Goal: Contribute content: Contribute content

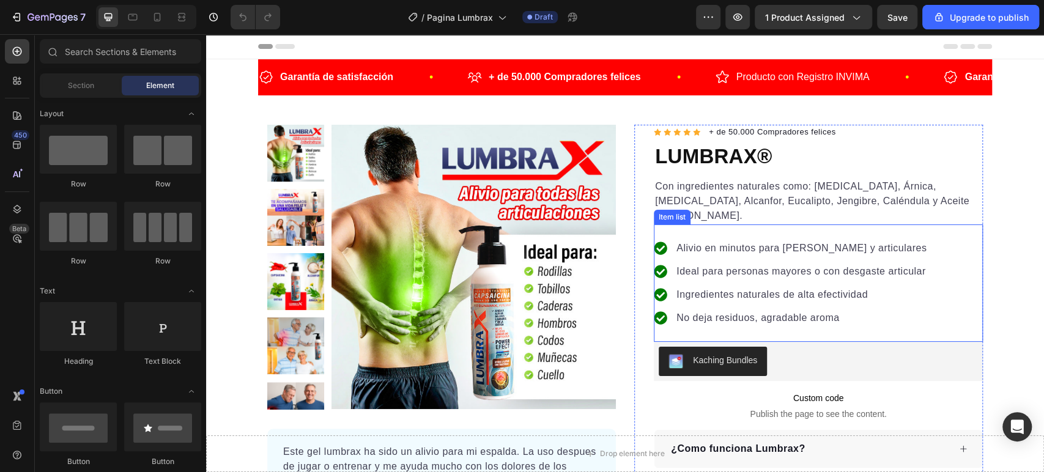
click at [743, 241] on p "Alivio en minutos para [PERSON_NAME] y articulares" at bounding box center [801, 248] width 250 height 15
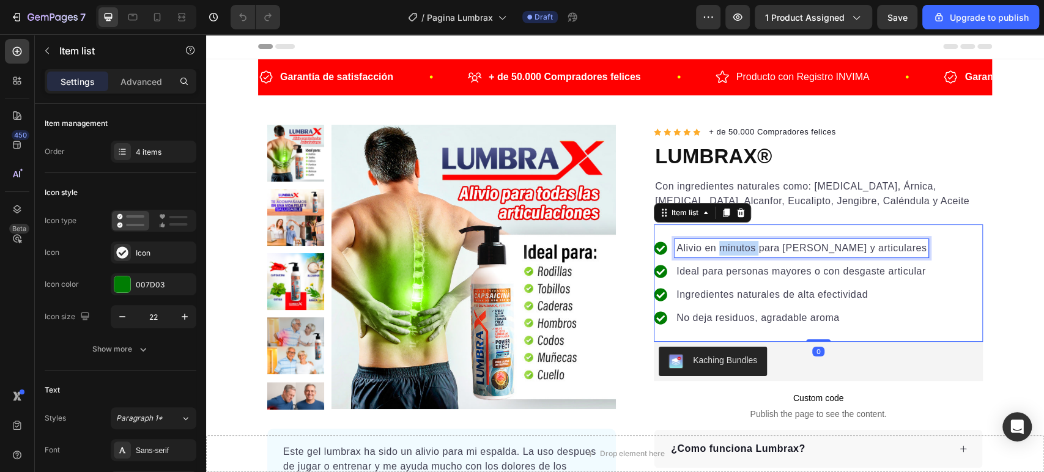
click at [743, 241] on p "Alivio en minutos para [PERSON_NAME] y articulares" at bounding box center [801, 248] width 250 height 15
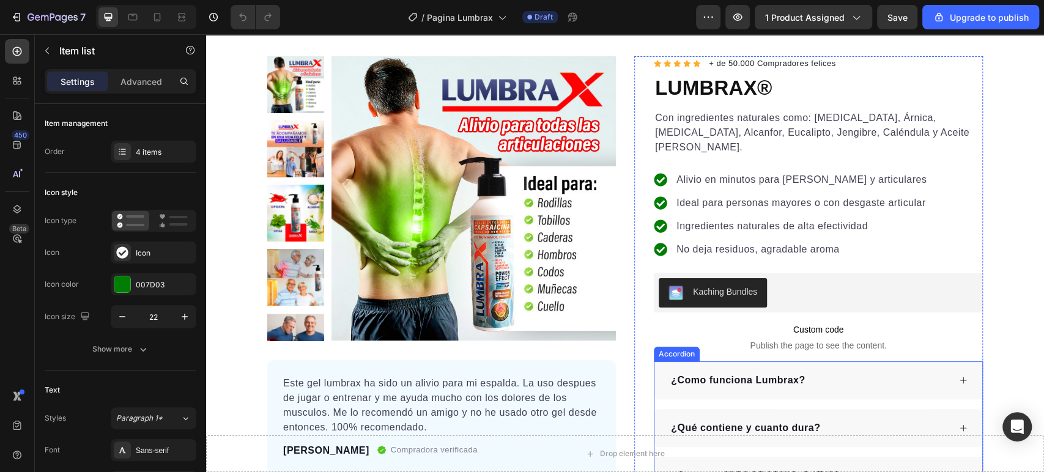
scroll to position [68, 0]
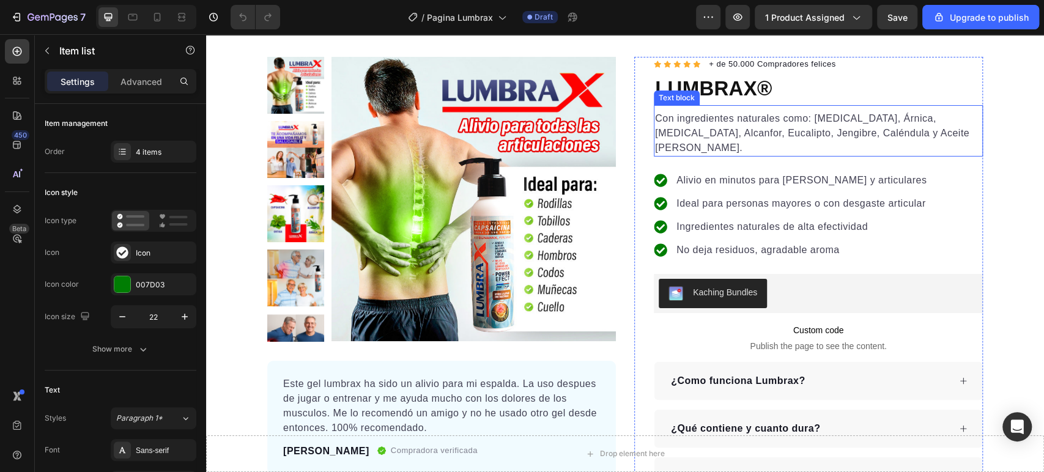
click at [800, 121] on p "Con ingredientes naturales como: [MEDICAL_DATA], Árnica, [MEDICAL_DATA], Alcanf…" at bounding box center [818, 133] width 326 height 44
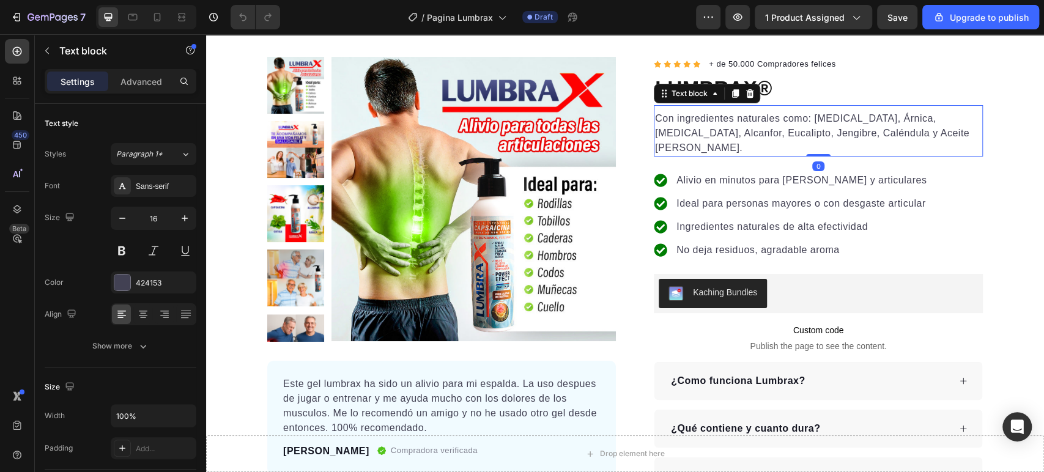
click at [800, 121] on p "Con ingredientes naturales como: [MEDICAL_DATA], Árnica, [MEDICAL_DATA], Alcanf…" at bounding box center [818, 133] width 326 height 44
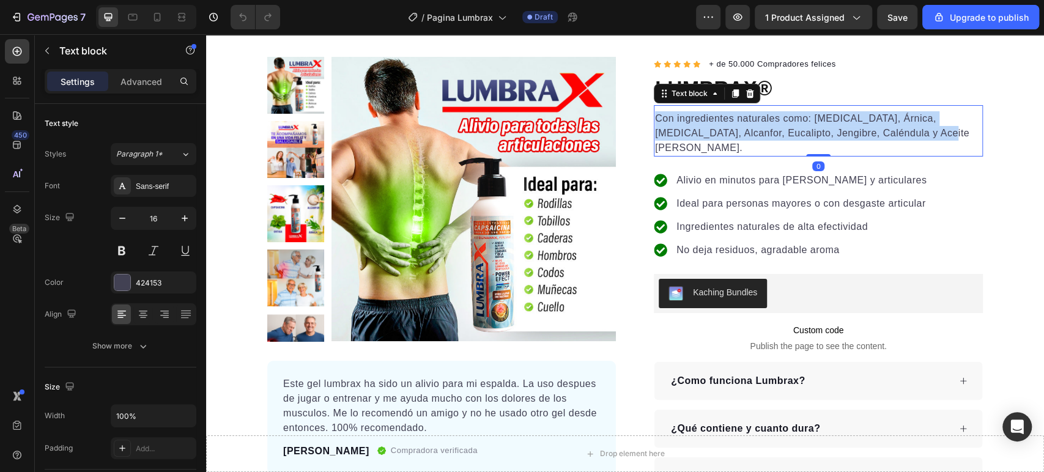
click at [800, 121] on p "Con ingredientes naturales como: [MEDICAL_DATA], Árnica, [MEDICAL_DATA], Alcanf…" at bounding box center [818, 133] width 326 height 44
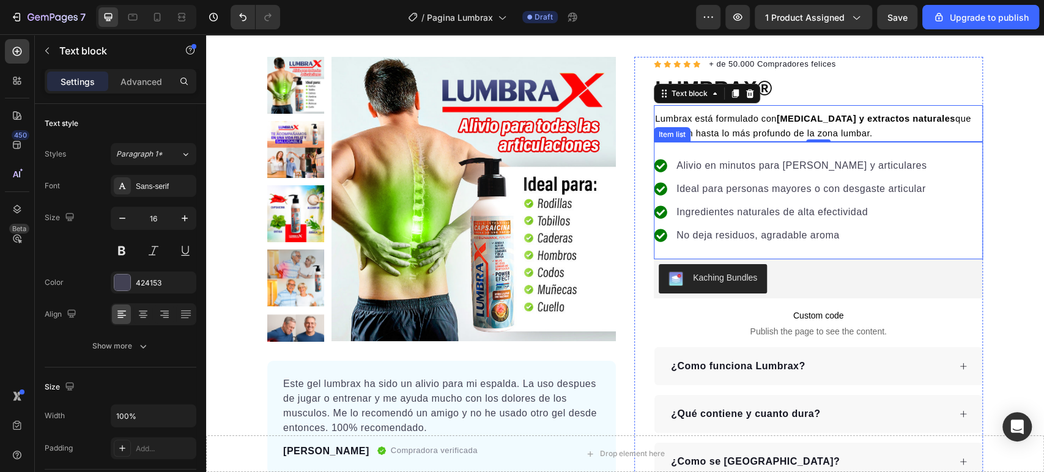
click at [798, 207] on p "Ingredientes naturales de alta efectividad" at bounding box center [801, 212] width 250 height 15
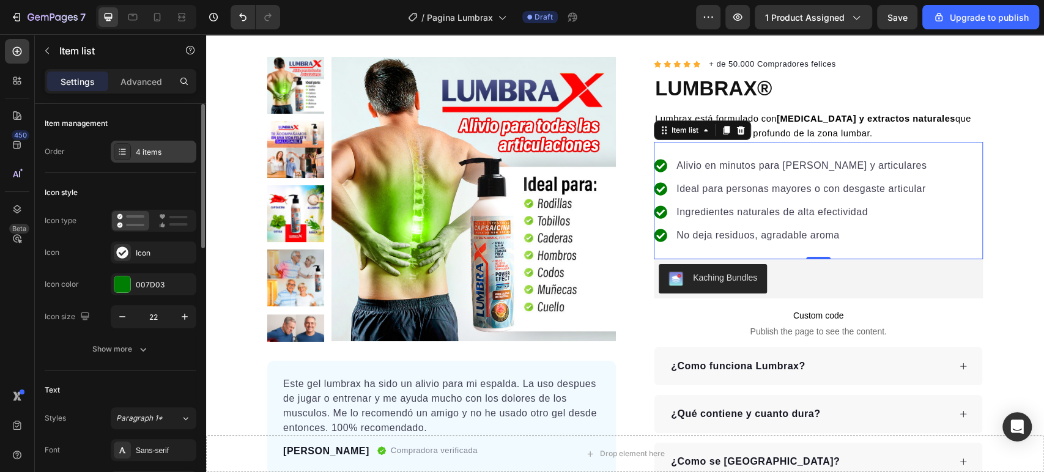
click at [147, 145] on div "4 items" at bounding box center [154, 152] width 86 height 22
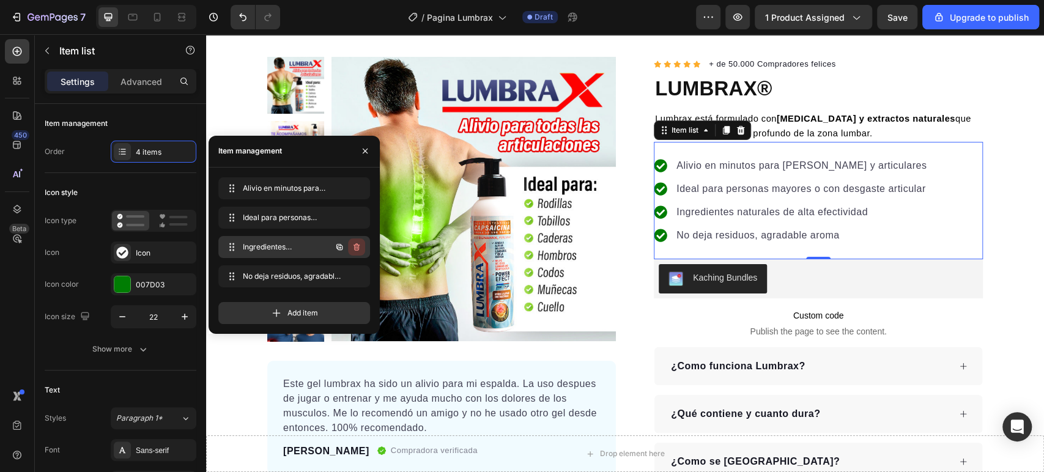
click at [365, 246] on div "Ingredientes naturales de alta efectividad Ingredientes naturales de alta efect…" at bounding box center [294, 247] width 152 height 22
click at [298, 251] on span "Ingredientes naturales de alta efectividad" at bounding box center [285, 247] width 90 height 11
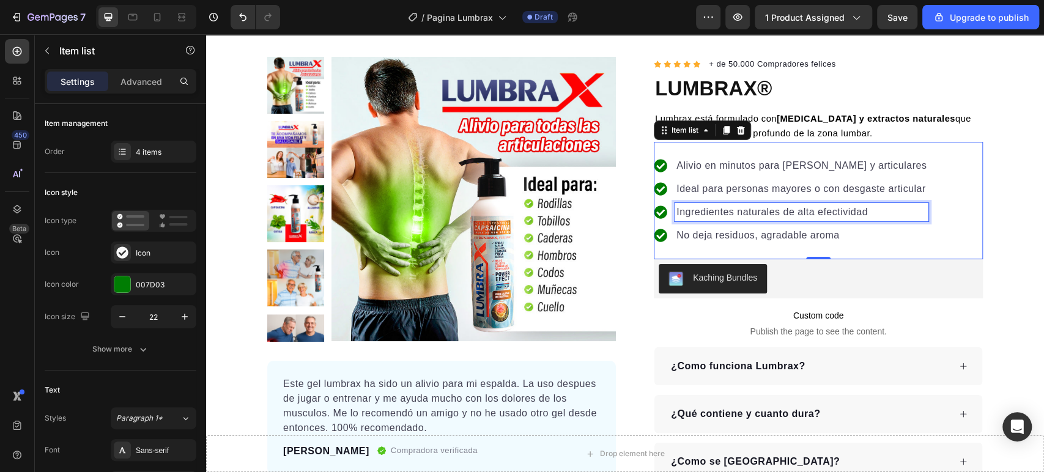
click at [759, 210] on p "Ingredientes naturales de alta efectividad" at bounding box center [801, 212] width 250 height 15
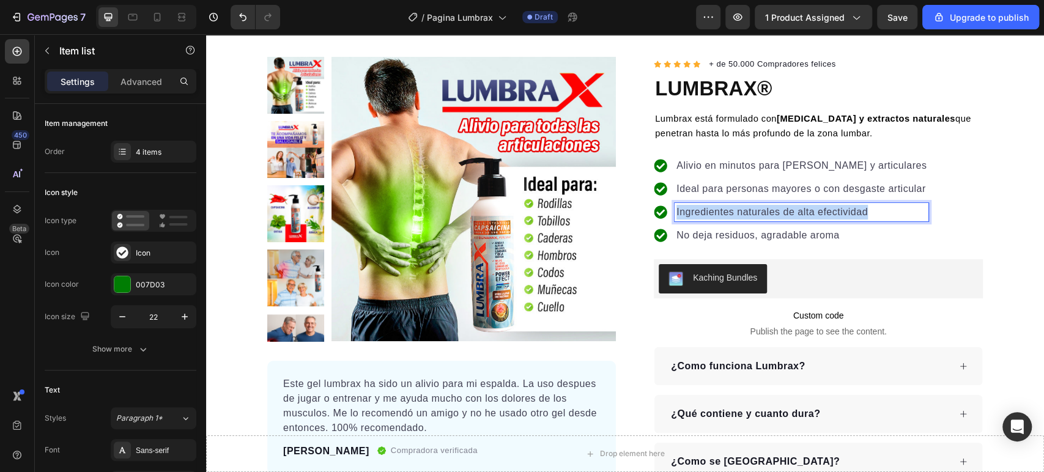
click at [759, 210] on p "Ingredientes naturales de alta efectividad" at bounding box center [801, 212] width 250 height 15
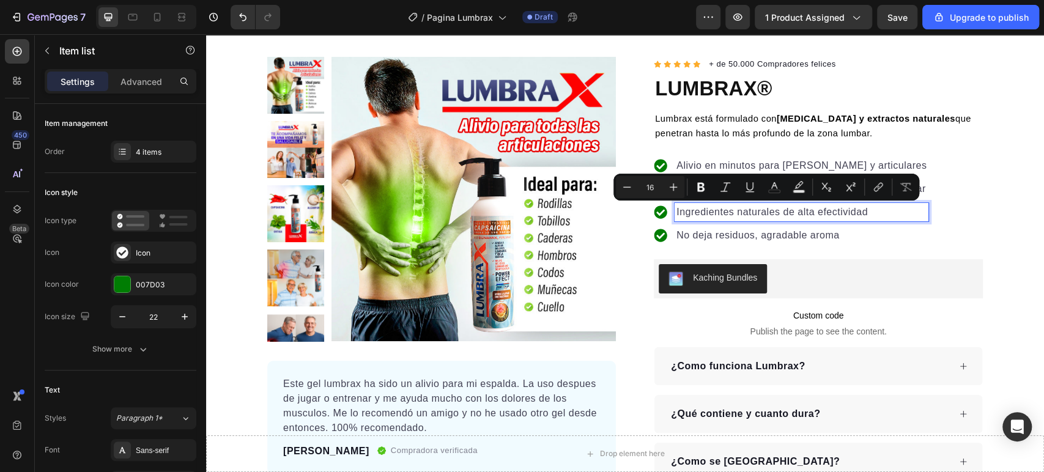
click at [762, 163] on p "Alivio en minutos para [PERSON_NAME] y articulares" at bounding box center [801, 165] width 250 height 15
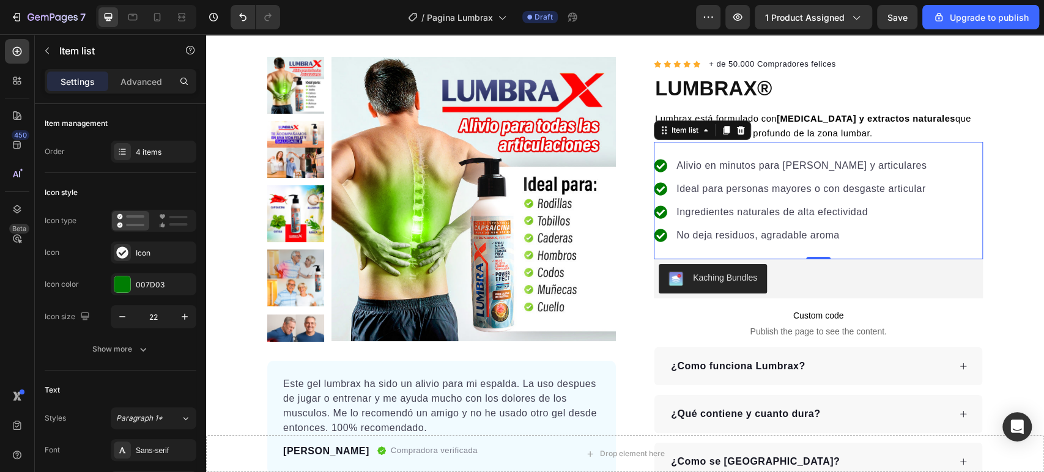
click at [697, 158] on p "Alivio en minutos para [PERSON_NAME] y articulares" at bounding box center [801, 165] width 250 height 15
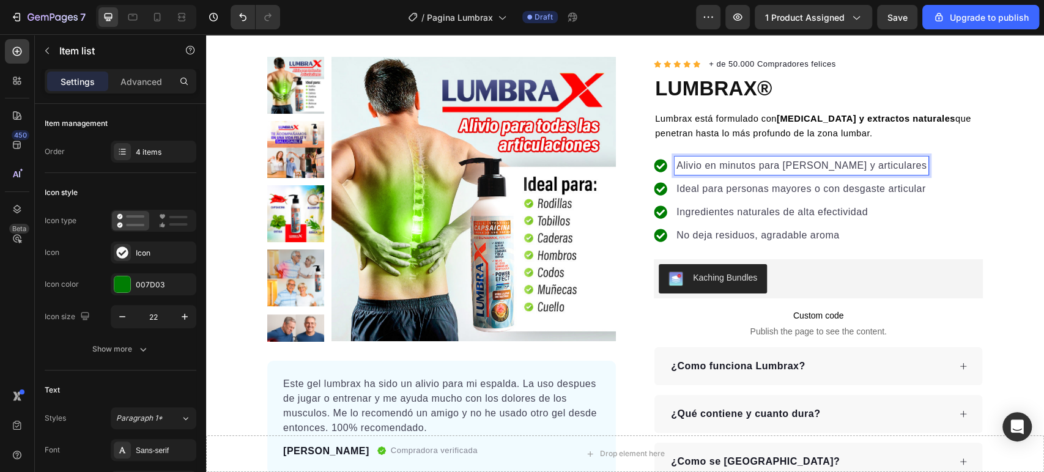
click at [695, 161] on p "Alivio en minutos para [PERSON_NAME] y articulares" at bounding box center [801, 165] width 250 height 15
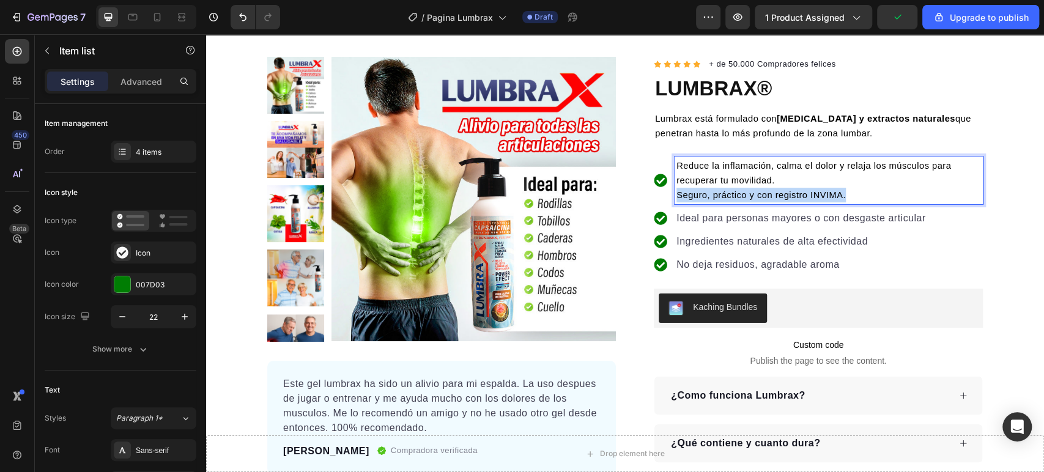
click at [676, 191] on span "Seguro, práctico y con registro INVIMA." at bounding box center [760, 195] width 169 height 10
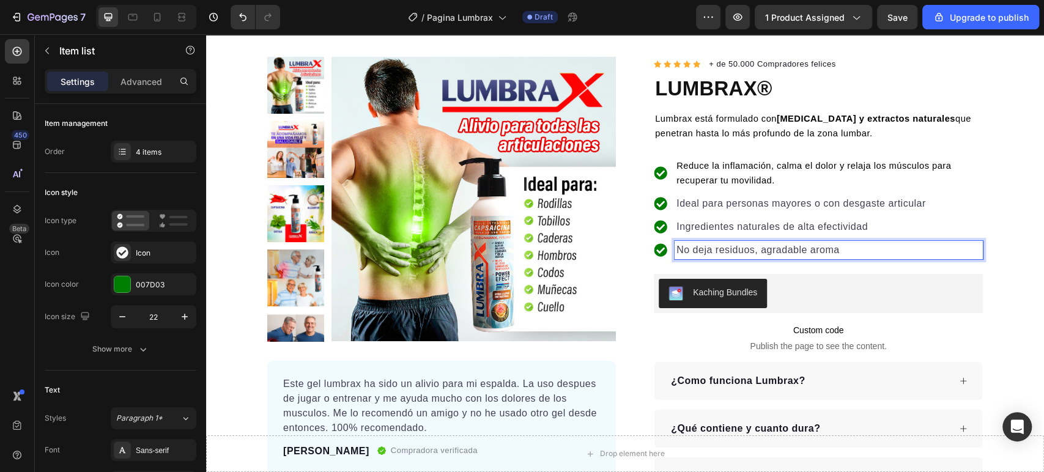
click at [701, 252] on p "No deja residuos, agradable aroma" at bounding box center [828, 250] width 304 height 15
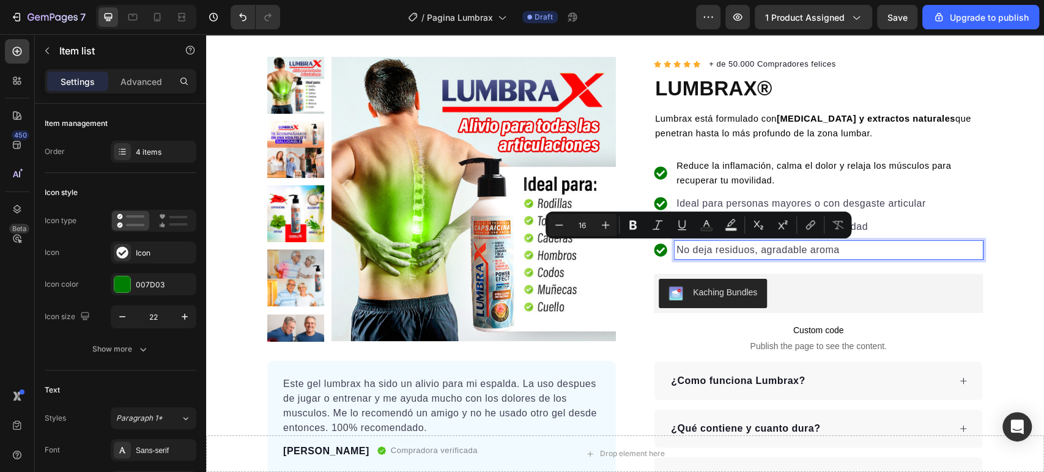
click at [863, 229] on p "Ingredientes naturales de alta efectividad" at bounding box center [828, 226] width 304 height 15
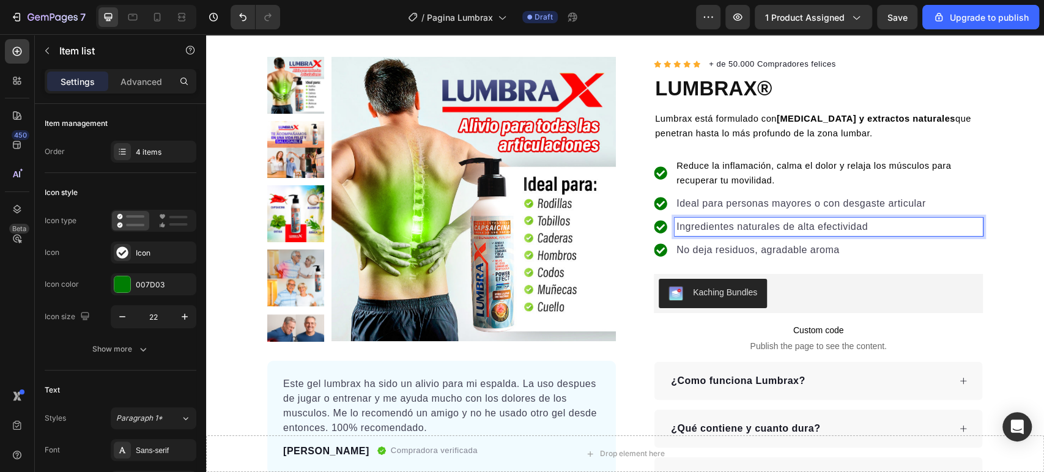
click at [863, 229] on p "Ingredientes naturales de alta efectividad" at bounding box center [828, 226] width 304 height 15
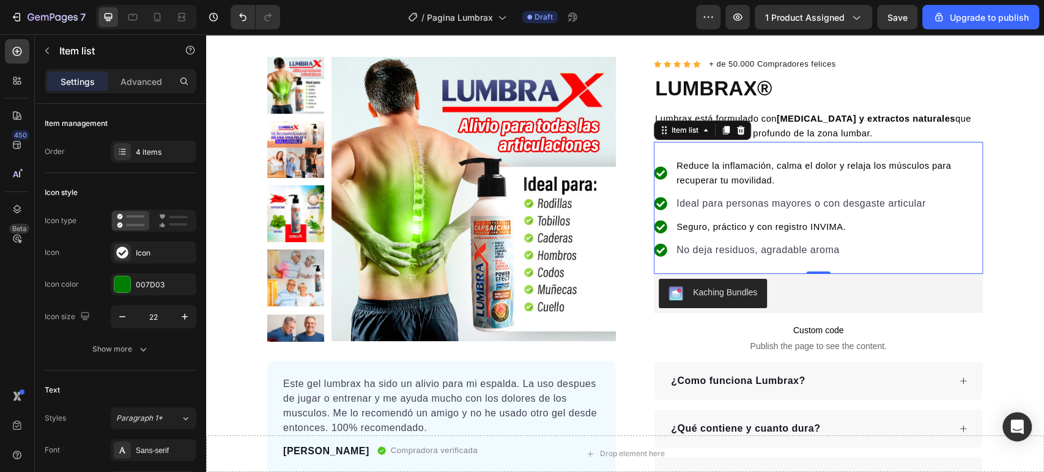
click at [708, 204] on p "Ideal para personas mayores o con desgaste articular" at bounding box center [828, 203] width 304 height 15
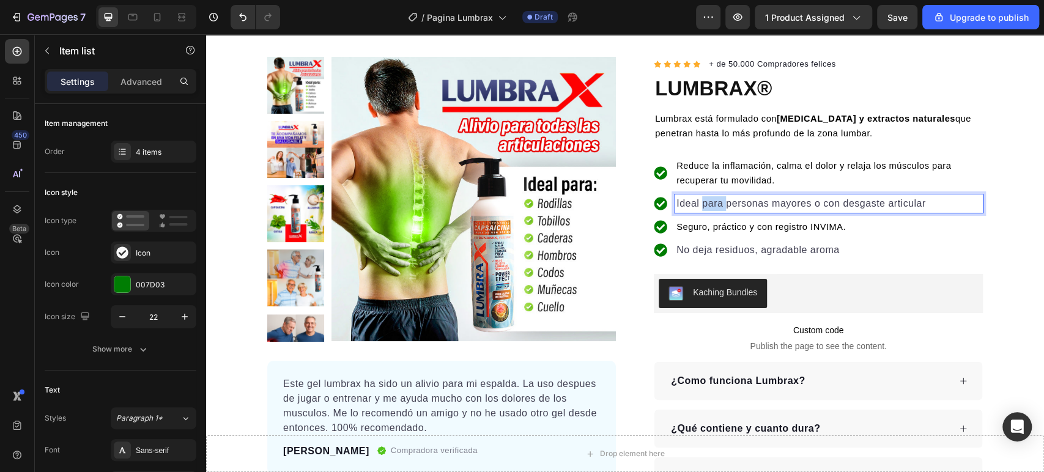
click at [708, 204] on p "Ideal para personas mayores o con desgaste articular" at bounding box center [828, 203] width 304 height 15
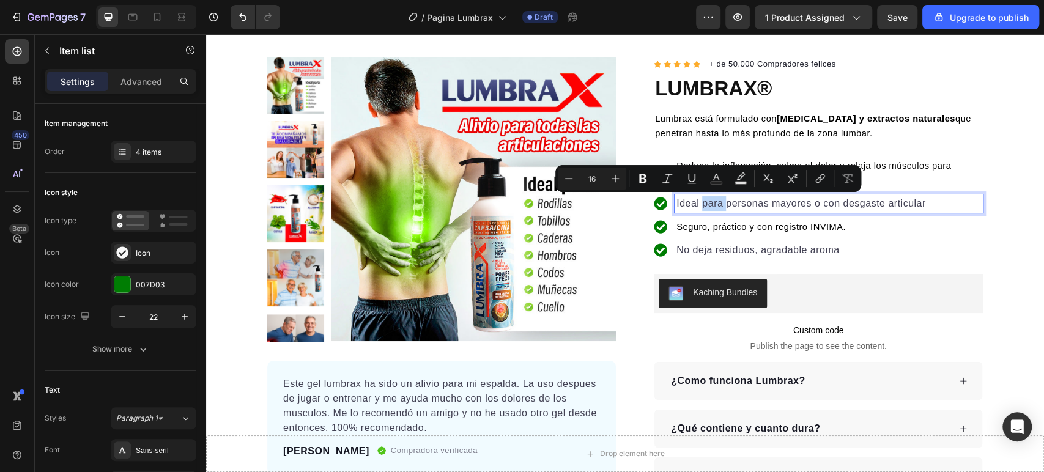
click at [708, 204] on p "Ideal para personas mayores o con desgaste articular" at bounding box center [828, 203] width 304 height 15
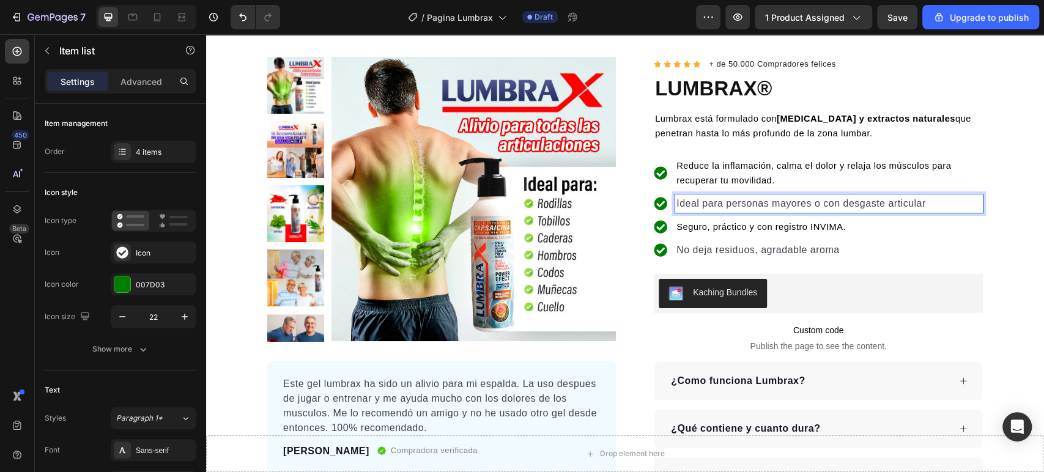
click at [754, 202] on p "Ideal para personas mayores o con desgaste articular" at bounding box center [828, 203] width 304 height 15
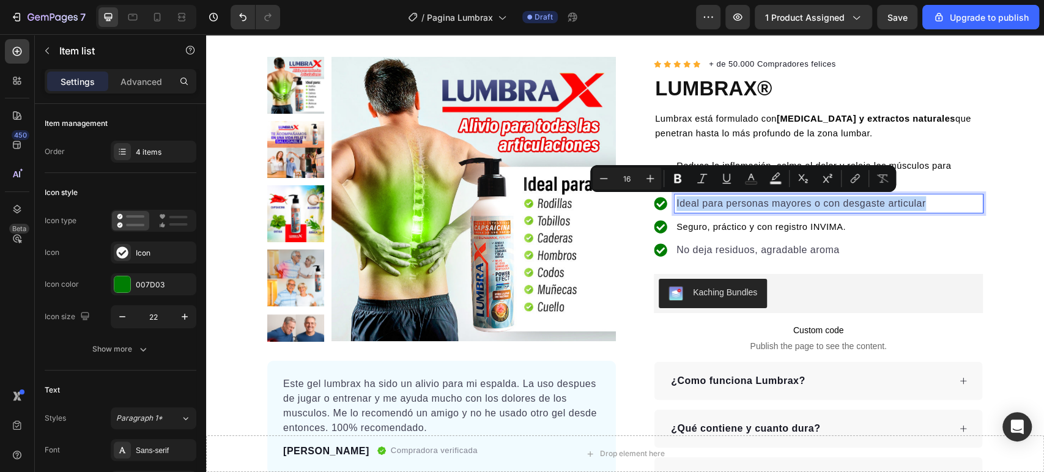
click at [754, 202] on p "Ideal para personas mayores o con desgaste articular" at bounding box center [828, 203] width 304 height 15
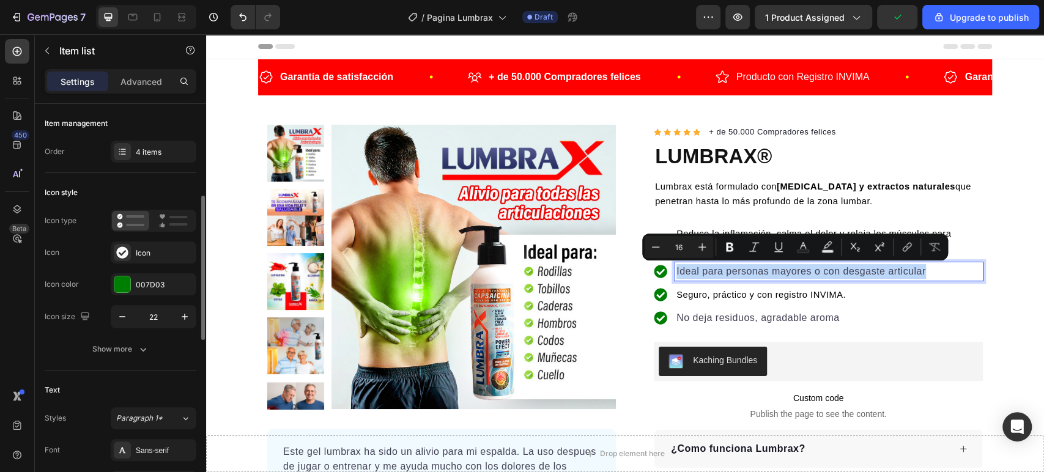
scroll to position [136, 0]
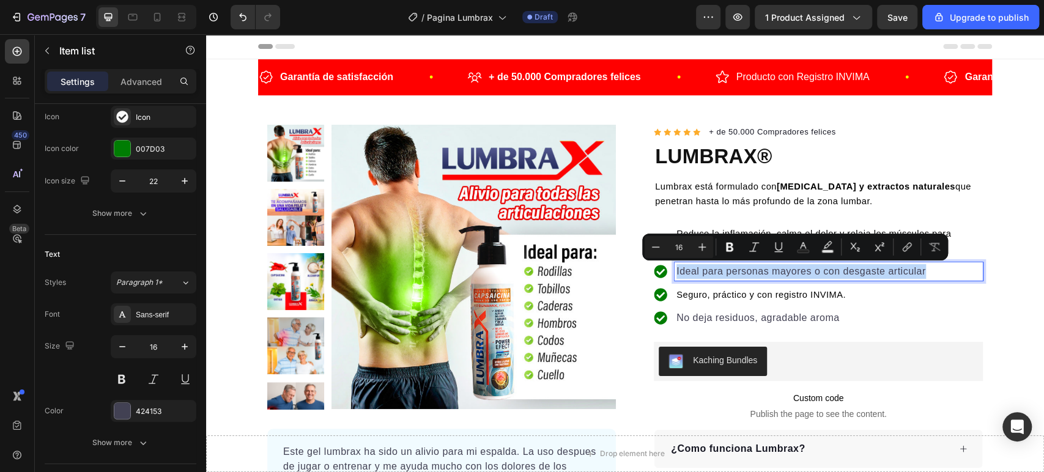
type input "14"
click at [729, 301] on p "Seguro, práctico y con registro INVIMA." at bounding box center [828, 294] width 304 height 15
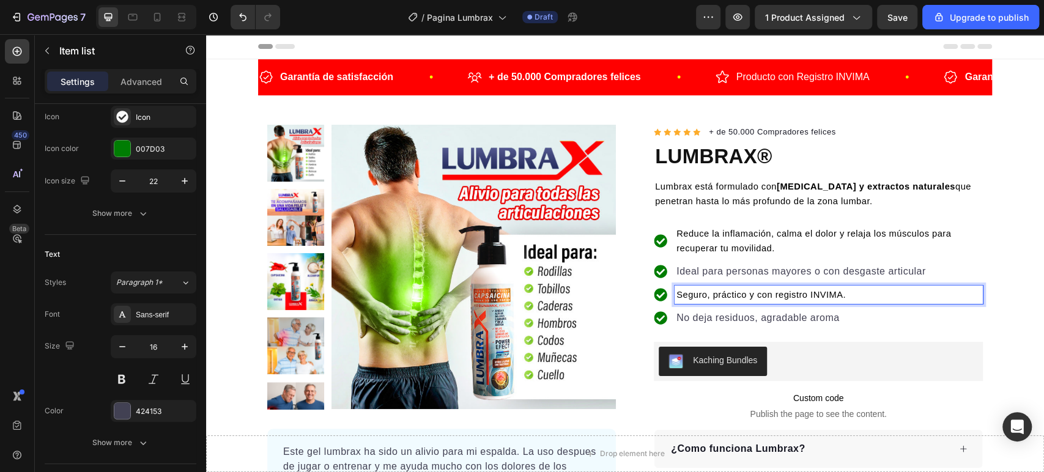
click at [729, 301] on p "Seguro, práctico y con registro INVIMA." at bounding box center [828, 294] width 304 height 15
click at [721, 299] on div at bounding box center [721, 299] width 0 height 0
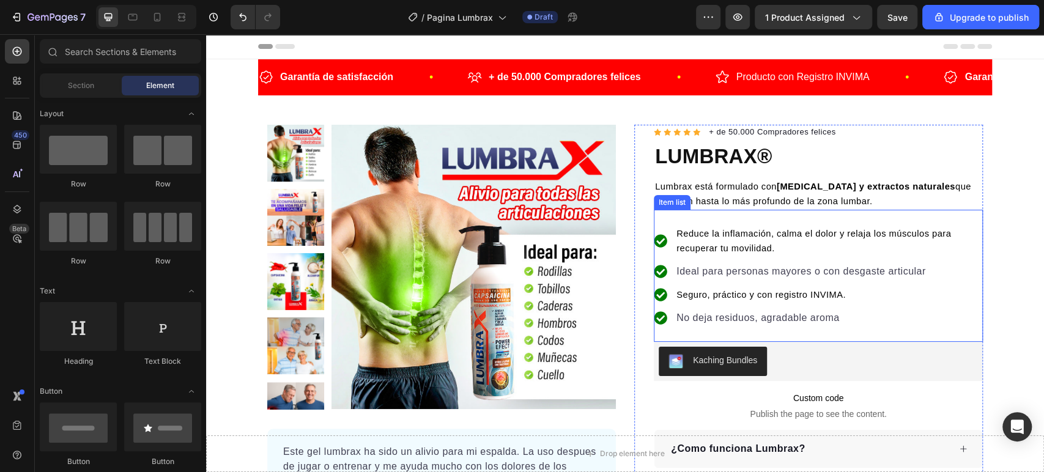
click at [731, 298] on span "Seguro, práctico y con registro INVIMA." at bounding box center [760, 295] width 169 height 10
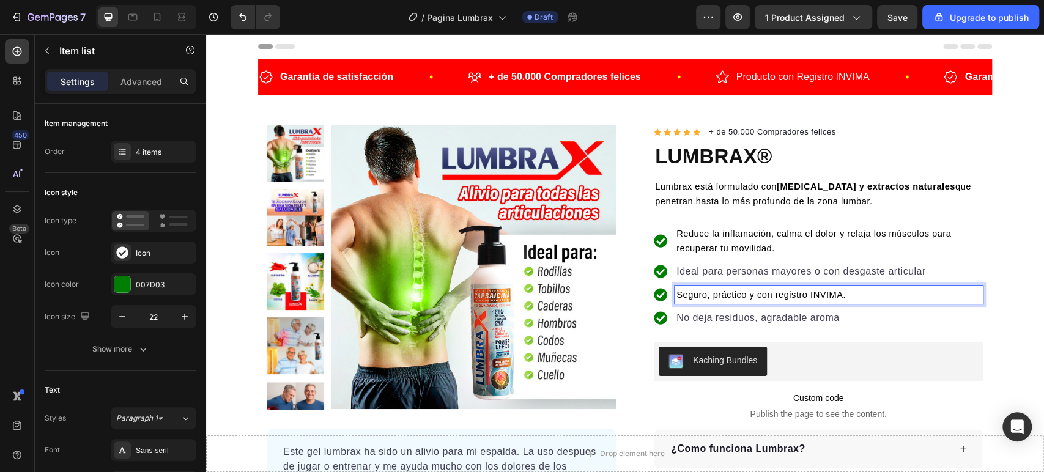
click at [729, 296] on span "Seguro, práctico y con registro INVIMA." at bounding box center [760, 295] width 169 height 10
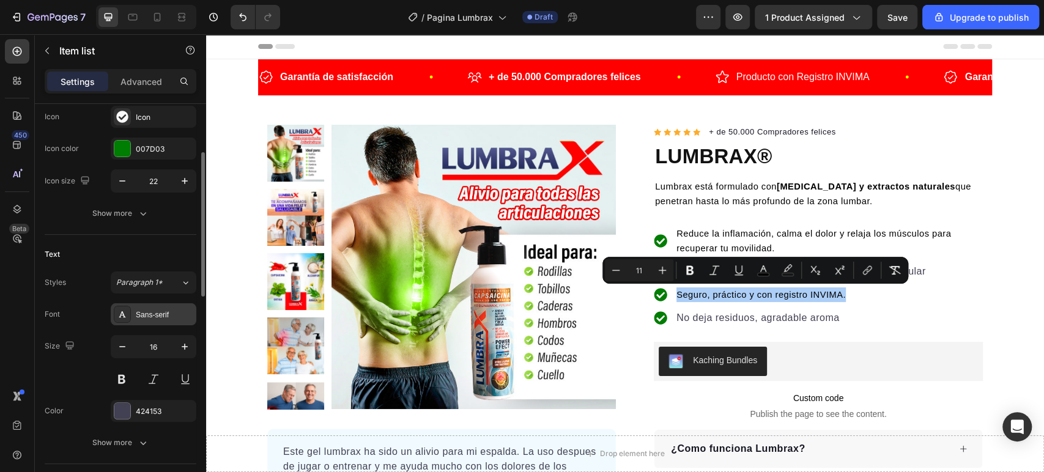
click at [168, 309] on div "Sans-serif" at bounding box center [164, 314] width 57 height 11
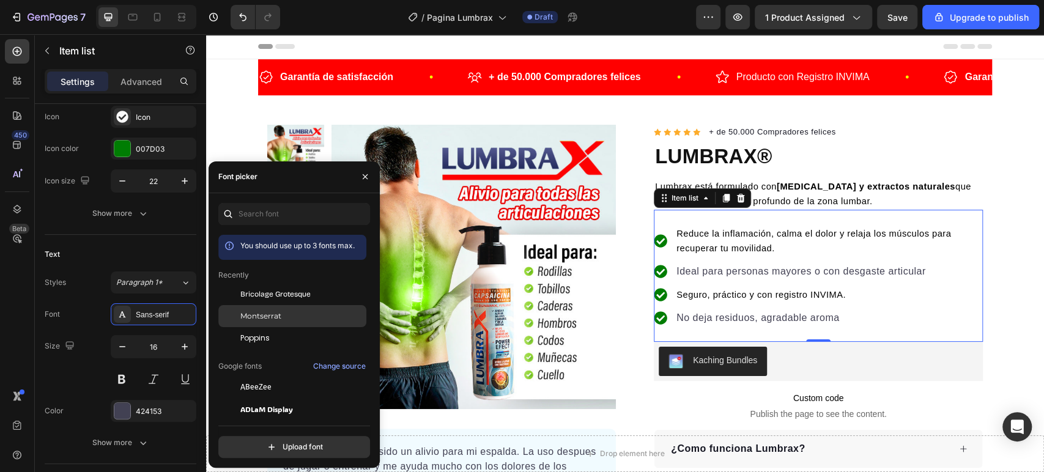
click at [258, 312] on span "Montserrat" at bounding box center [260, 316] width 41 height 11
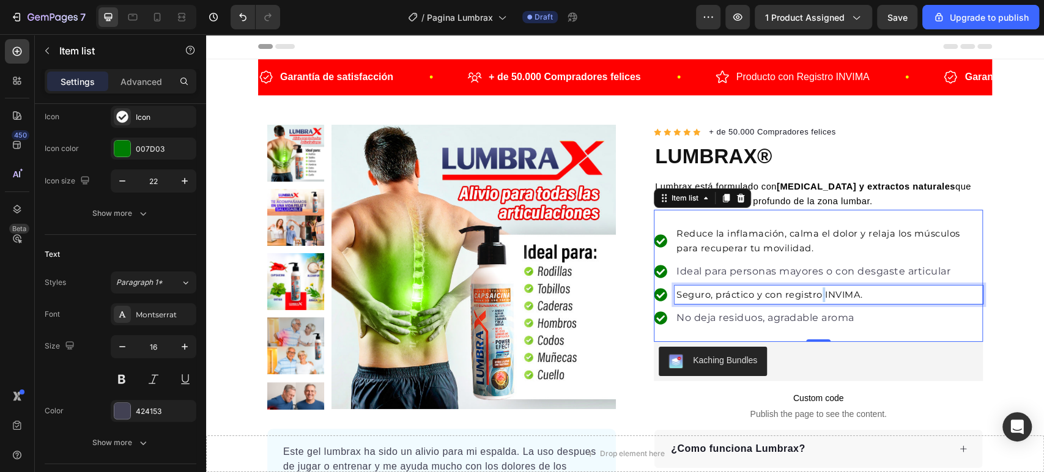
click at [816, 293] on span "Seguro, práctico y con registro INVIMA." at bounding box center [769, 294] width 186 height 11
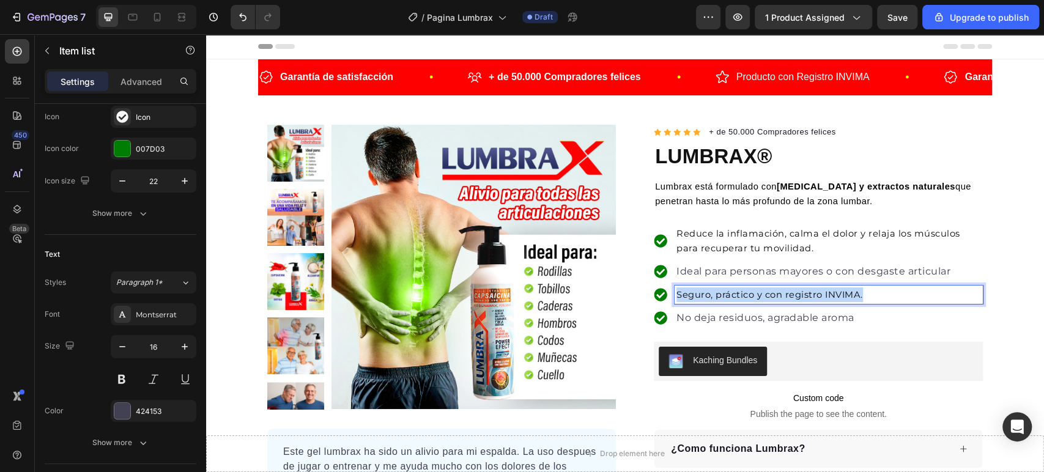
click at [816, 293] on span "Seguro, práctico y con registro INVIMA." at bounding box center [769, 294] width 186 height 11
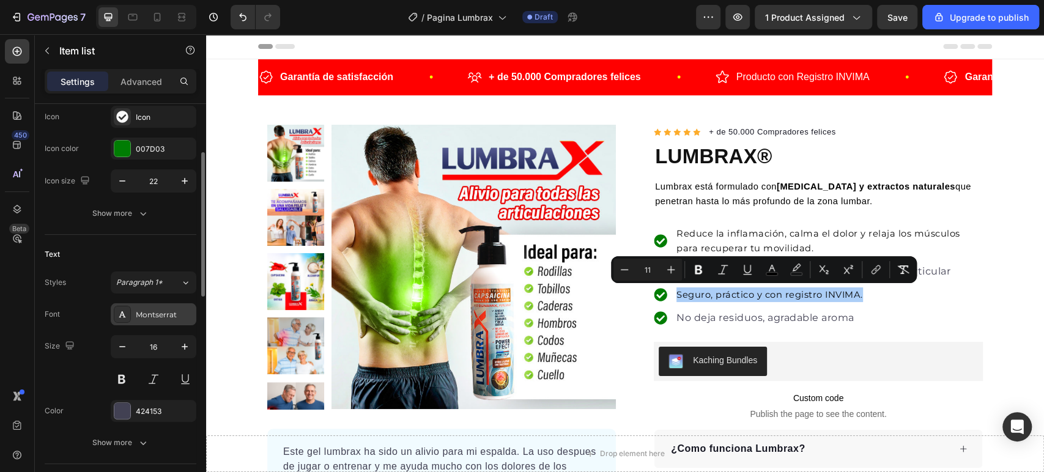
click at [152, 314] on div "Montserrat" at bounding box center [164, 314] width 57 height 11
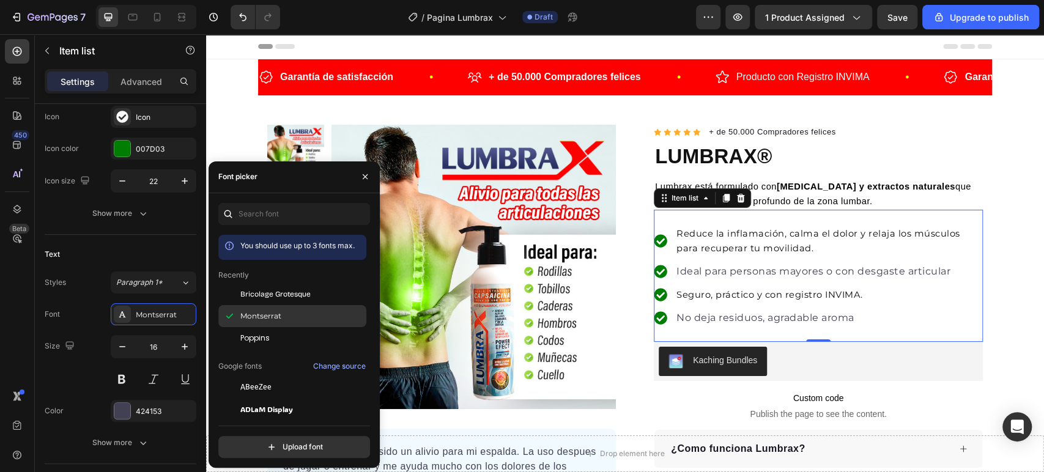
click at [266, 442] on div "Montserrat" at bounding box center [292, 453] width 148 height 22
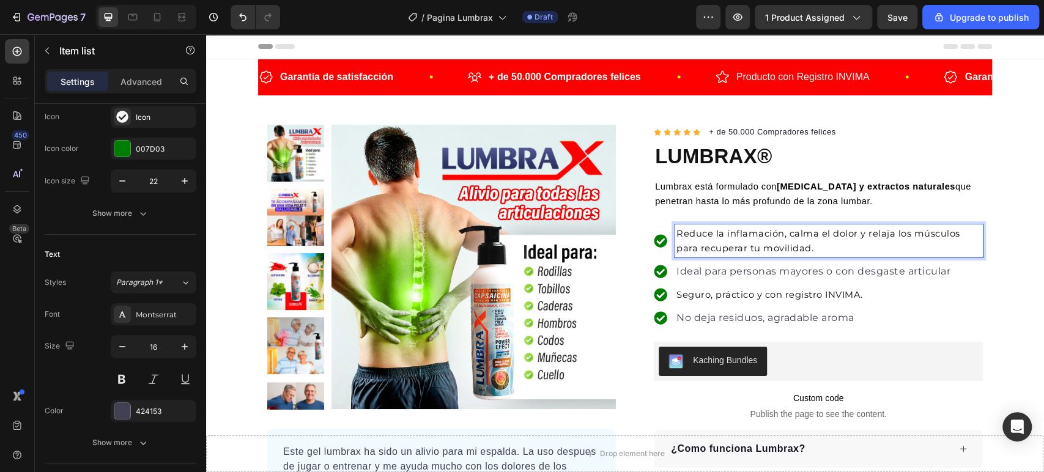
click at [783, 239] on p "Reduce la inflamación, calma el dolor y relaja los músculos para recuperar tu m…" at bounding box center [828, 240] width 304 height 29
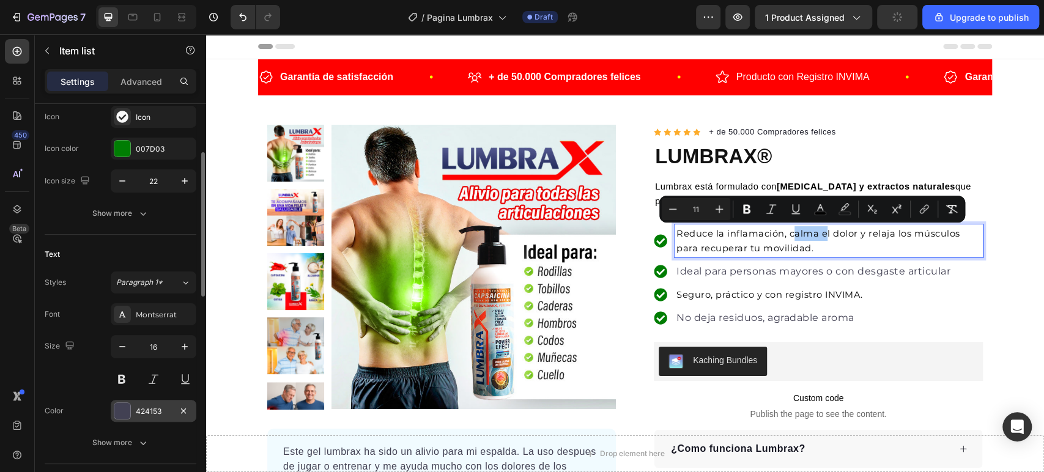
click at [127, 404] on div at bounding box center [122, 411] width 16 height 16
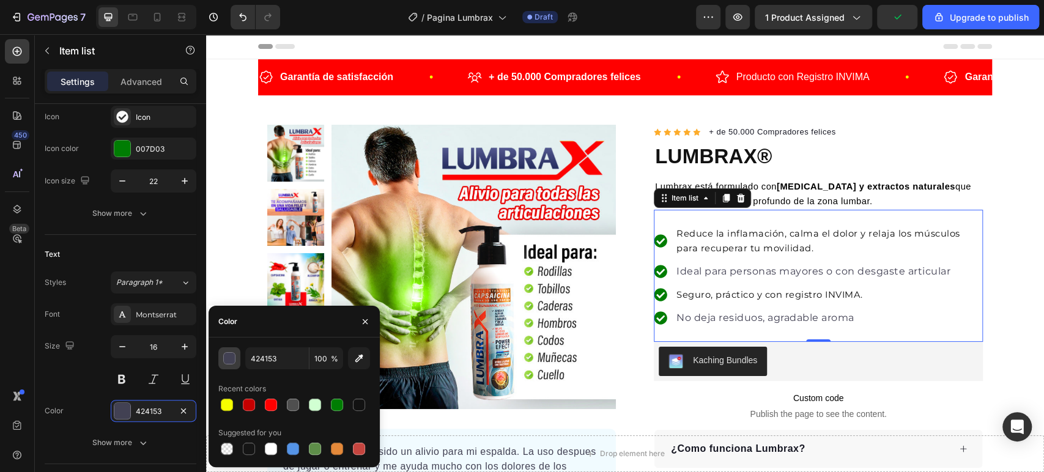
click at [231, 360] on div "button" at bounding box center [230, 359] width 12 height 12
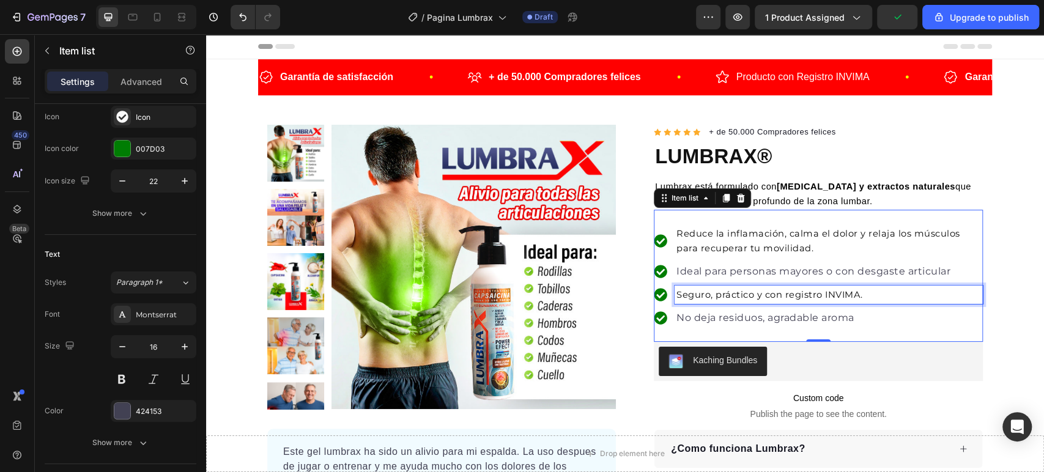
click at [745, 292] on span "Seguro, práctico y con registro INVIMA." at bounding box center [769, 294] width 186 height 11
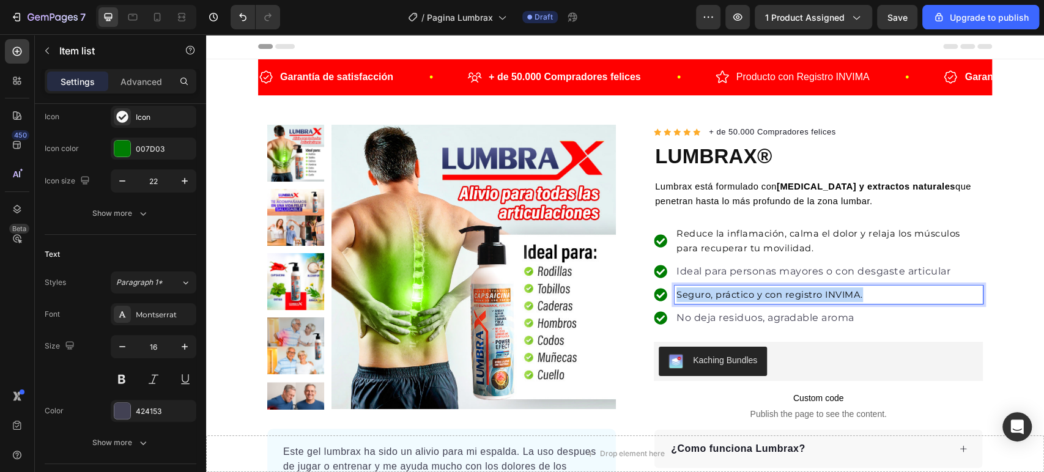
click at [745, 292] on span "Seguro, práctico y con registro INVIMA." at bounding box center [769, 294] width 186 height 11
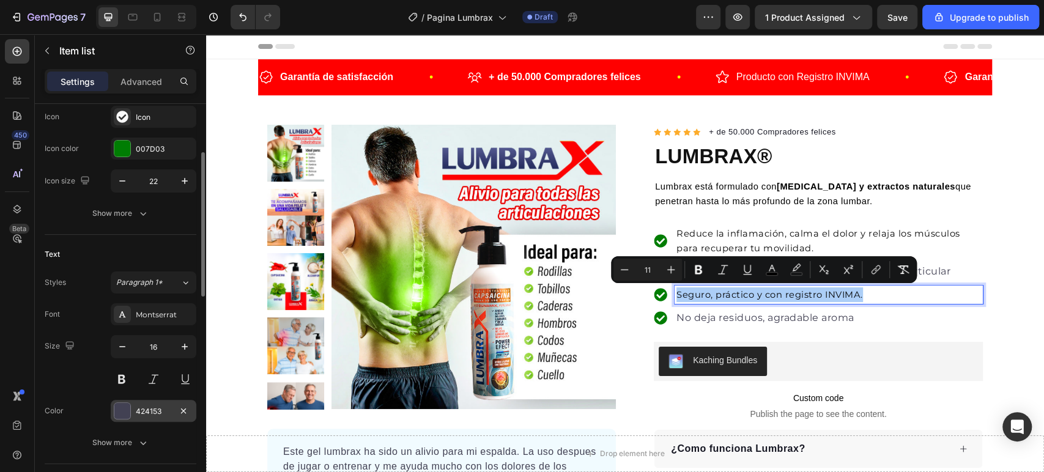
click at [122, 413] on div at bounding box center [122, 411] width 16 height 16
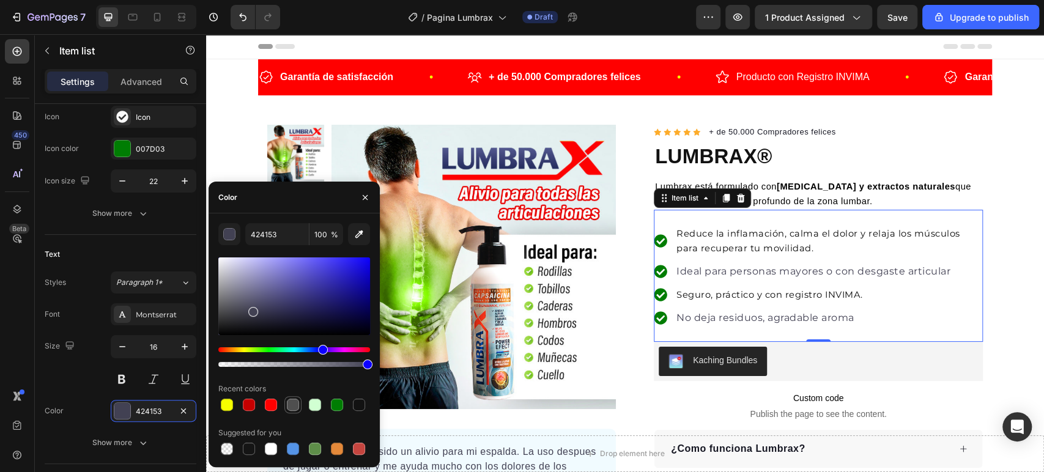
drag, startPoint x: 290, startPoint y: 402, endPoint x: 385, endPoint y: 276, distance: 157.1
click at [290, 402] on div at bounding box center [293, 405] width 12 height 12
type input "4F4F4F"
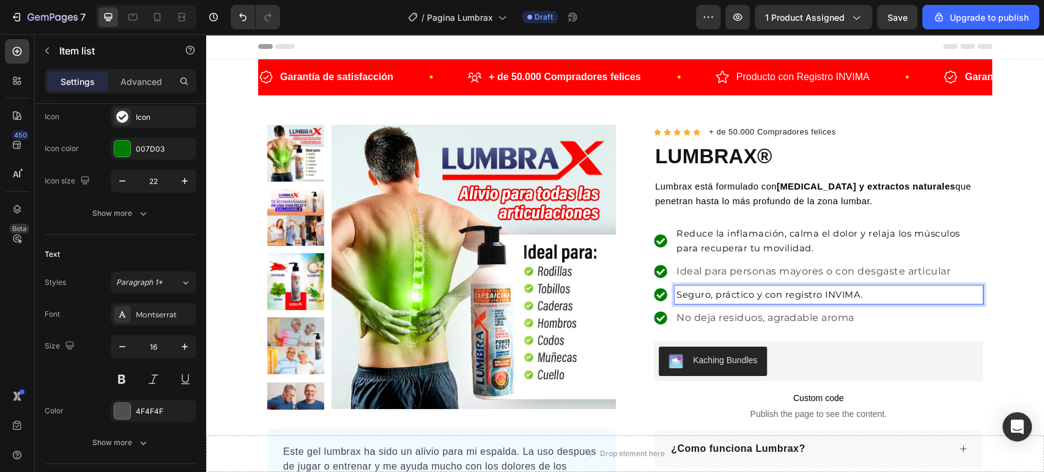
click at [693, 229] on span "Reduce la inflamación, calma el dolor y relaja los músculos para recuperar tu m…" at bounding box center [818, 241] width 284 height 26
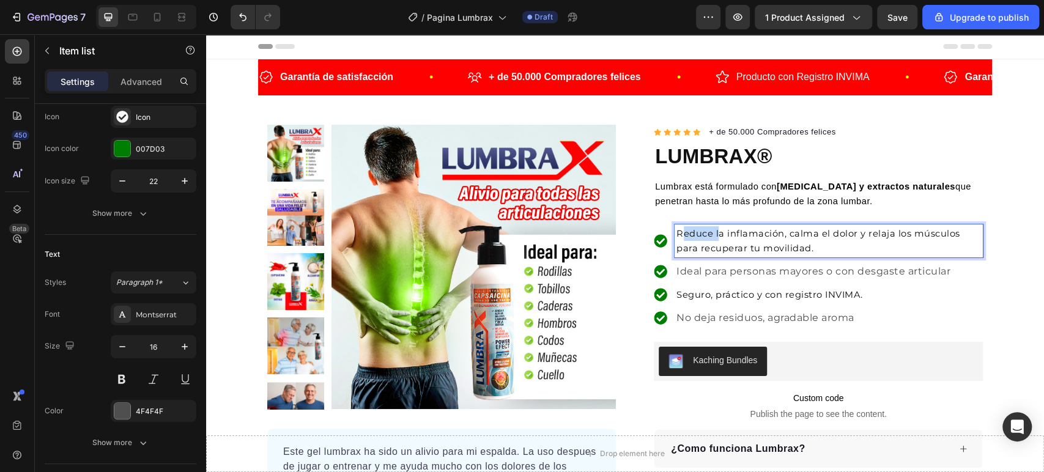
click at [693, 229] on span "Reduce la inflamación, calma el dolor y relaja los músculos para recuperar tu m…" at bounding box center [818, 241] width 284 height 26
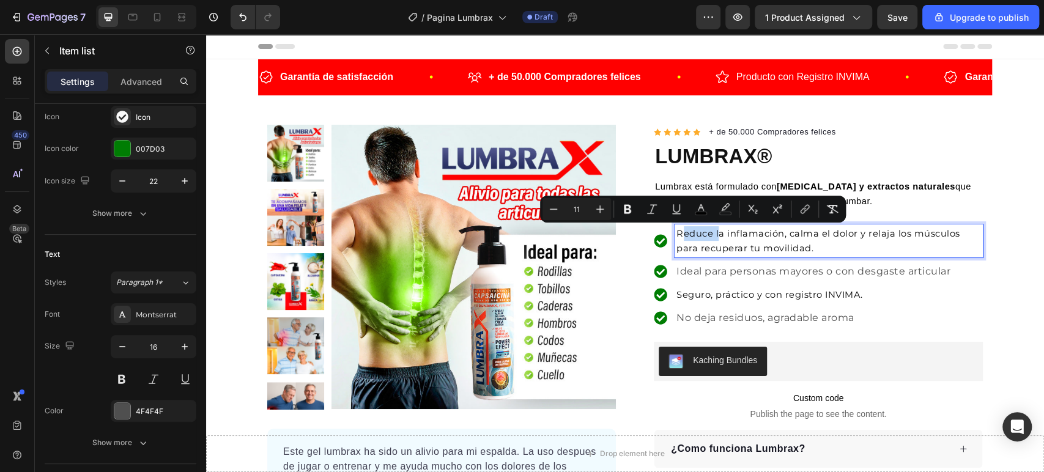
click at [677, 232] on span "Reduce la inflamación, calma el dolor y relaja los músculos para recuperar tu m…" at bounding box center [818, 241] width 284 height 26
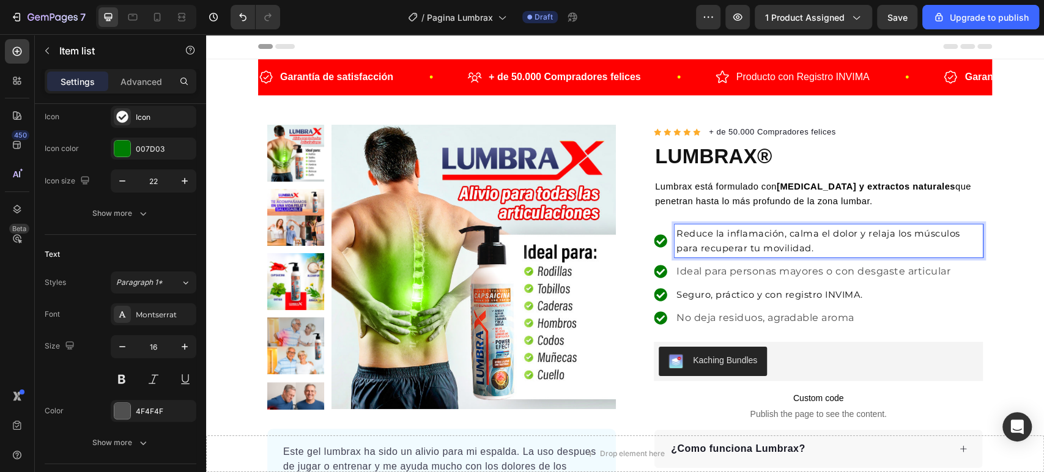
click at [676, 290] on span "Seguro, práctico y con registro INVIMA." at bounding box center [769, 294] width 186 height 11
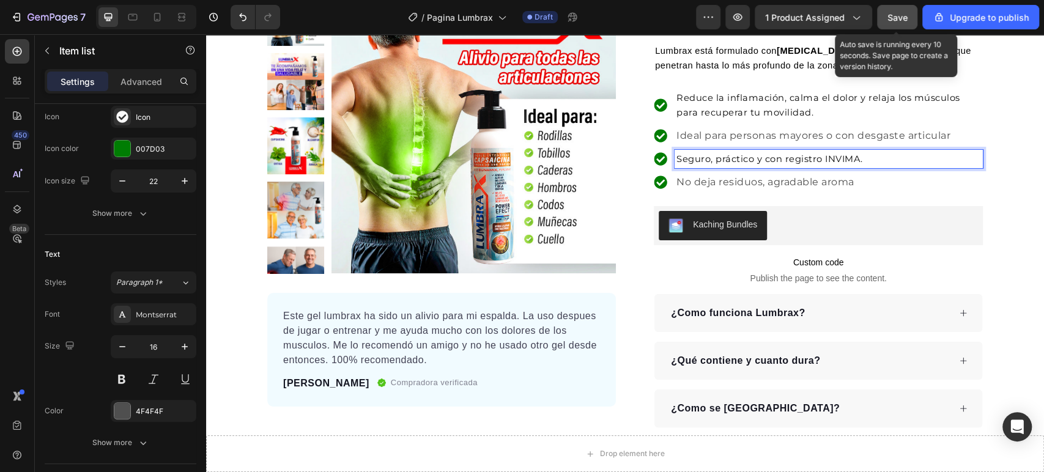
click at [889, 18] on span "Save" at bounding box center [897, 17] width 20 height 10
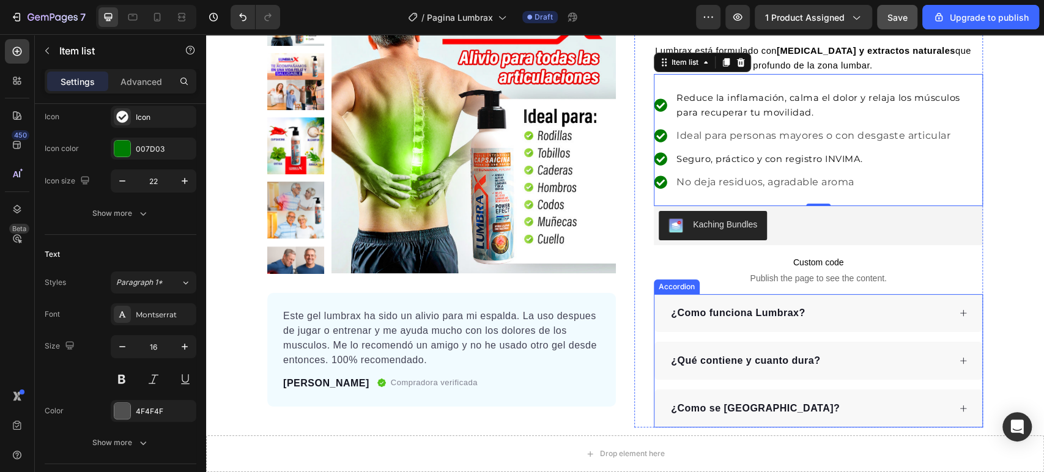
click at [834, 302] on div "¿Como funciona Lumbrax?" at bounding box center [818, 313] width 328 height 38
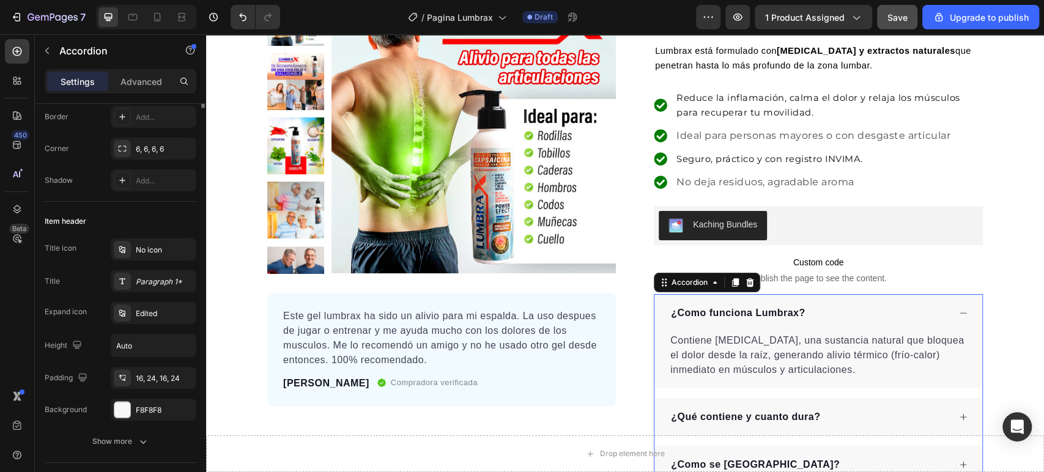
scroll to position [0, 0]
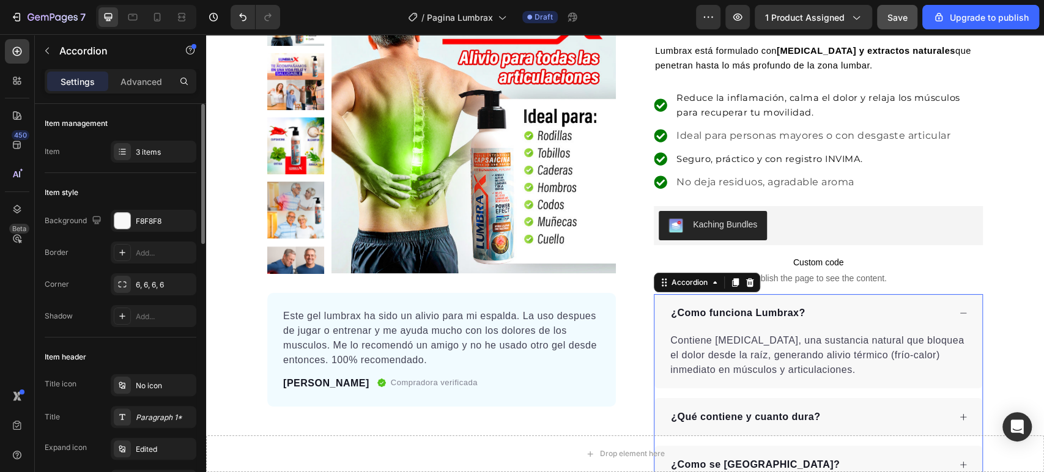
click at [834, 302] on div "¿Como funciona Lumbrax?" at bounding box center [818, 313] width 328 height 38
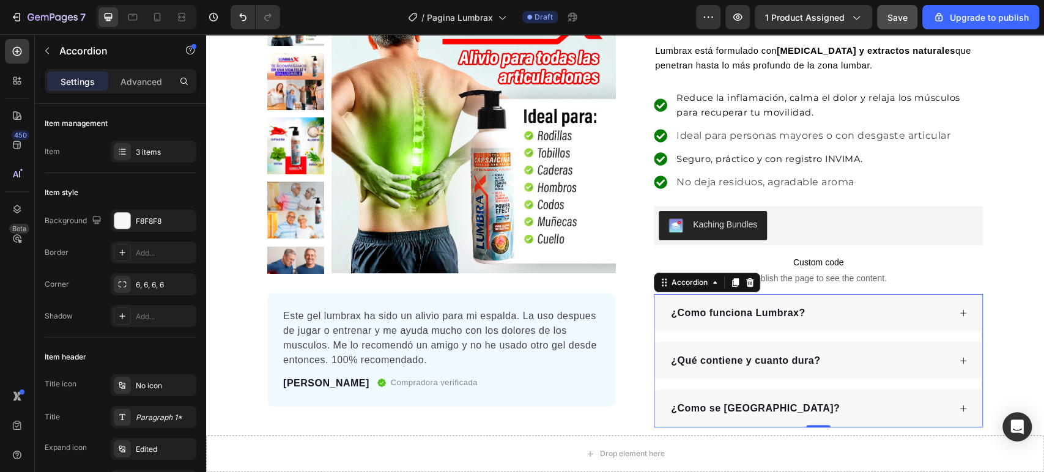
click at [815, 308] on div "¿Como funciona Lumbrax?" at bounding box center [809, 313] width 280 height 18
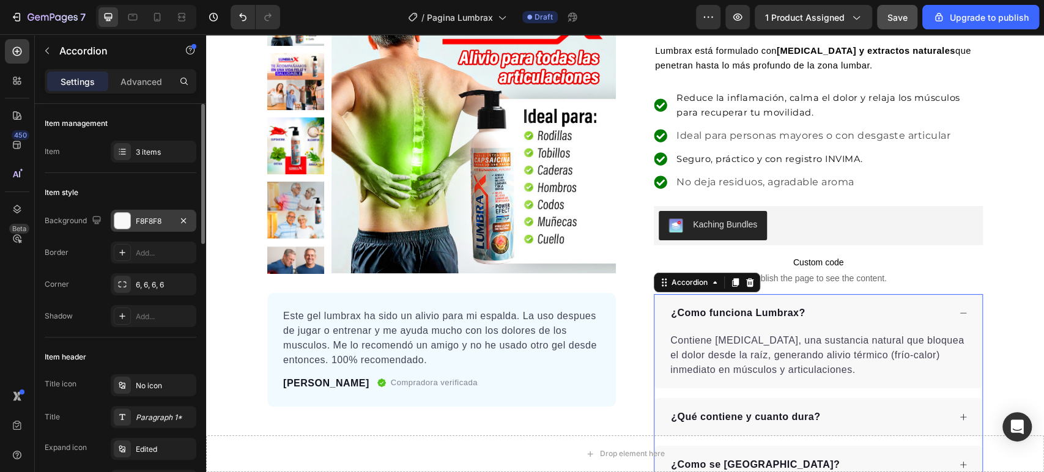
click at [118, 227] on div at bounding box center [122, 221] width 16 height 16
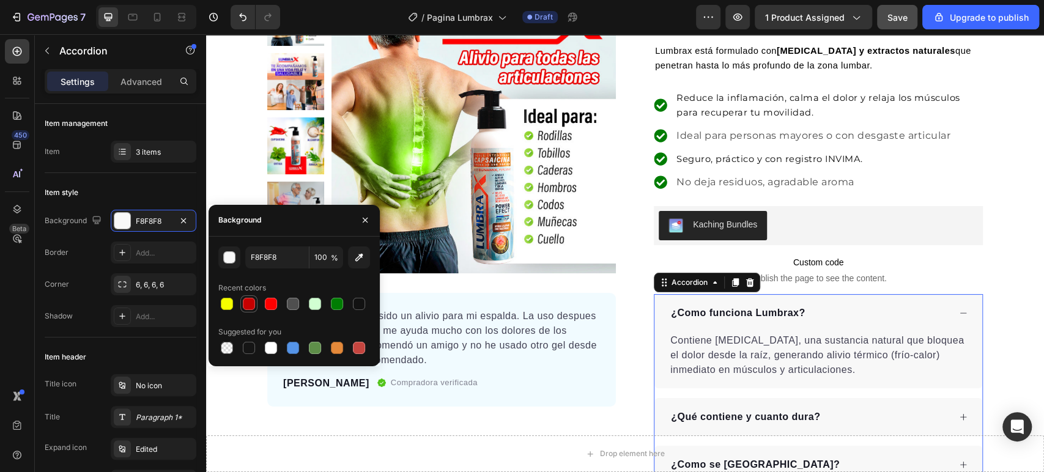
click at [250, 302] on div at bounding box center [249, 304] width 12 height 12
type input "C60000"
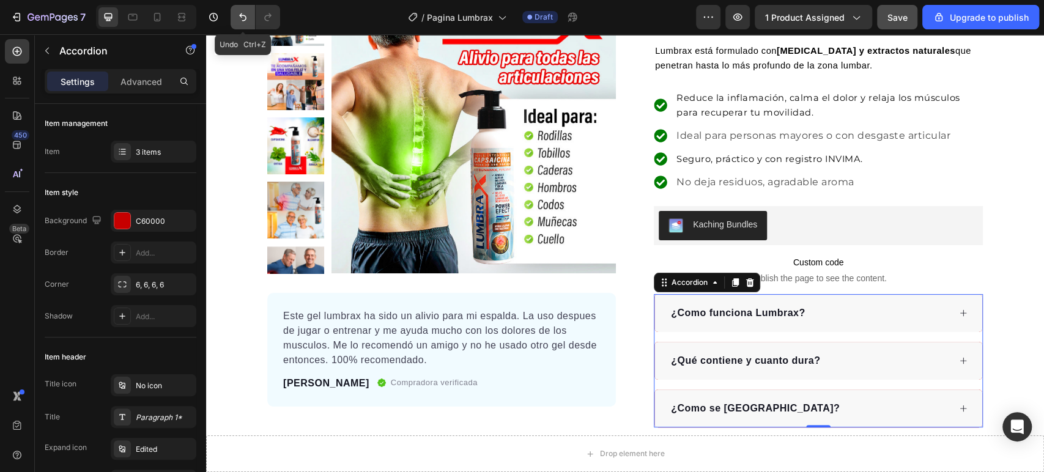
click at [245, 18] on icon "Undo/Redo" at bounding box center [243, 17] width 12 height 12
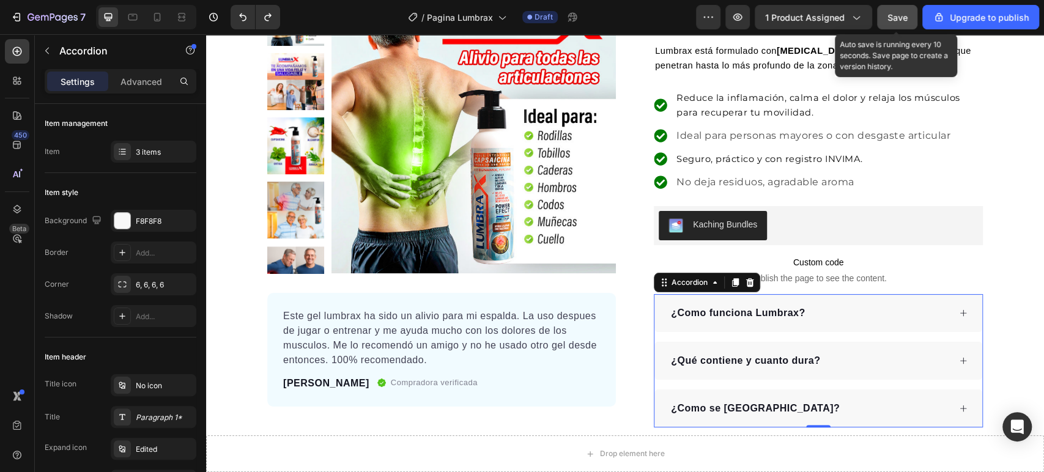
drag, startPoint x: 901, startPoint y: 13, endPoint x: 579, endPoint y: 9, distance: 321.6
click at [901, 13] on span "Save" at bounding box center [897, 17] width 20 height 10
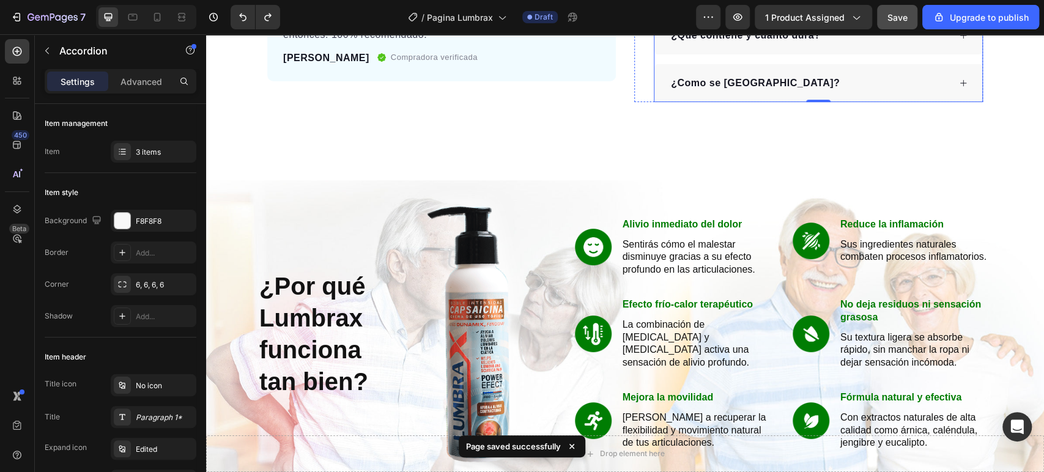
scroll to position [543, 0]
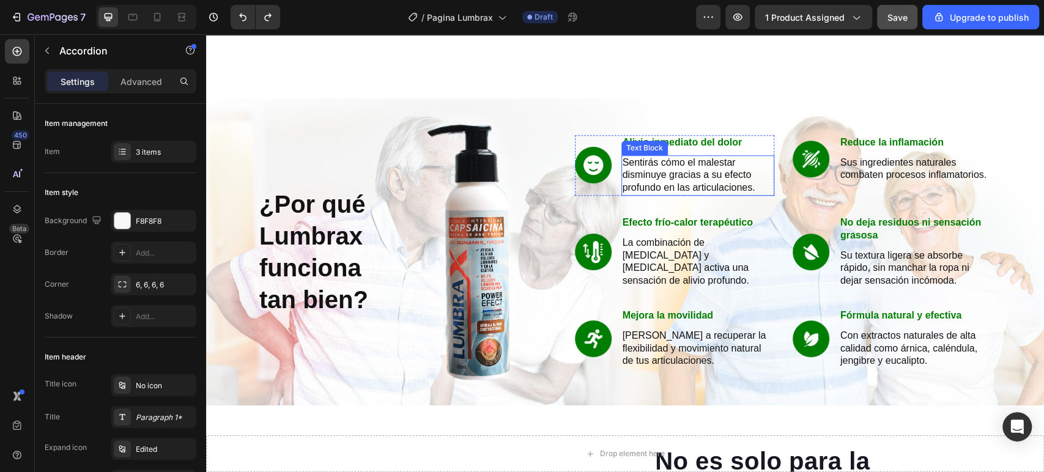
click at [686, 179] on p "Sentirás cómo el malestar disminuye gracias a su efecto profundo en las articul…" at bounding box center [697, 176] width 150 height 38
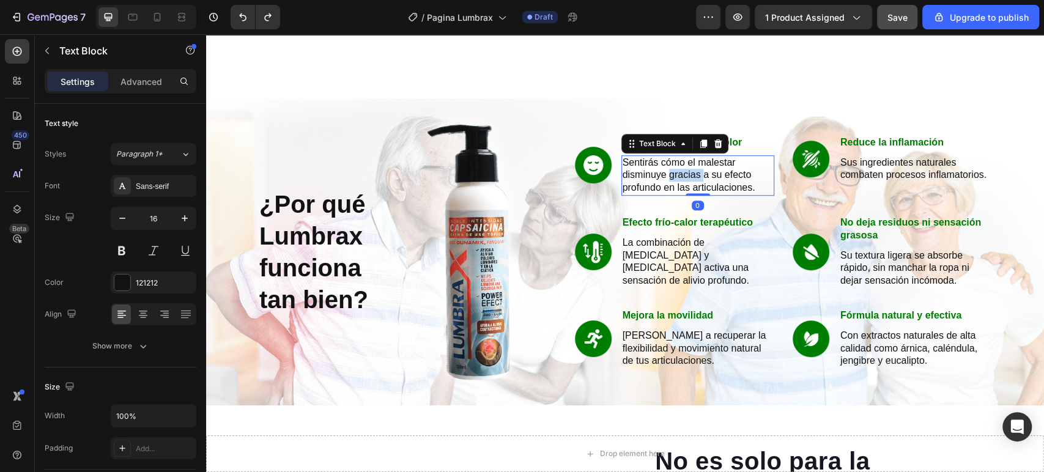
click at [686, 179] on p "Sentirás cómo el malestar disminuye gracias a su efecto profundo en las articul…" at bounding box center [697, 176] width 150 height 38
click at [686, 180] on p "Sentirás cómo el malestar disminuye gracias a su efecto profundo en las articul…" at bounding box center [697, 176] width 150 height 38
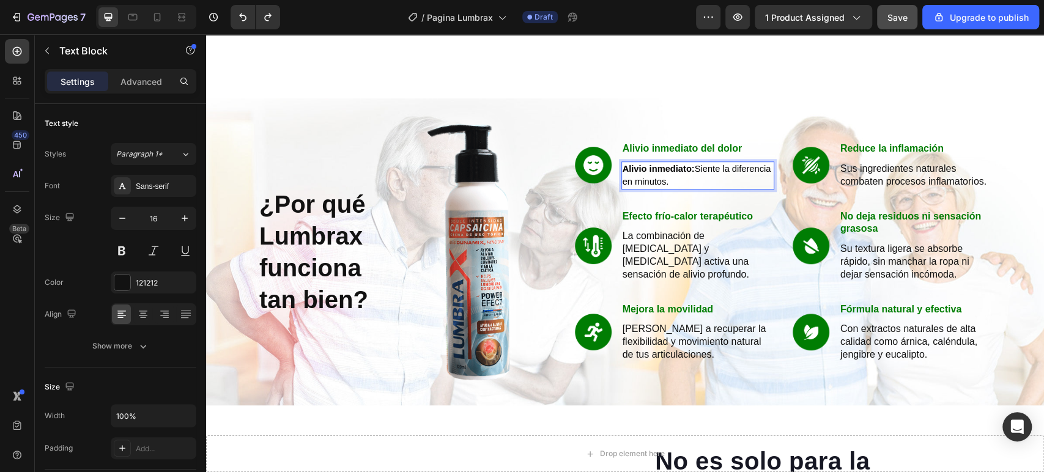
scroll to position [550, 0]
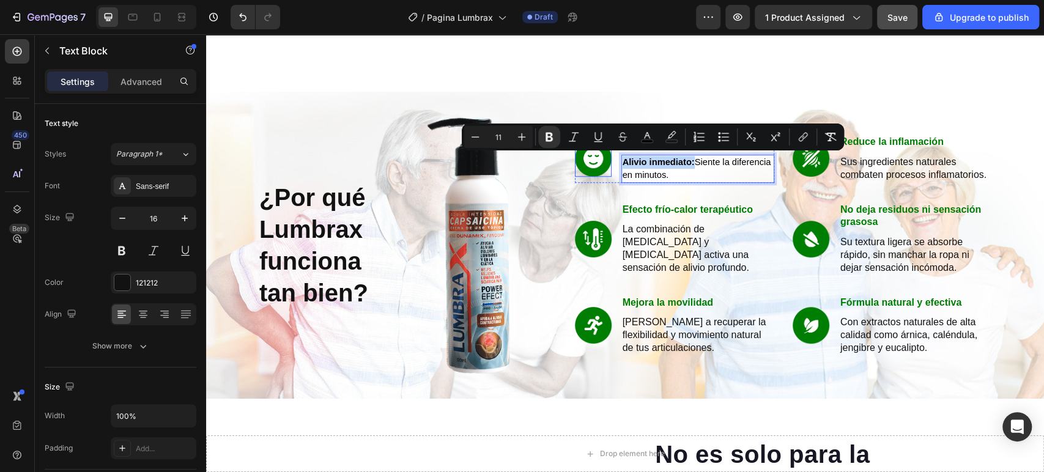
drag, startPoint x: 689, startPoint y: 162, endPoint x: 594, endPoint y: 162, distance: 95.4
click at [594, 162] on div "Image Alivio inmediato del dolor Text Block Alivio inmediato: Siente la diferen…" at bounding box center [674, 159] width 199 height 48
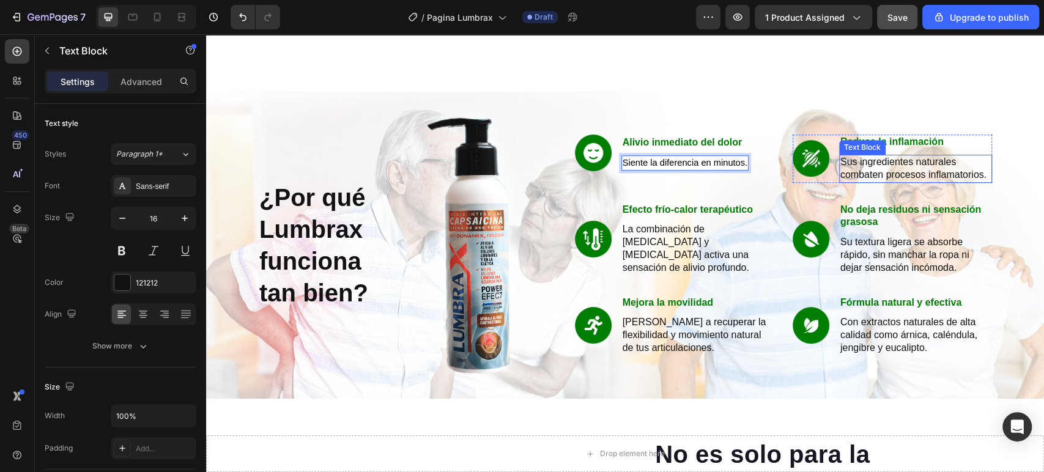
scroll to position [550, 0]
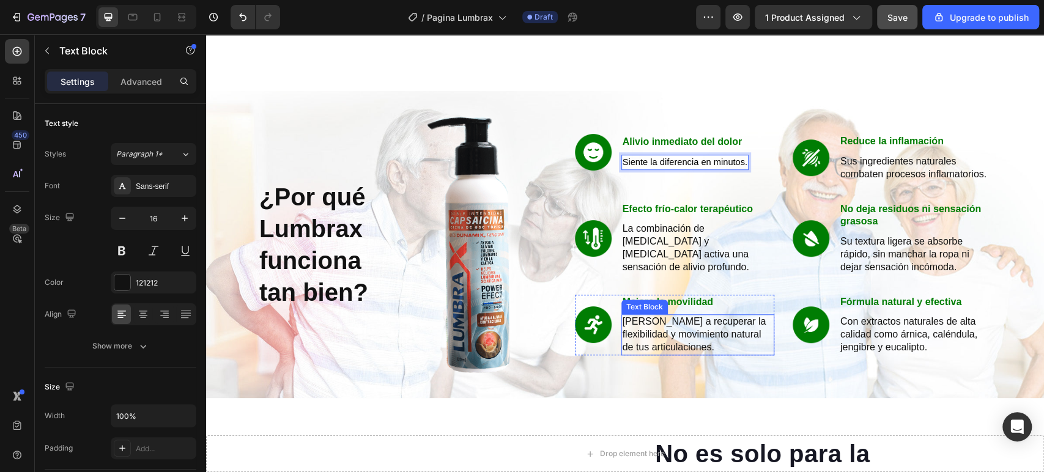
click at [669, 320] on p "[PERSON_NAME] a recuperar la flexibilidad y movimiento natural de tus articulac…" at bounding box center [697, 334] width 150 height 38
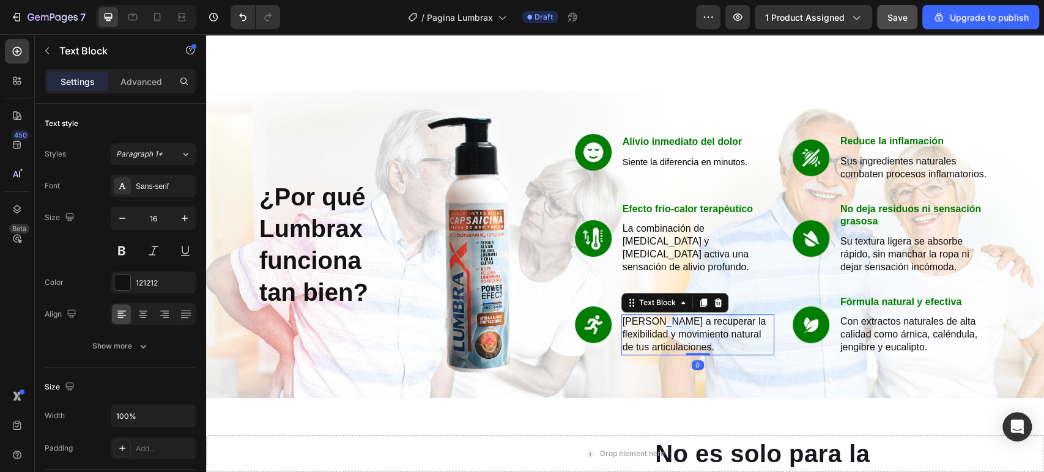
click at [671, 327] on p "[PERSON_NAME] a recuperar la flexibilidad y movimiento natural de tus articulac…" at bounding box center [697, 334] width 150 height 38
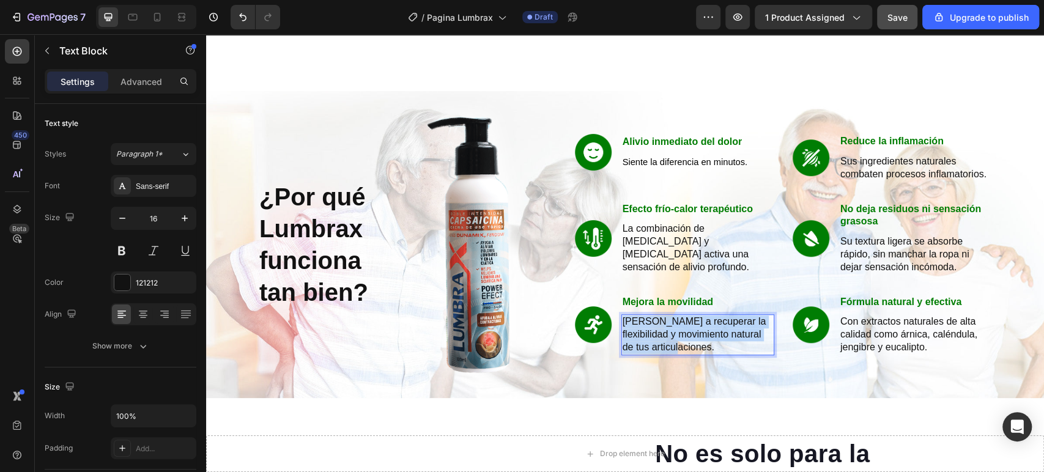
click at [671, 327] on p "[PERSON_NAME] a recuperar la flexibilidad y movimiento natural de tus articulac…" at bounding box center [697, 334] width 150 height 38
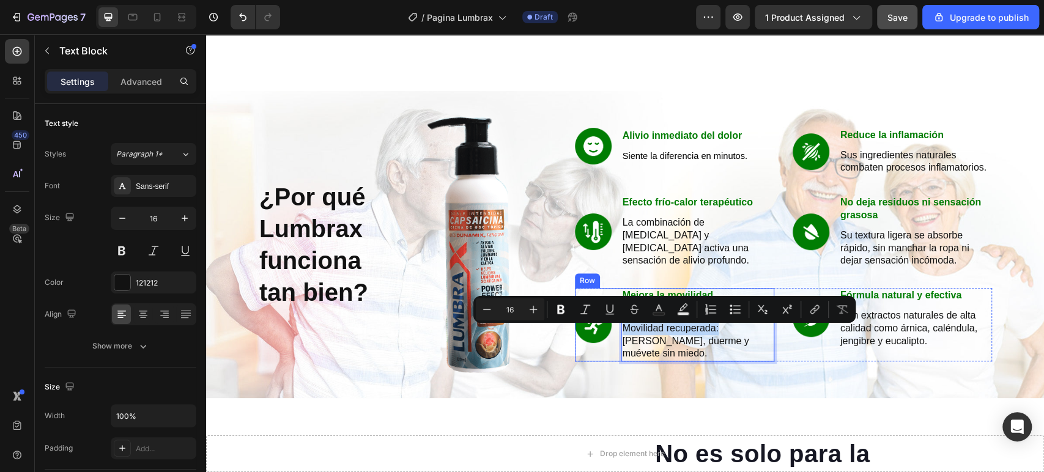
drag, startPoint x: 713, startPoint y: 330, endPoint x: 611, endPoint y: 336, distance: 101.6
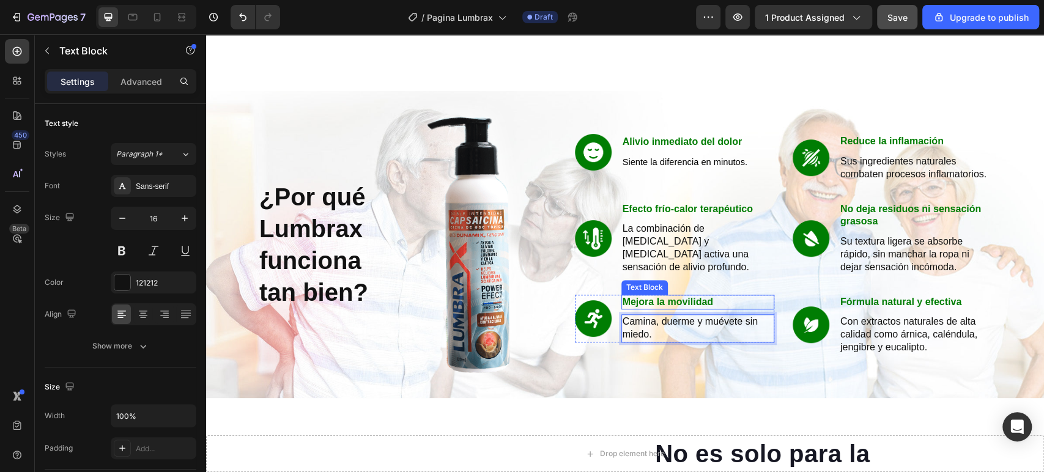
click at [682, 302] on p "Mejora la movilidad" at bounding box center [697, 302] width 150 height 13
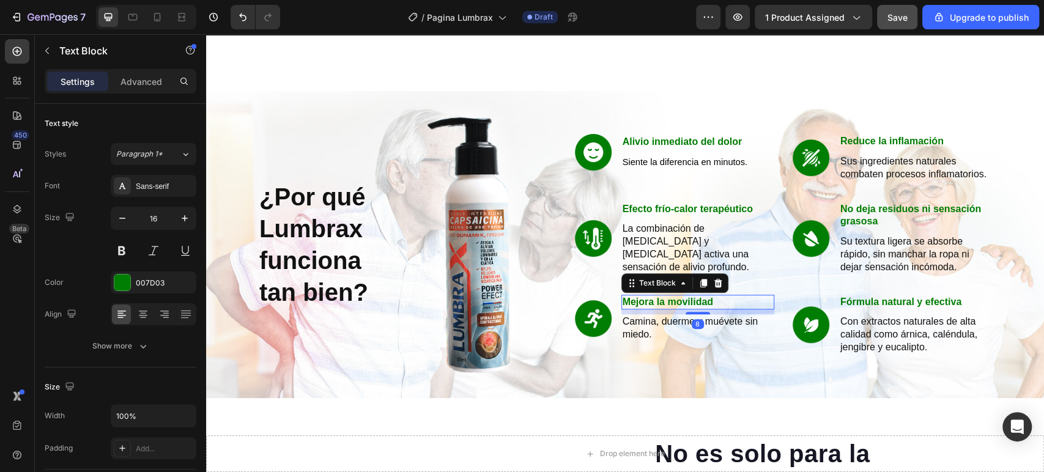
click at [682, 302] on p "Mejora la movilidad" at bounding box center [697, 302] width 150 height 13
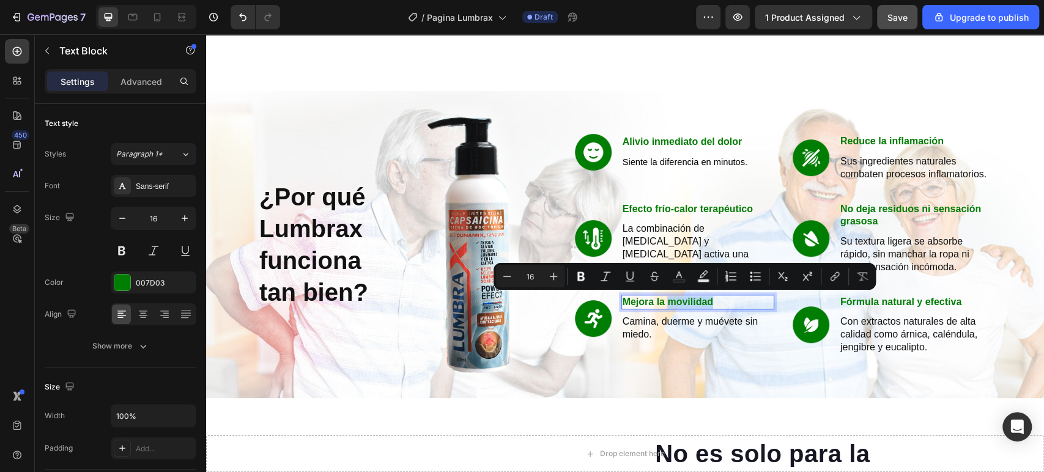
click at [671, 299] on p "Mejora la movilidad" at bounding box center [697, 302] width 150 height 13
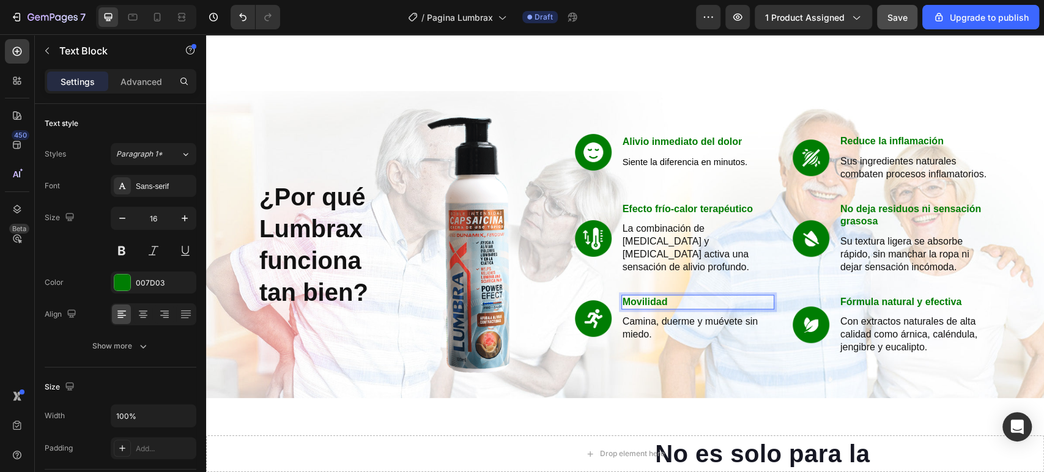
click at [690, 300] on p "Movilidad" at bounding box center [697, 302] width 150 height 13
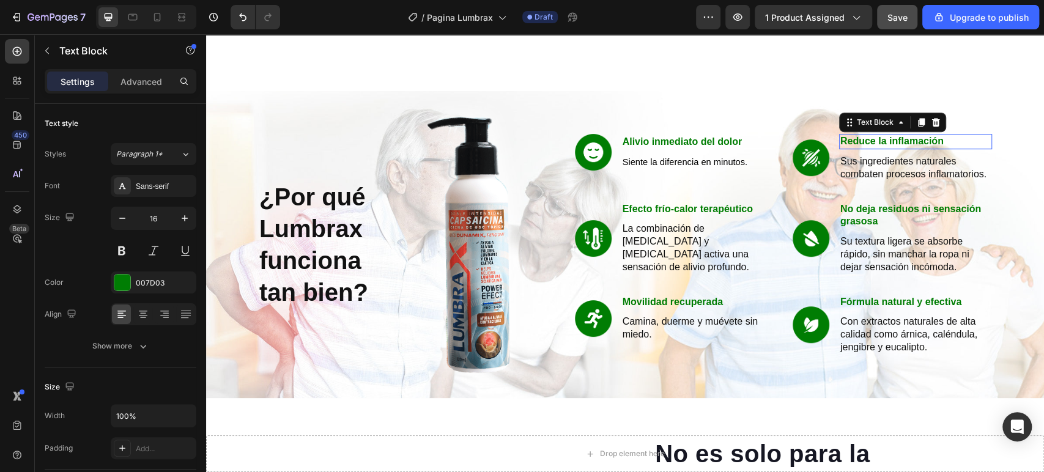
click at [894, 138] on p "Reduce la inflamación" at bounding box center [915, 141] width 150 height 13
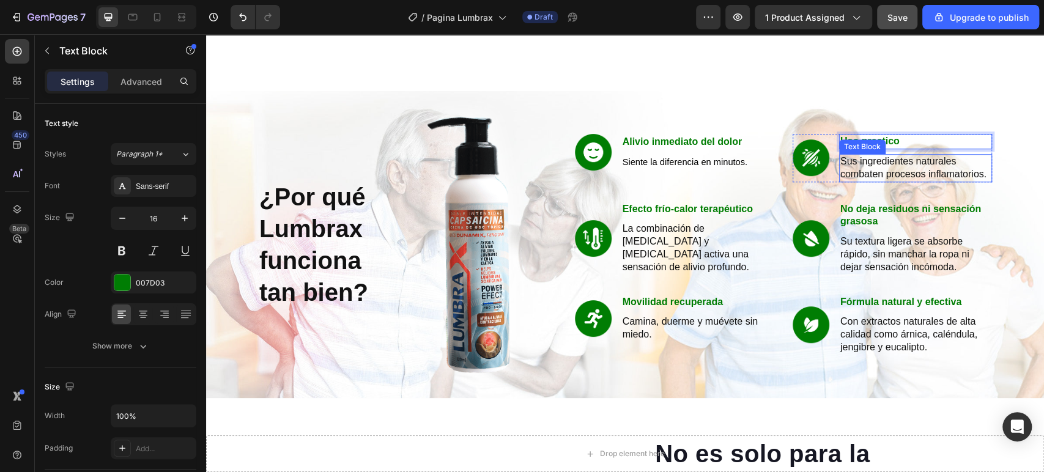
click at [900, 166] on p "Sus ingredientes naturales combaten procesos inflamatorios." at bounding box center [915, 168] width 150 height 26
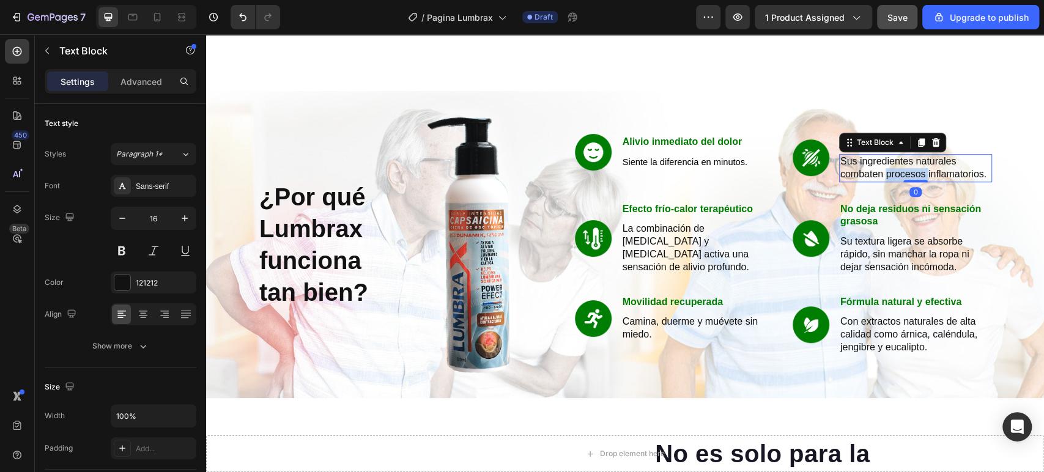
click at [900, 166] on p "Sus ingredientes naturales combaten procesos inflamatorios." at bounding box center [915, 168] width 150 height 26
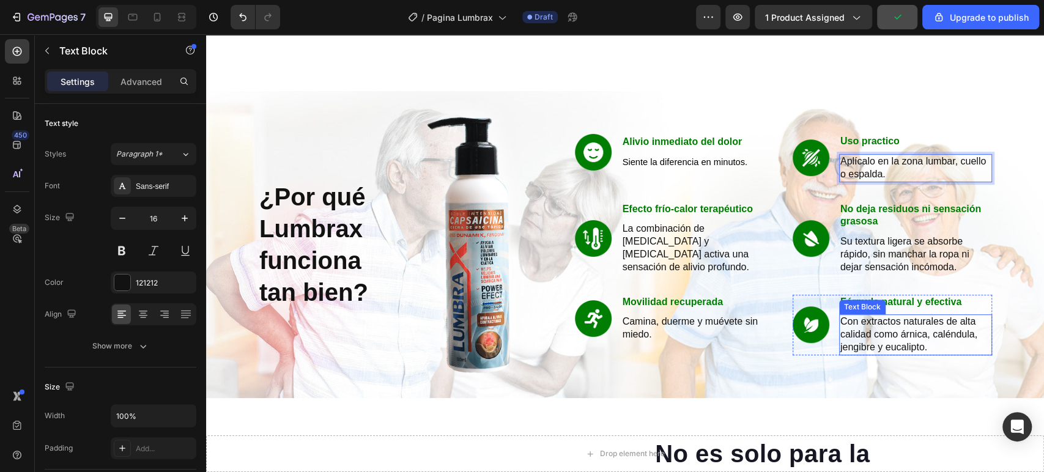
click at [905, 331] on p "Con extractos naturales de alta calidad como árnica, caléndula, jengibre y euca…" at bounding box center [915, 334] width 150 height 38
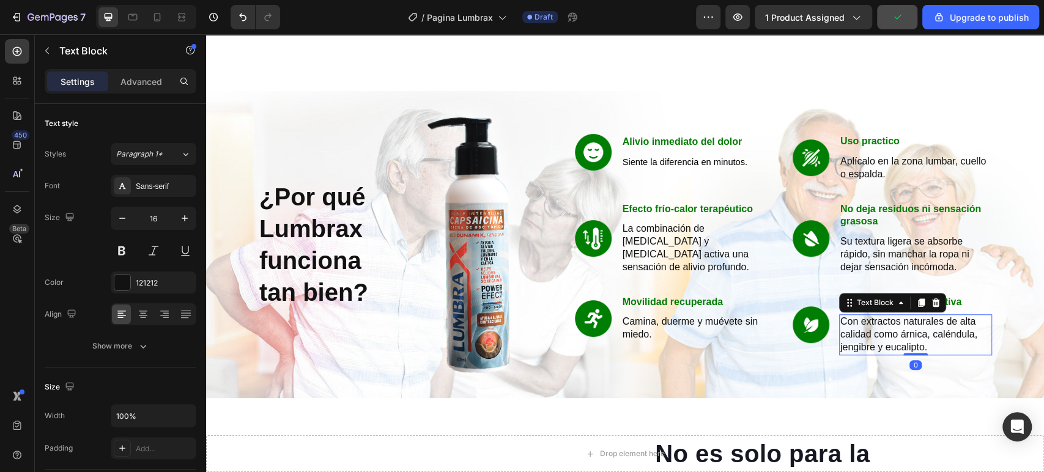
click at [905, 331] on p "Con extractos naturales de alta calidad como árnica, caléndula, jengibre y euca…" at bounding box center [915, 334] width 150 height 38
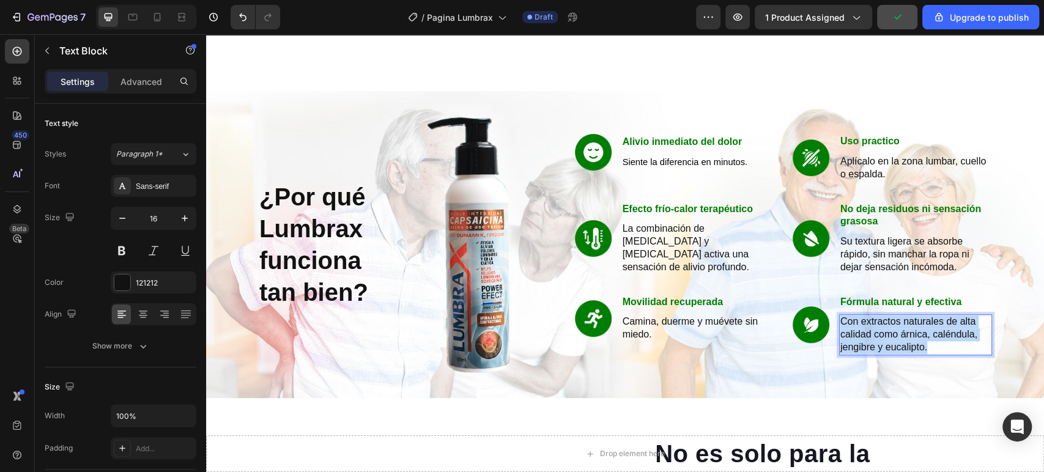
click at [905, 331] on p "Con extractos naturales de alta calidad como árnica, caléndula, jengibre y euca…" at bounding box center [915, 334] width 150 height 38
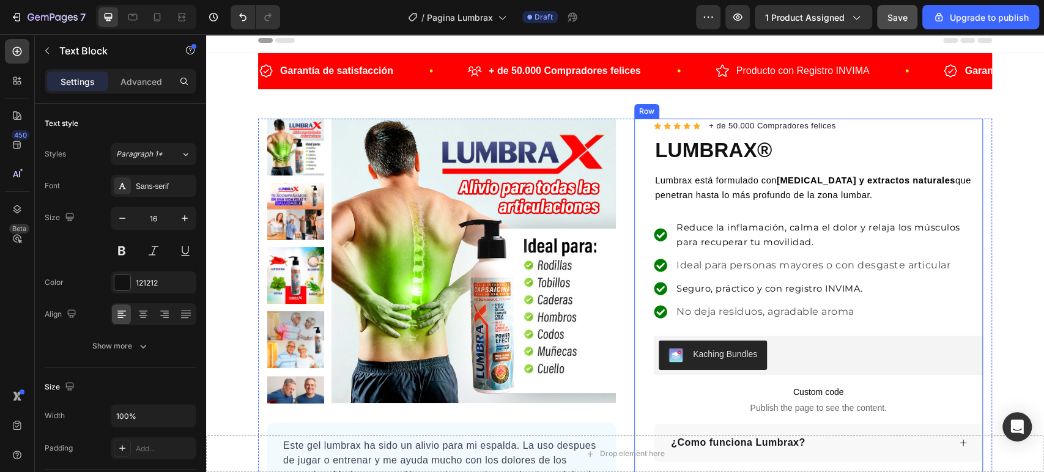
scroll to position [0, 0]
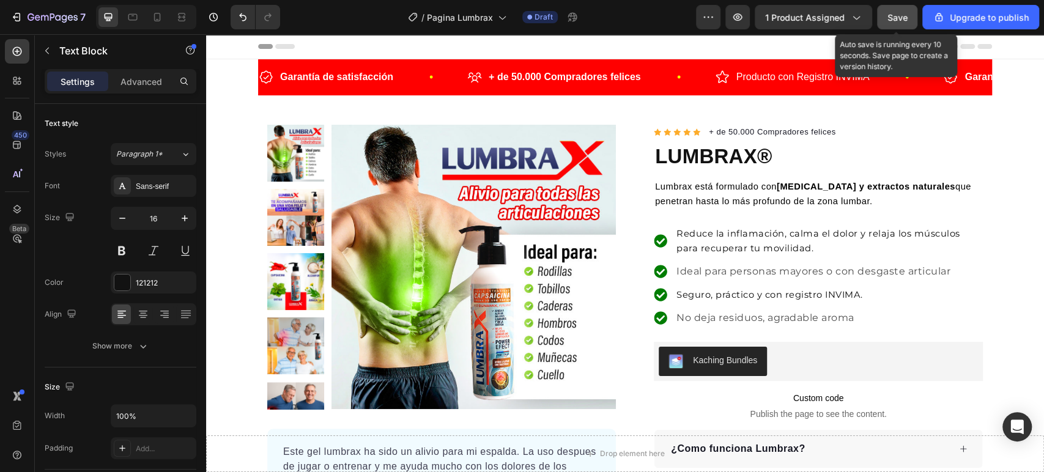
drag, startPoint x: 885, startPoint y: 10, endPoint x: 629, endPoint y: 18, distance: 256.9
click at [885, 10] on button "Save" at bounding box center [897, 17] width 40 height 24
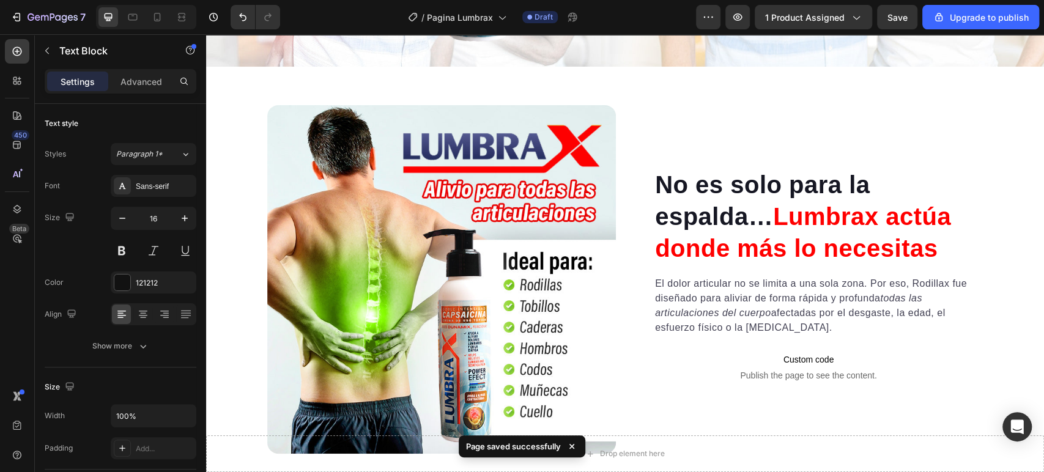
scroll to position [883, 0]
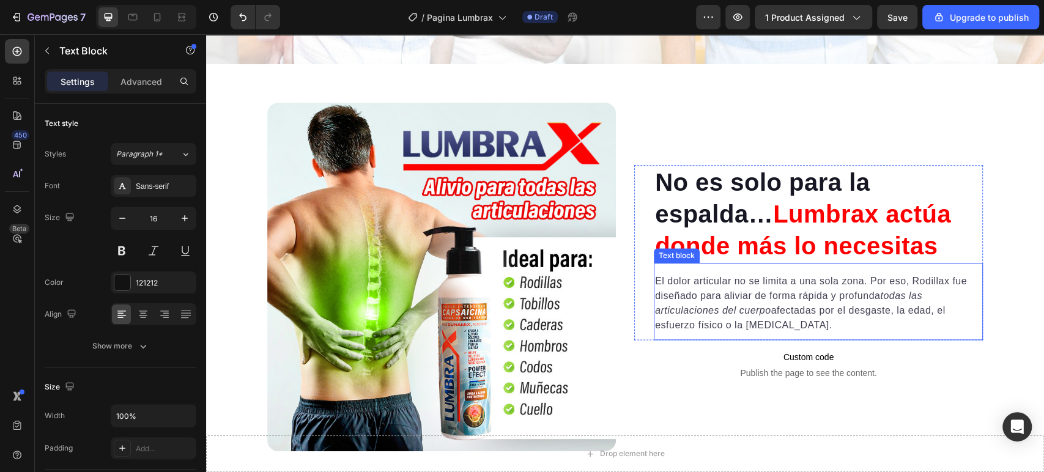
click at [709, 292] on p "El dolor articular no se limita a una sola zona. Por eso, [PERSON_NAME] fue dis…" at bounding box center [818, 303] width 326 height 59
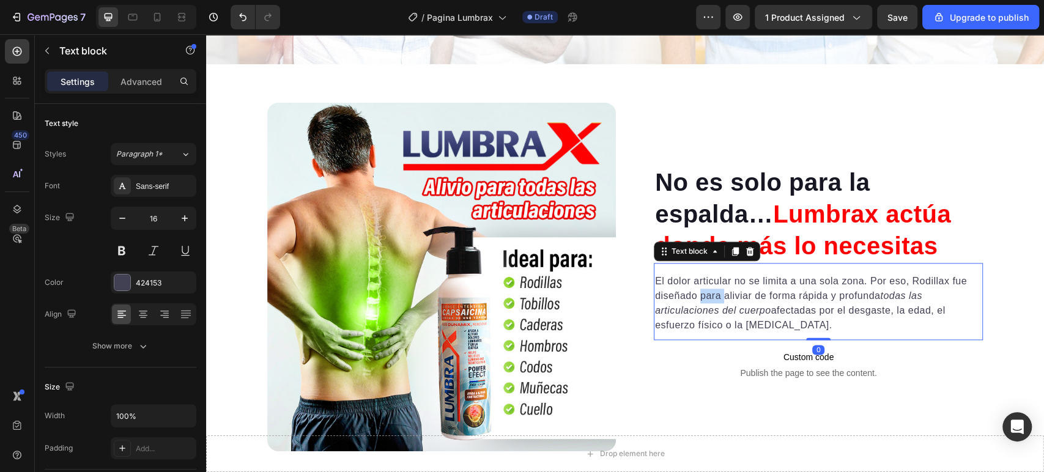
click at [709, 292] on p "El dolor articular no se limita a una sola zona. Por eso, [PERSON_NAME] fue dis…" at bounding box center [818, 303] width 326 height 59
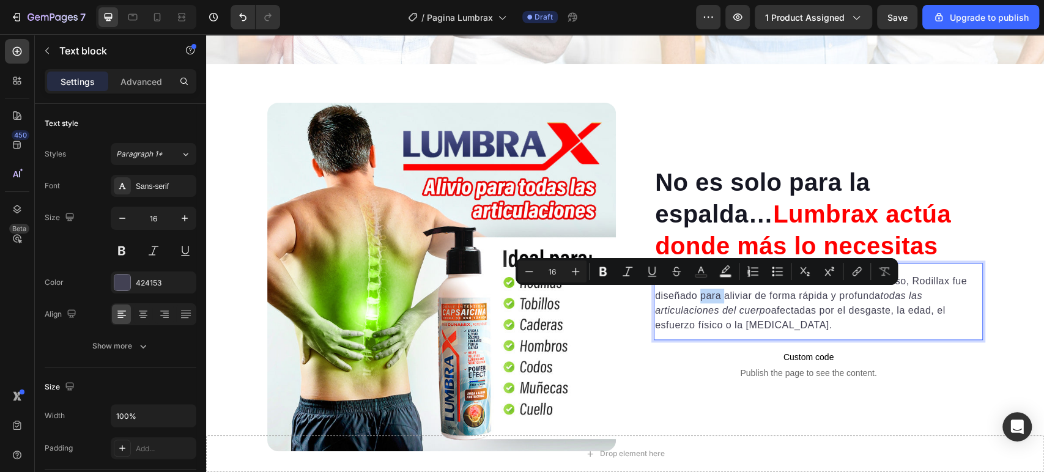
click at [874, 284] on div "Minus 16 Plus Bold Italic Underline Strikethrough Text Color Text Background Co…" at bounding box center [706, 271] width 382 height 27
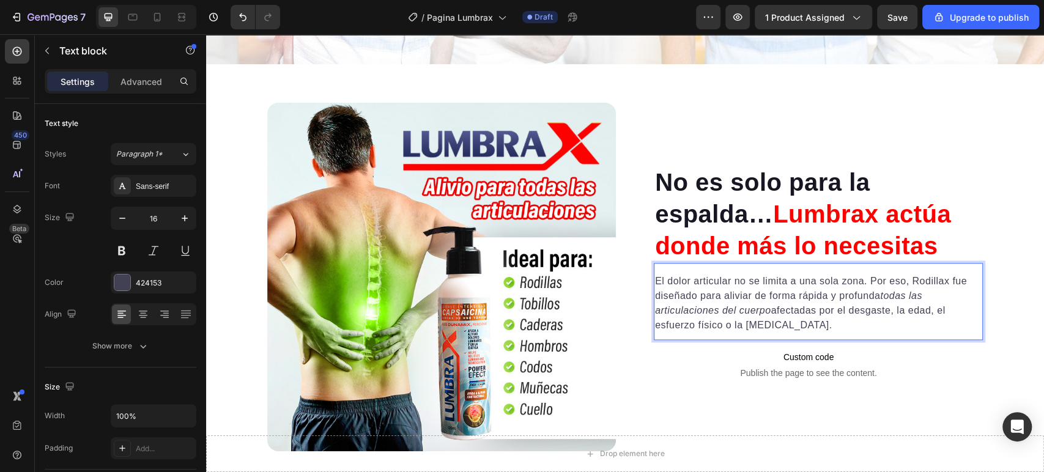
click at [885, 292] on icon "todas las articulaciones del cuerpo" at bounding box center [788, 302] width 267 height 25
click at [811, 278] on p "El dolor articular no se limita a una sola zona. Por eso, [PERSON_NAME] fue dis…" at bounding box center [818, 303] width 326 height 59
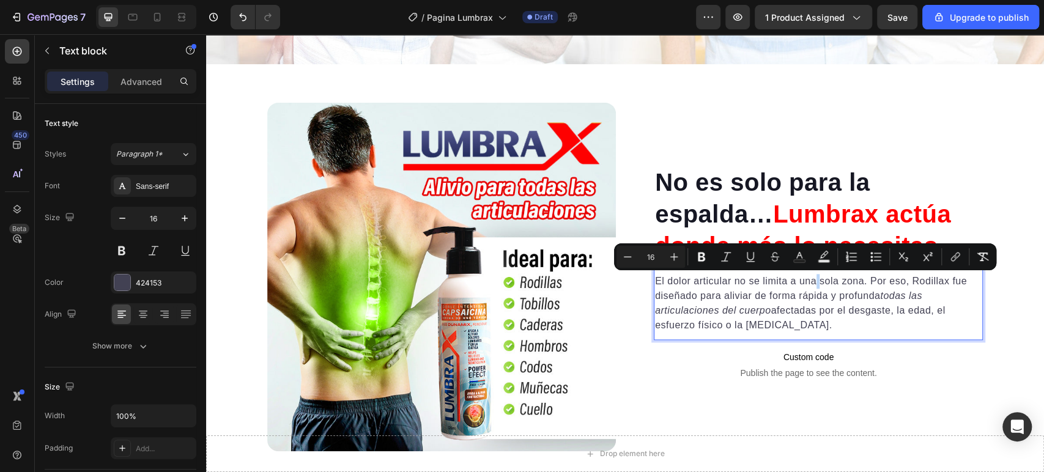
click at [817, 312] on p "El dolor articular no se limita a una sola zona. Por eso, [PERSON_NAME] fue dis…" at bounding box center [818, 303] width 326 height 59
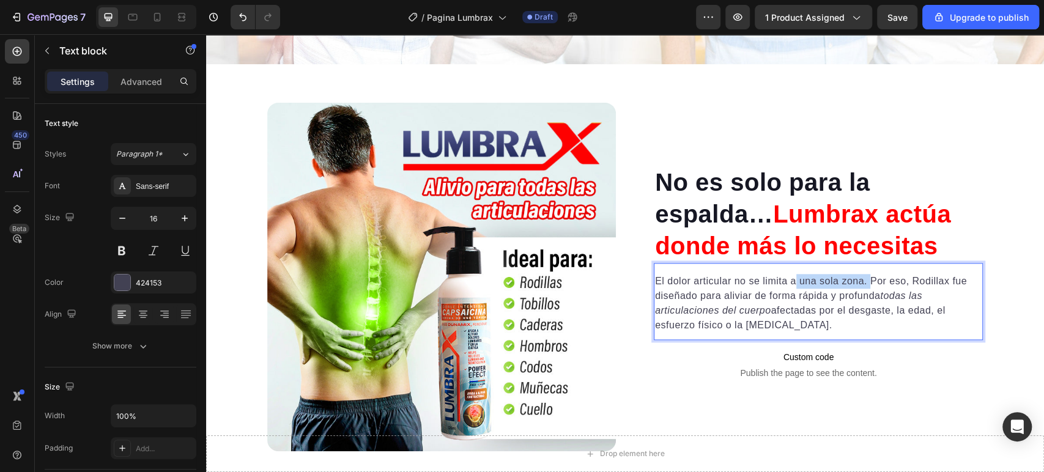
drag, startPoint x: 789, startPoint y: 281, endPoint x: 866, endPoint y: 284, distance: 77.7
click at [865, 284] on p "El dolor articular no se limita a una sola zona. Por eso, [PERSON_NAME] fue dis…" at bounding box center [818, 303] width 326 height 59
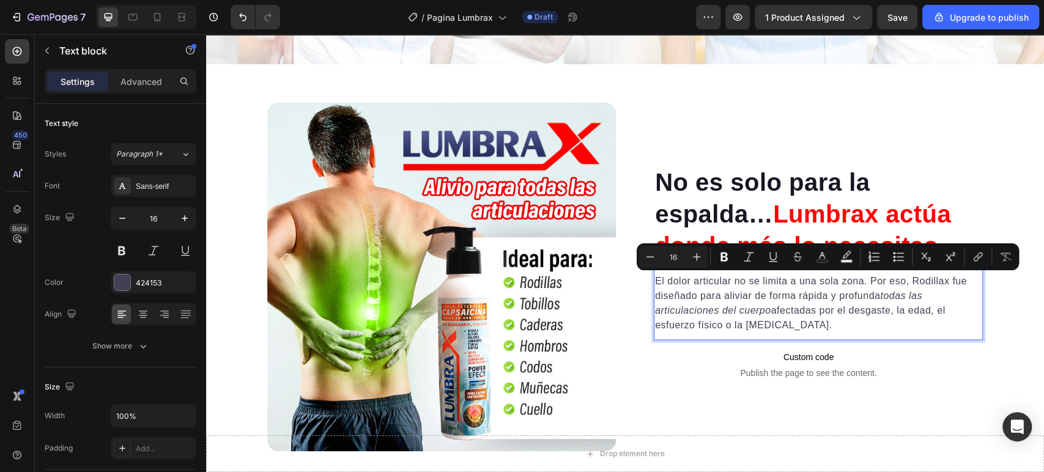
click at [880, 278] on p "El dolor articular no se limita a una sola zona. Por eso, [PERSON_NAME] fue dis…" at bounding box center [818, 303] width 326 height 59
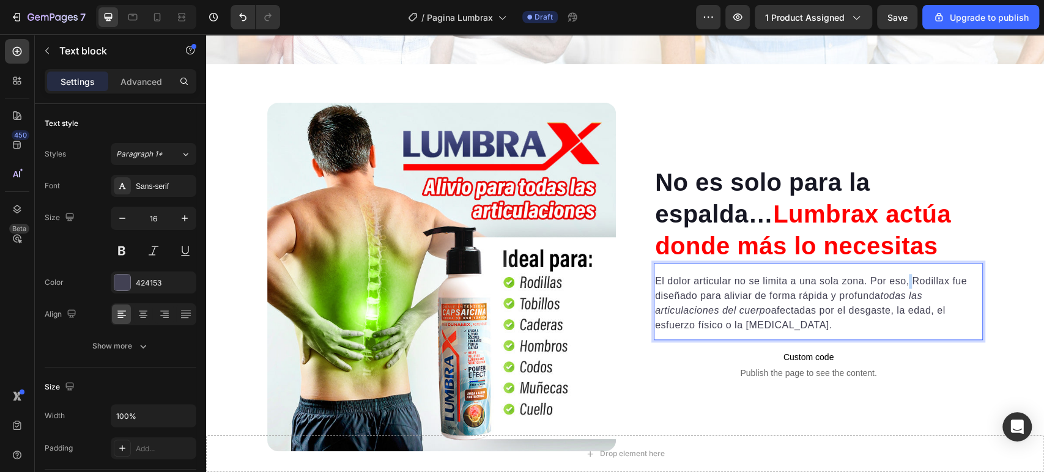
click at [907, 280] on p "El dolor articular no se limita a una sola zona. Por eso, [PERSON_NAME] fue dis…" at bounding box center [818, 303] width 326 height 59
drag, startPoint x: 907, startPoint y: 280, endPoint x: 937, endPoint y: 284, distance: 29.7
click at [936, 284] on p "El dolor articular no se limita a una sola zona. Por eso, [PERSON_NAME] fue dis…" at bounding box center [818, 303] width 326 height 59
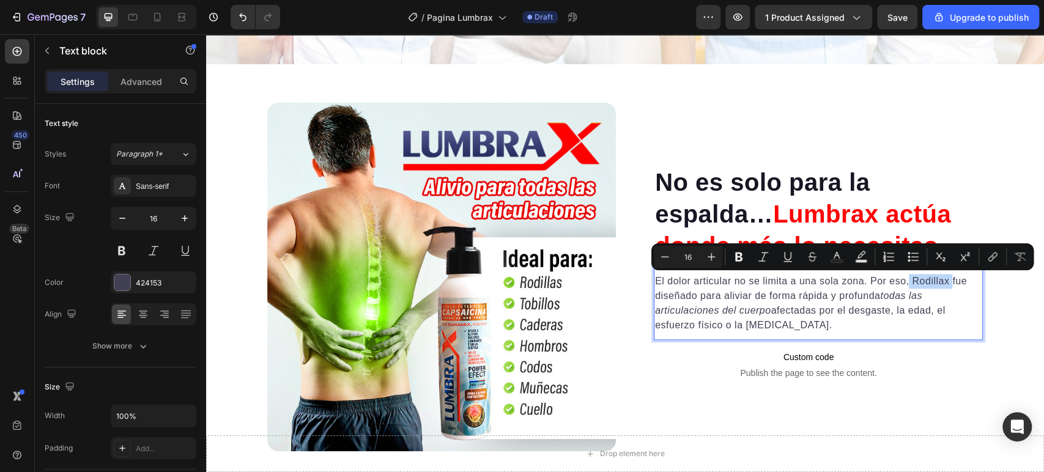
drag, startPoint x: 946, startPoint y: 279, endPoint x: 904, endPoint y: 279, distance: 42.8
click at [904, 279] on p "El dolor articular no se limita a una sola zona. Por eso, [PERSON_NAME] fue dis…" at bounding box center [818, 303] width 326 height 59
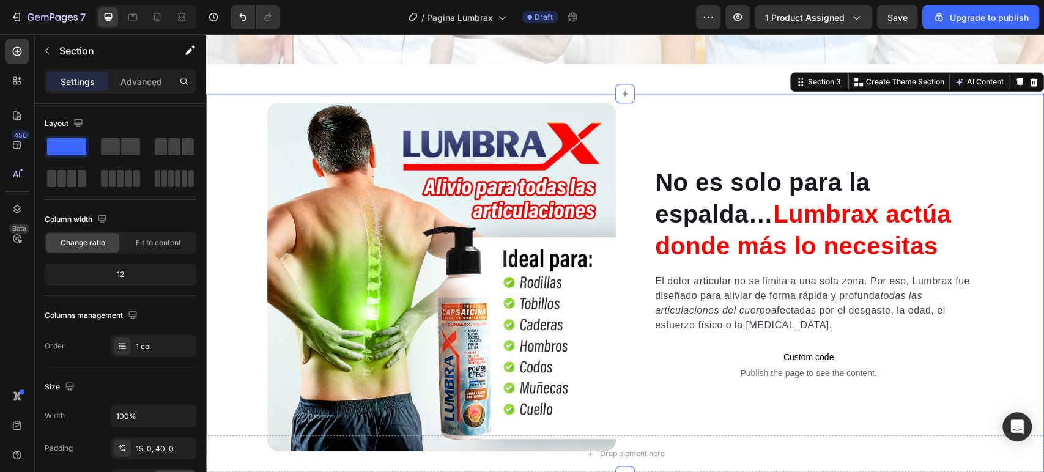
click at [214, 199] on div "No es solo para la espalda… Lumbrax actúa donde más lo necesitas Heading El dol…" at bounding box center [625, 277] width 838 height 349
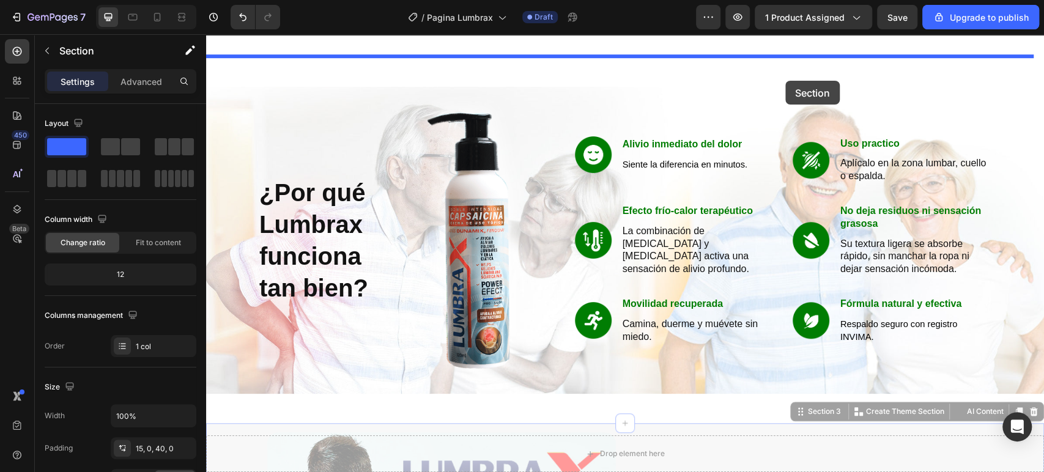
scroll to position [540, 0]
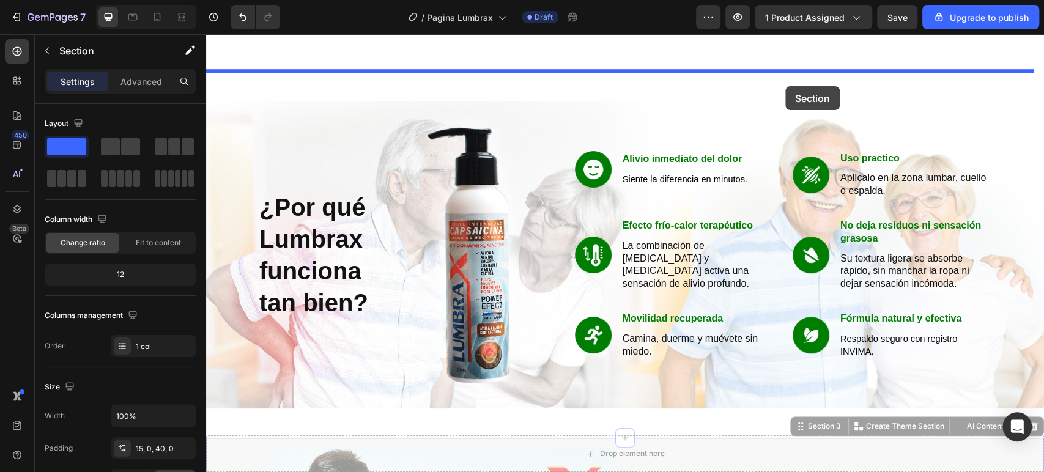
drag, startPoint x: 787, startPoint y: 79, endPoint x: 785, endPoint y: 86, distance: 7.6
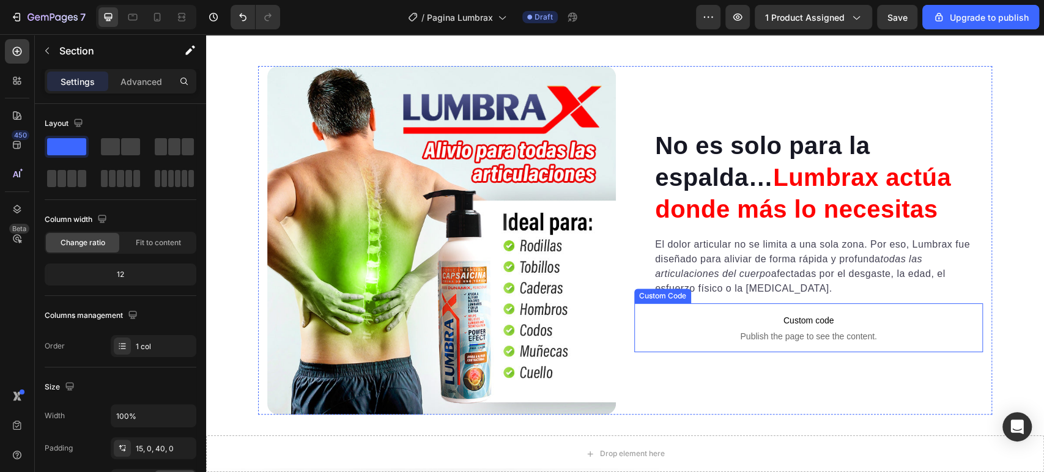
scroll to position [679, 0]
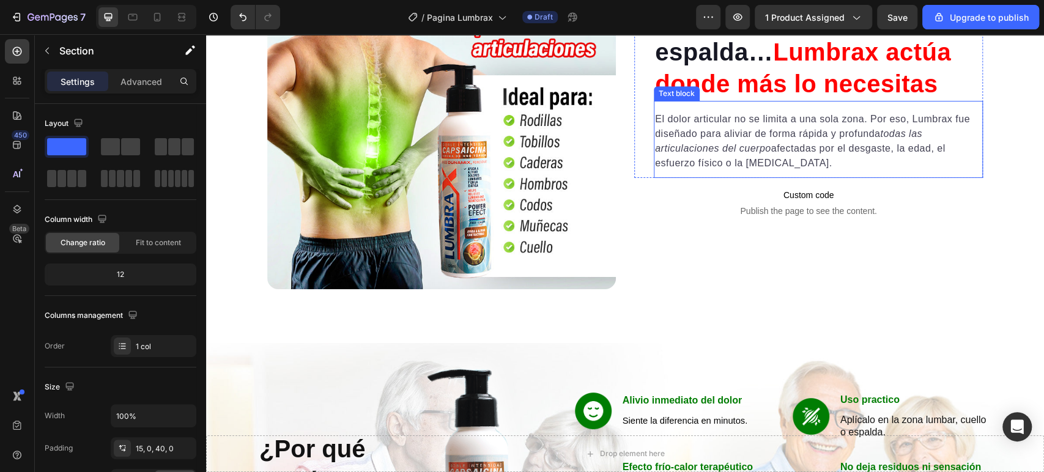
click at [799, 129] on p "El dolor articular no se limita a una sola zona. Por eso, [PERSON_NAME] fue dis…" at bounding box center [818, 141] width 326 height 59
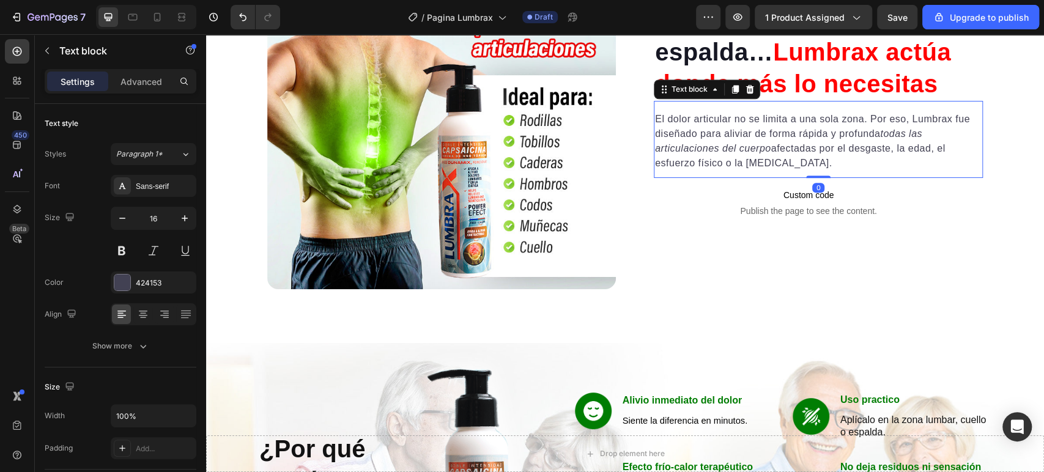
click at [799, 129] on p "El dolor articular no se limita a una sola zona. Por eso, [PERSON_NAME] fue dis…" at bounding box center [818, 141] width 326 height 59
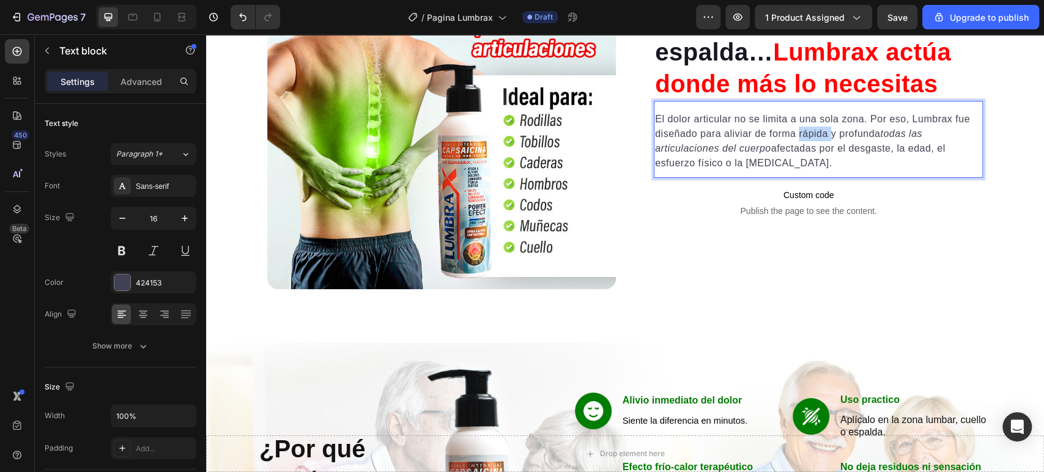
click at [799, 129] on p "El dolor articular no se limita a una sola zona. Por eso, [PERSON_NAME] fue dis…" at bounding box center [818, 141] width 326 height 59
click at [758, 146] on icon "todas las articulaciones del cuerpo" at bounding box center [788, 140] width 267 height 25
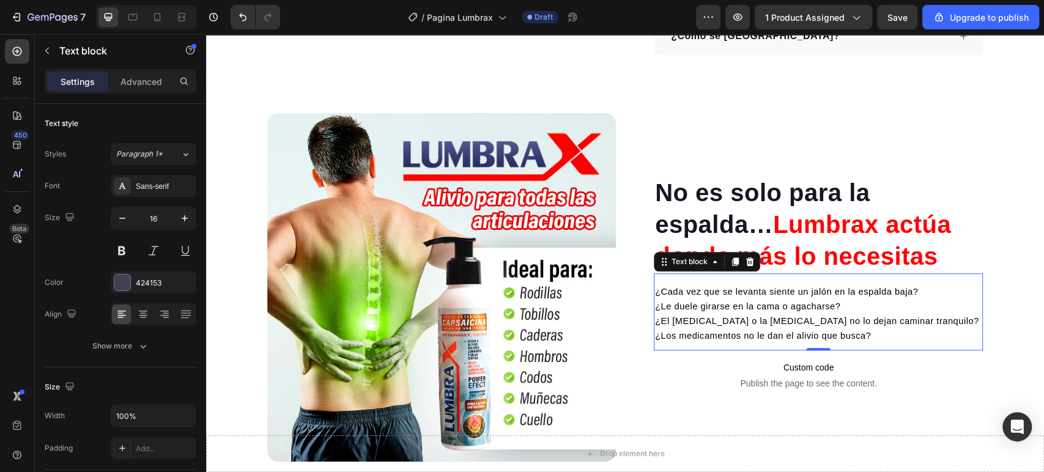
scroll to position [543, 0]
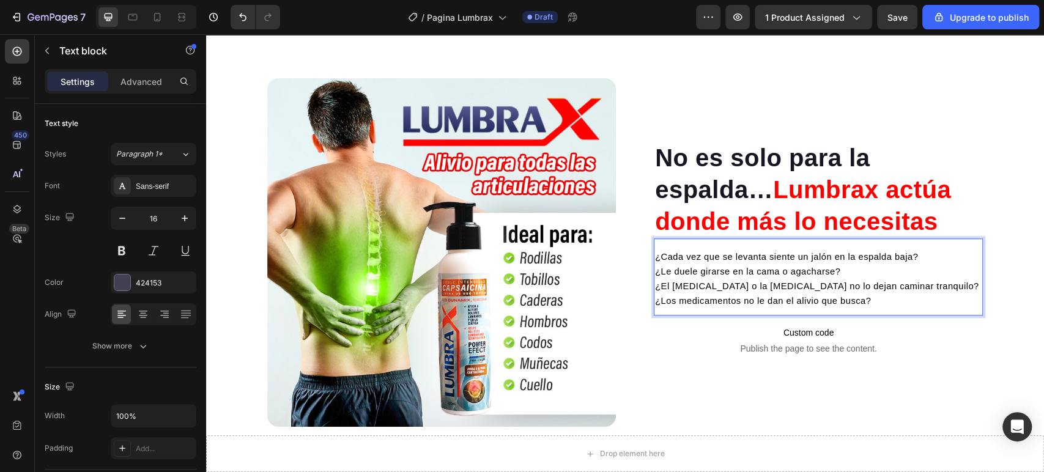
click at [702, 260] on p "¿Cada vez que se levanta siente un jalón en la espalda baja? ¿Le duele girarse …" at bounding box center [818, 278] width 326 height 59
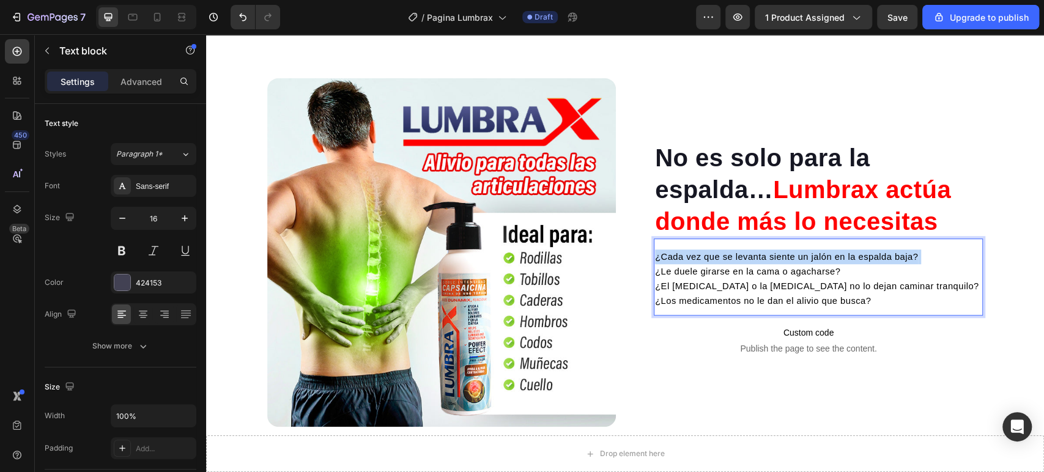
click at [702, 260] on p "¿Cada vez que se levanta siente un jalón en la espalda baja? ¿Le duele girarse …" at bounding box center [818, 278] width 326 height 59
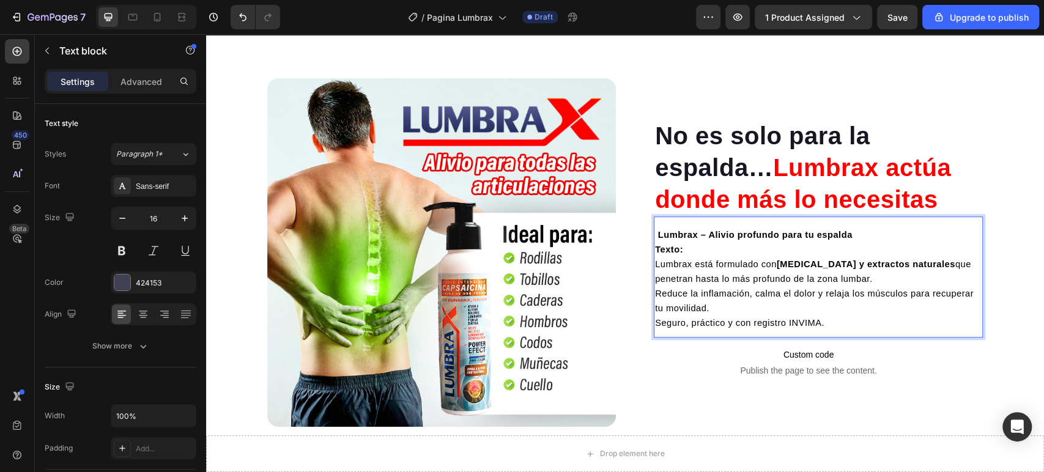
click at [686, 242] on p "Texto: Lumbrax está formulado con [MEDICAL_DATA] y extractos naturales que pene…" at bounding box center [818, 286] width 326 height 88
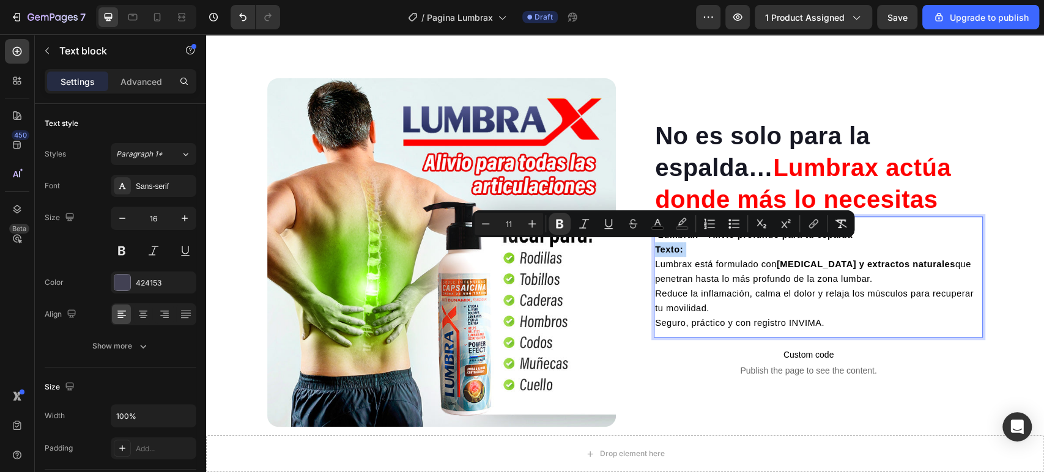
drag, startPoint x: 685, startPoint y: 242, endPoint x: 651, endPoint y: 242, distance: 34.9
click at [655, 242] on p "Texto: Lumbrax está formulado con [MEDICAL_DATA] y extractos naturales que pene…" at bounding box center [818, 286] width 326 height 88
click at [655, 245] on strong "Texto:" at bounding box center [669, 250] width 28 height 10
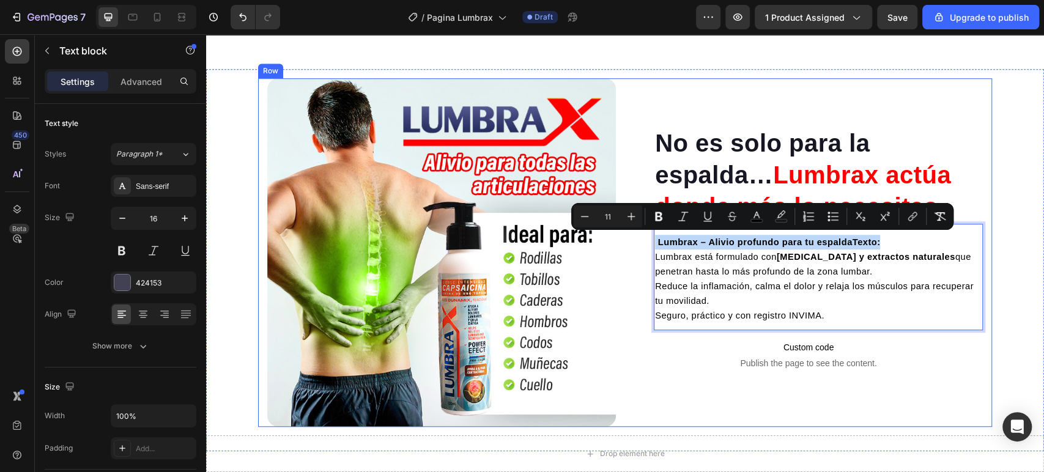
drag, startPoint x: 879, startPoint y: 238, endPoint x: 836, endPoint y: 259, distance: 48.1
click at [627, 225] on div "No es solo para la espalda… Lumbrax actúa donde más lo necesitas Heading Lumbra…" at bounding box center [625, 252] width 734 height 349
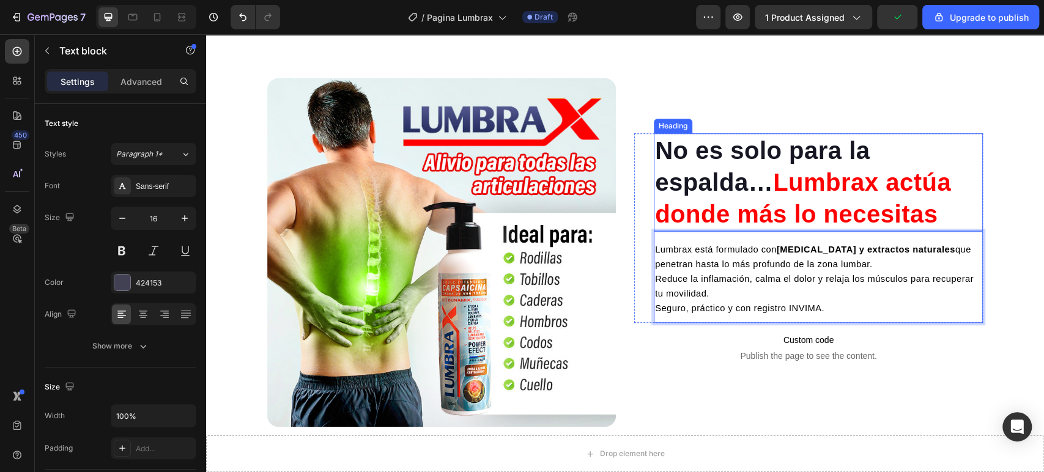
click at [717, 184] on h2 "No es solo para la espalda… Lumbrax actúa donde más lo necesitas" at bounding box center [818, 182] width 329 height 98
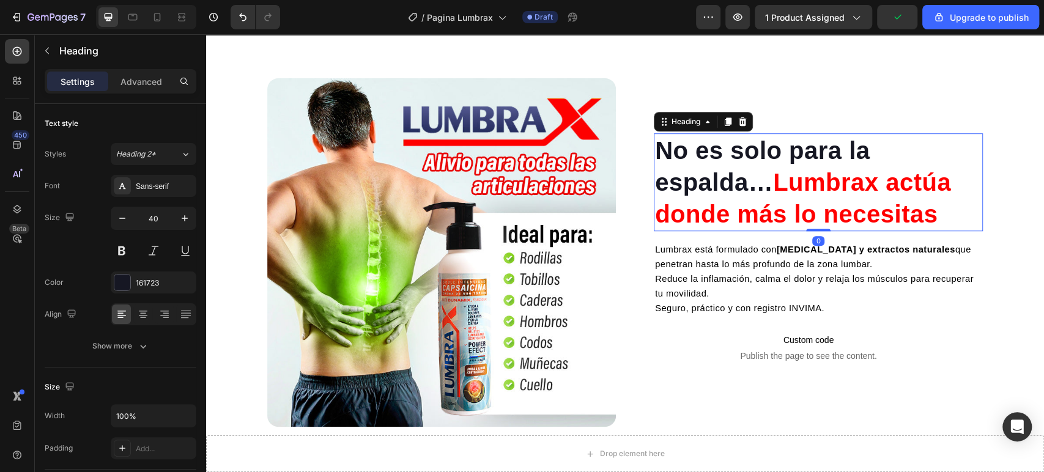
click at [717, 184] on h2 "No es solo para la espalda… Lumbrax actúa donde más lo necesitas" at bounding box center [818, 182] width 329 height 98
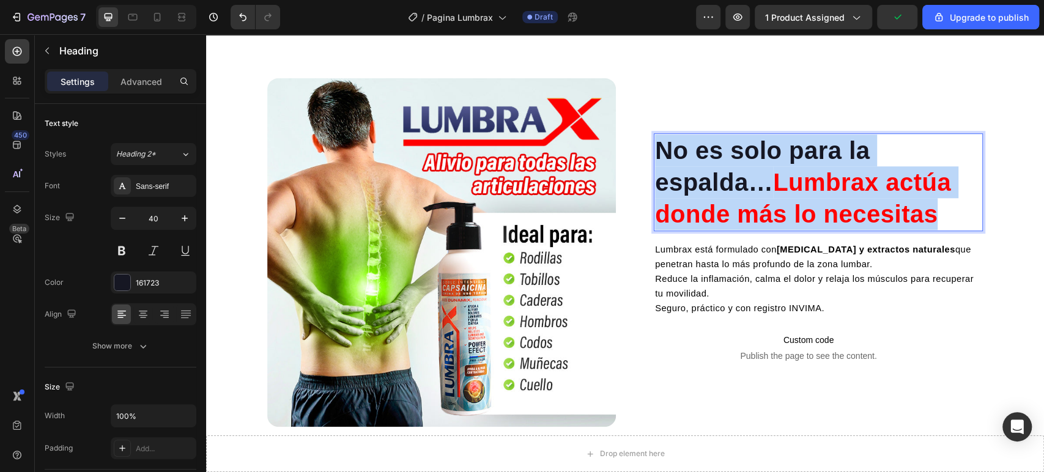
click at [717, 184] on p "No es solo para la espalda… Lumbrax actúa donde más lo necesitas" at bounding box center [818, 182] width 326 height 95
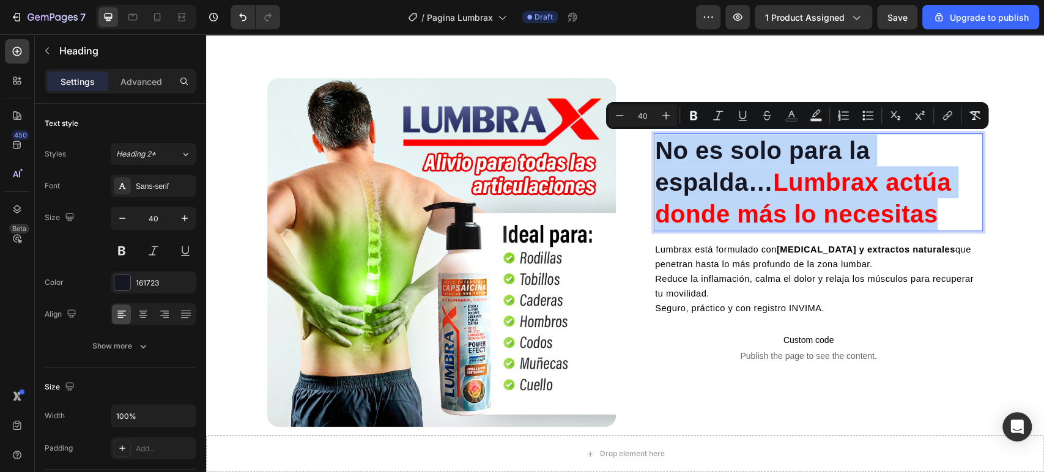
click at [906, 212] on span "Lumbrax actúa donde más lo necesitas" at bounding box center [803, 198] width 296 height 59
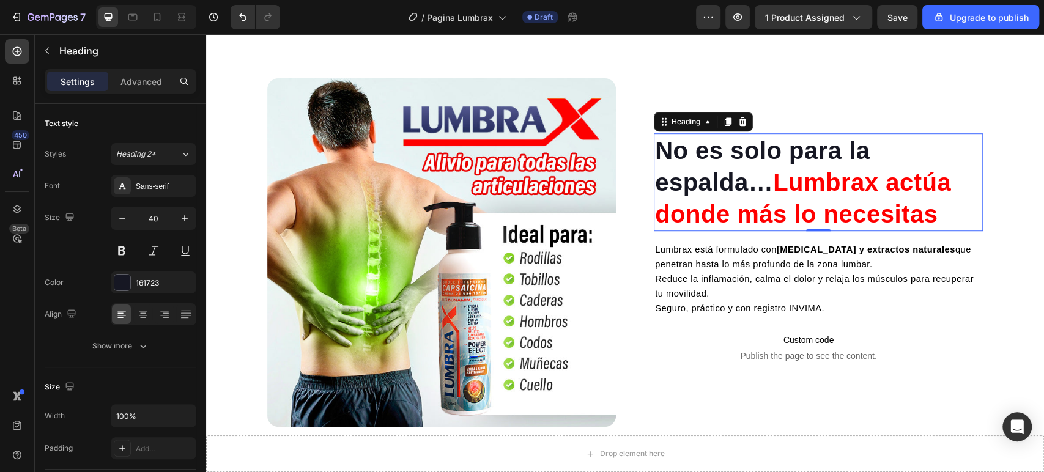
click at [723, 174] on p "No es solo para la espalda… Lumbrax actúa donde más lo necesitas" at bounding box center [818, 182] width 326 height 95
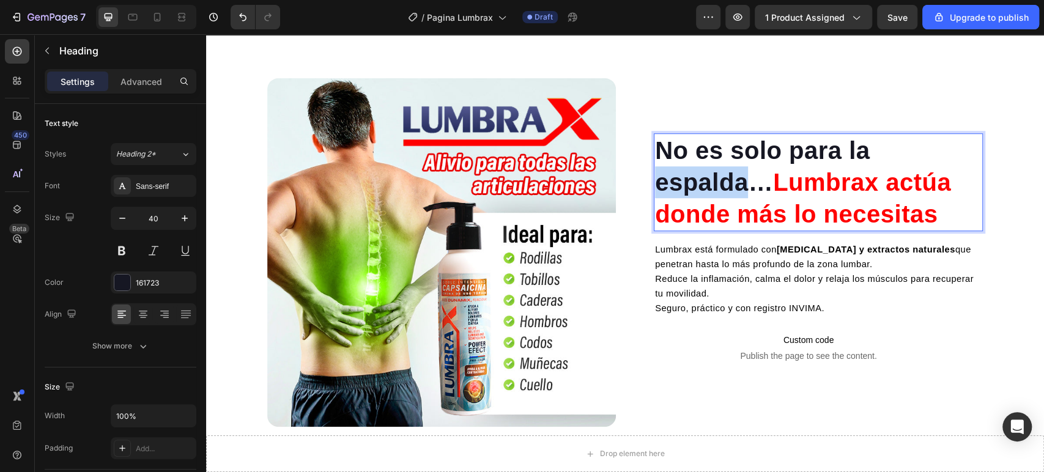
click at [723, 174] on p "No es solo para la espalda… Lumbrax actúa donde más lo necesitas" at bounding box center [818, 182] width 326 height 95
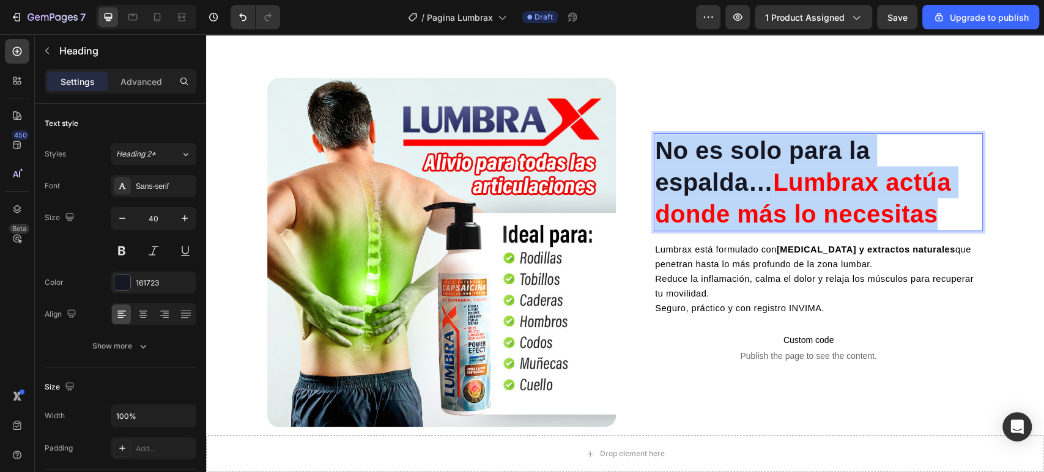
click at [723, 174] on p "No es solo para la espalda… Lumbrax actúa donde más lo necesitas" at bounding box center [818, 182] width 326 height 95
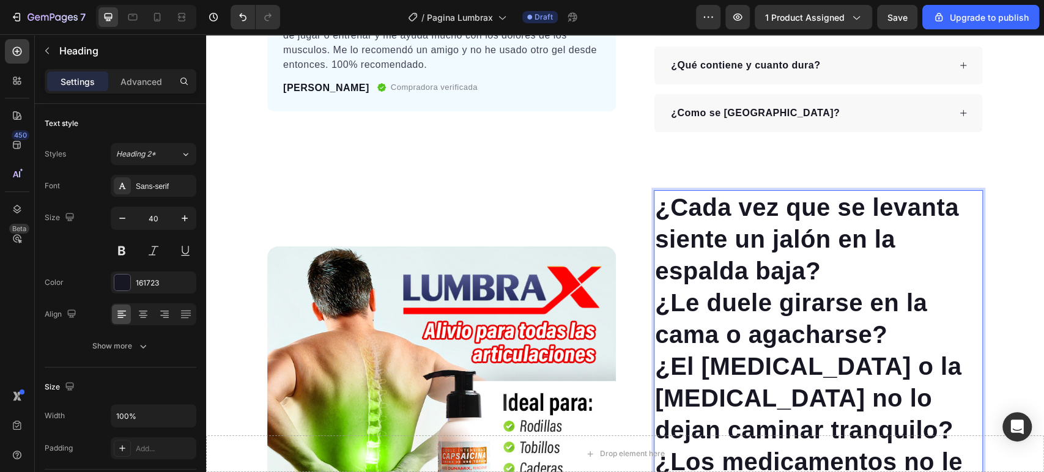
scroll to position [421, 0]
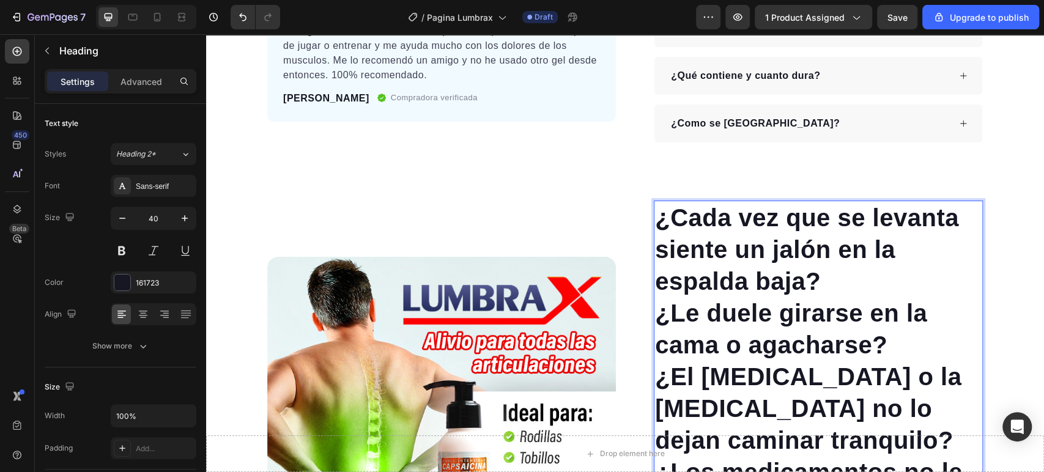
click at [891, 265] on p "¿Cada vez que se levanta siente un jalón en la espalda baja? ¿Le duele girarse …" at bounding box center [818, 361] width 326 height 318
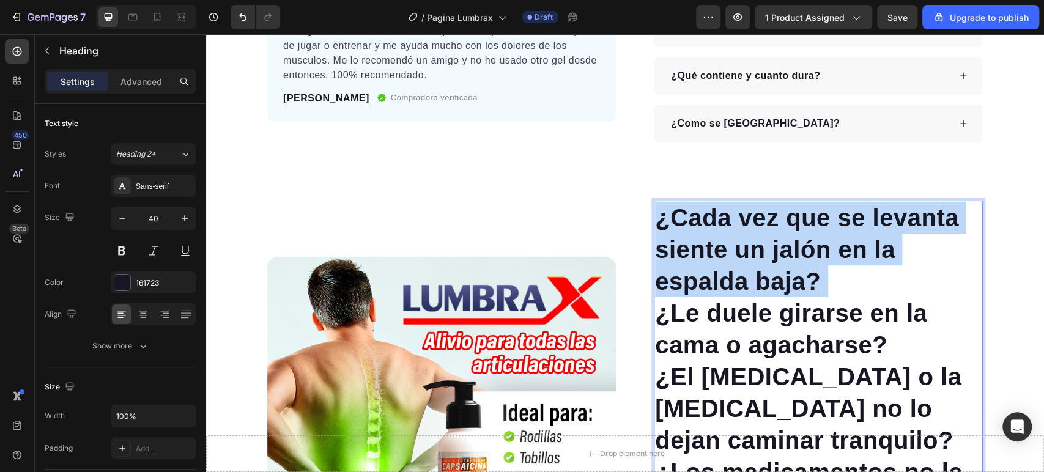
click at [891, 265] on p "¿Cada vez que se levanta siente un jalón en la espalda baja? ¿Le duele girarse …" at bounding box center [818, 361] width 326 height 318
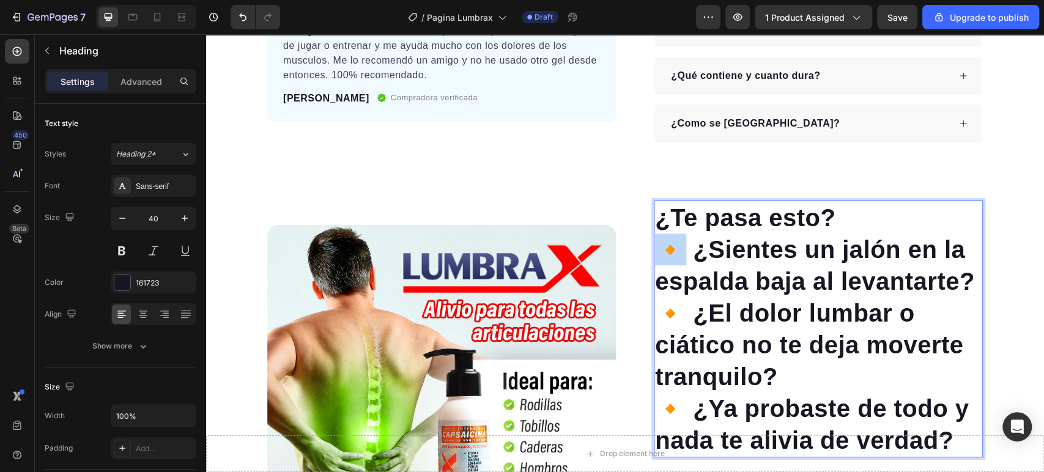
drag, startPoint x: 674, startPoint y: 240, endPoint x: 635, endPoint y: 240, distance: 39.1
click at [635, 240] on div "¿Te pasa esto? 🔸 ¿Sientes un jalón en la espalda baja al levantarte? 🔸 ¿El dolo…" at bounding box center [808, 375] width 349 height 349
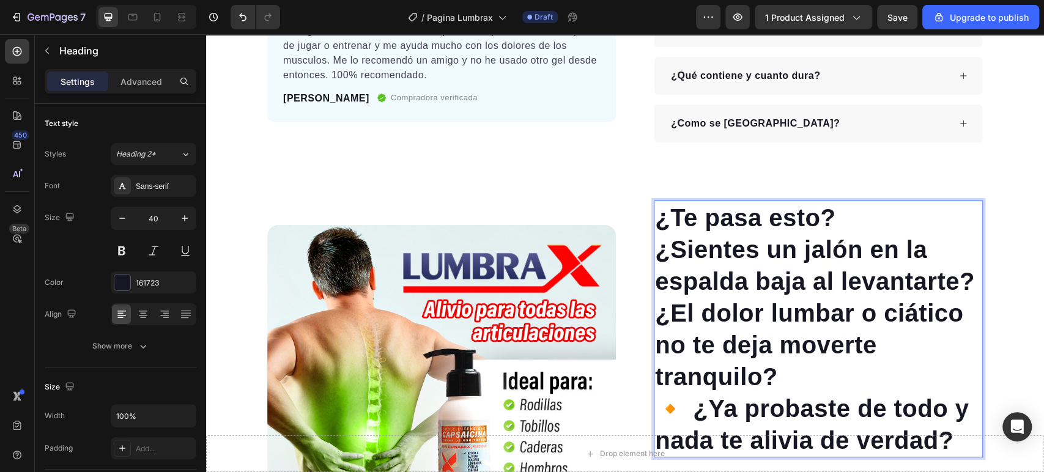
drag, startPoint x: 679, startPoint y: 299, endPoint x: 655, endPoint y: 301, distance: 23.4
click at [655, 301] on p "¿Sientes un jalón en la espalda baja al levantarte? ¿El dolor lumbar o ciático …" at bounding box center [818, 345] width 326 height 223
drag, startPoint x: 677, startPoint y: 404, endPoint x: 639, endPoint y: 400, distance: 38.1
click at [640, 400] on div "¿Te pasa esto? ¿Sientes un jalón en la espalda baja al levantarte? ¿El dolor lu…" at bounding box center [808, 375] width 349 height 349
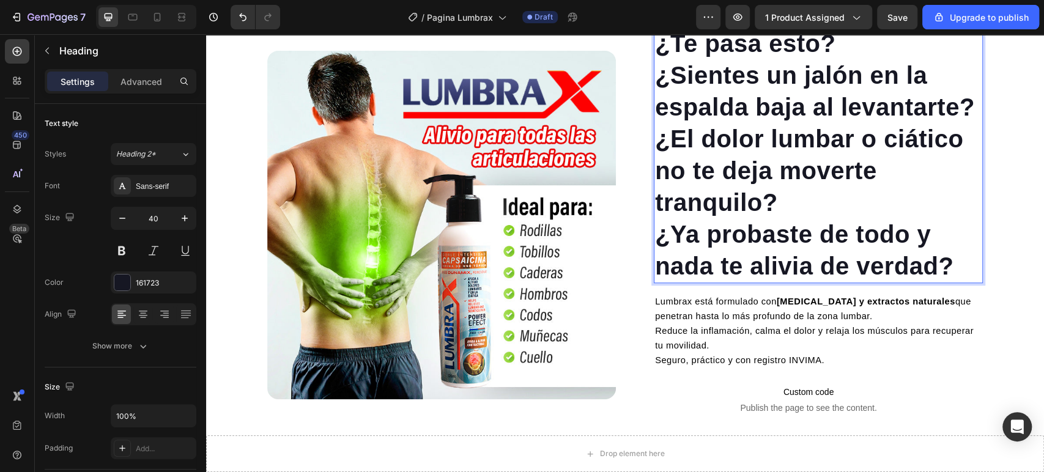
scroll to position [489, 0]
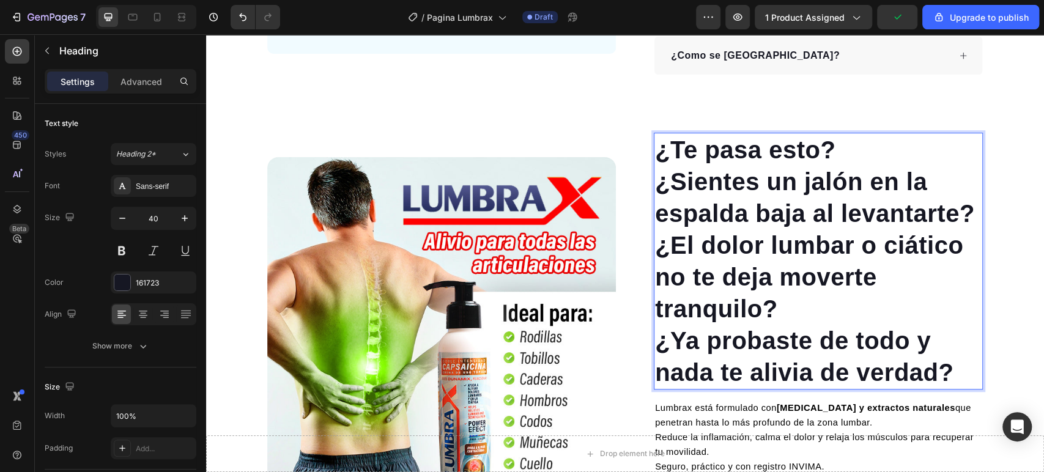
drag, startPoint x: 959, startPoint y: 372, endPoint x: 660, endPoint y: 193, distance: 347.7
click at [660, 193] on p "¿Sientes un jalón en la espalda baja al levantarte? ¿El dolor lumbar o ciático …" at bounding box center [818, 277] width 326 height 223
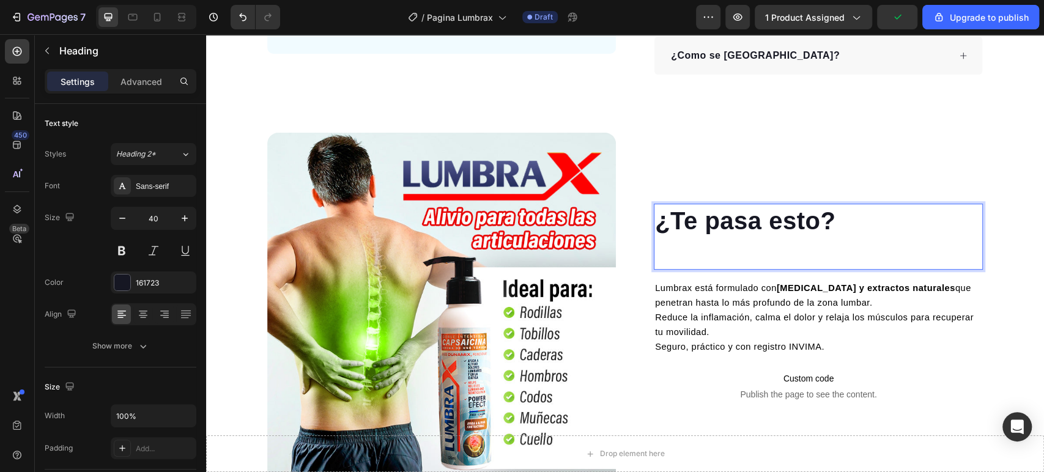
scroll to position [559, 0]
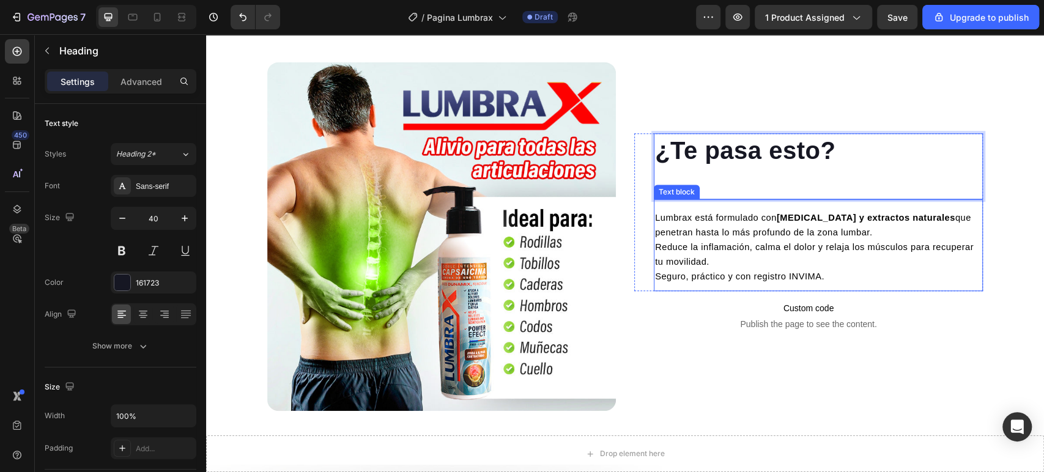
click at [654, 209] on div "Lumbrax está formulado con [MEDICAL_DATA] y extractos naturales que penetran ha…" at bounding box center [818, 247] width 329 height 76
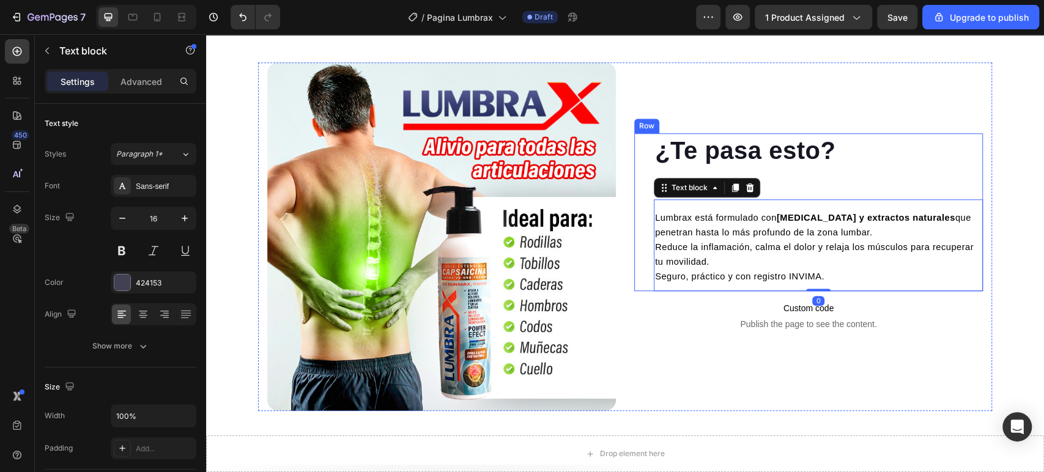
click at [646, 215] on div "¿Te pasa esto? Heading Lumbrax está formulado con [MEDICAL_DATA] y extractos na…" at bounding box center [808, 212] width 349 height 158
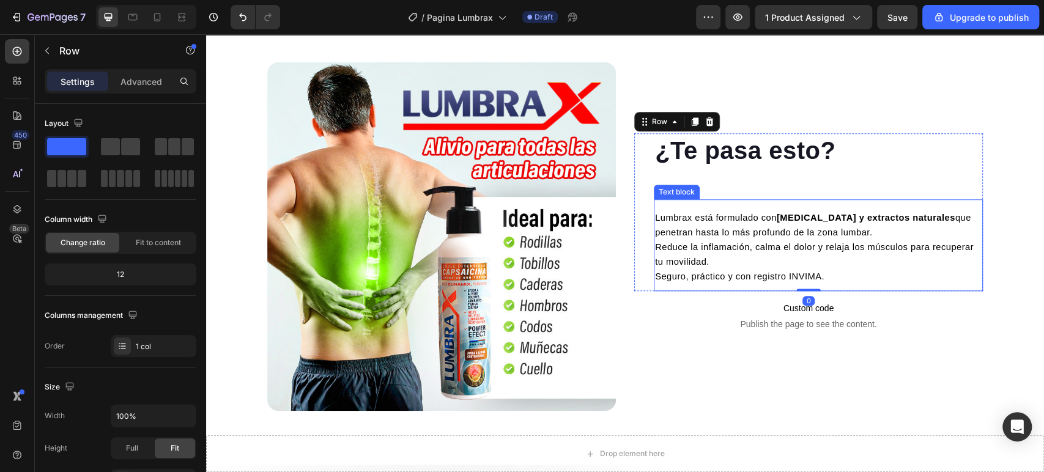
click at [655, 215] on span "Lumbrax está formulado con [MEDICAL_DATA] y extractos naturales que penetran ha…" at bounding box center [813, 225] width 316 height 24
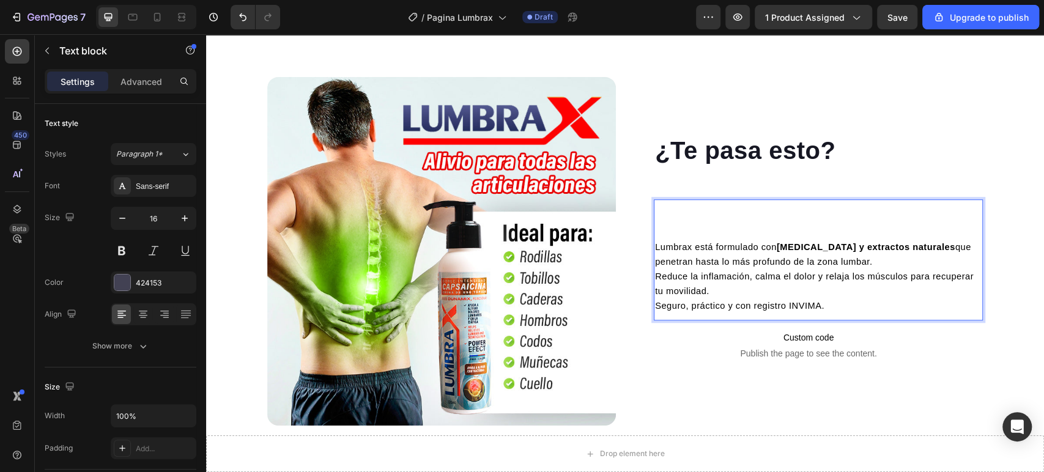
scroll to position [529, 0]
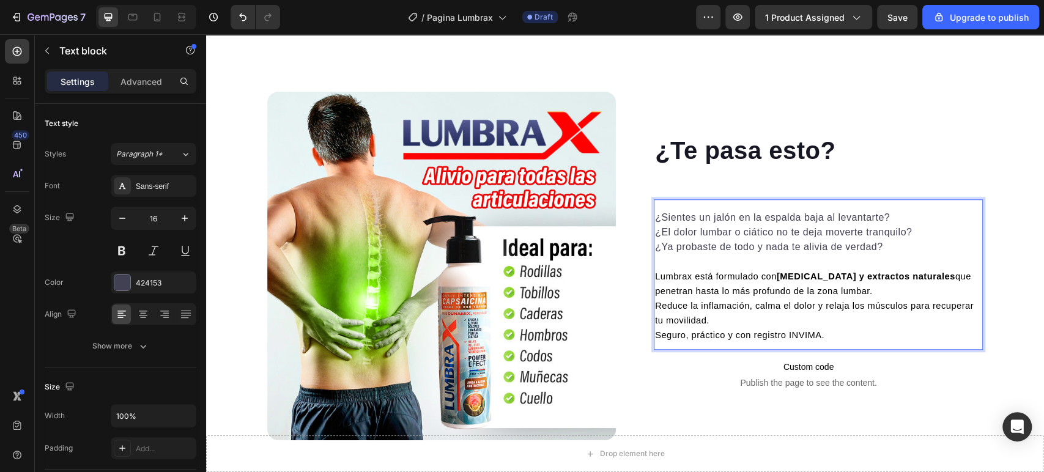
click at [657, 234] on p "¿Sientes un jalón en la espalda baja al levantarte? ¿El dolor lumbar o ciático …" at bounding box center [818, 276] width 326 height 132
click at [655, 248] on p "¿Sientes un jalón en la espalda baja al levantarte? ¿El dolor lumbar o ciático …" at bounding box center [818, 276] width 326 height 132
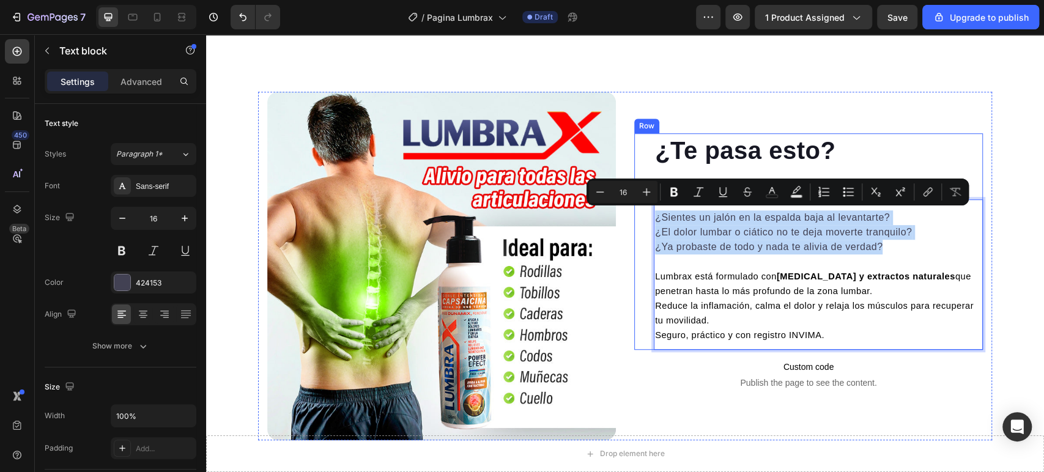
drag, startPoint x: 883, startPoint y: 246, endPoint x: 641, endPoint y: 219, distance: 243.0
click at [641, 219] on div "¿Te pasa esto? Heading ¿Sientes un jalón en la espalda baja al levantarte? ¿El …" at bounding box center [808, 241] width 349 height 216
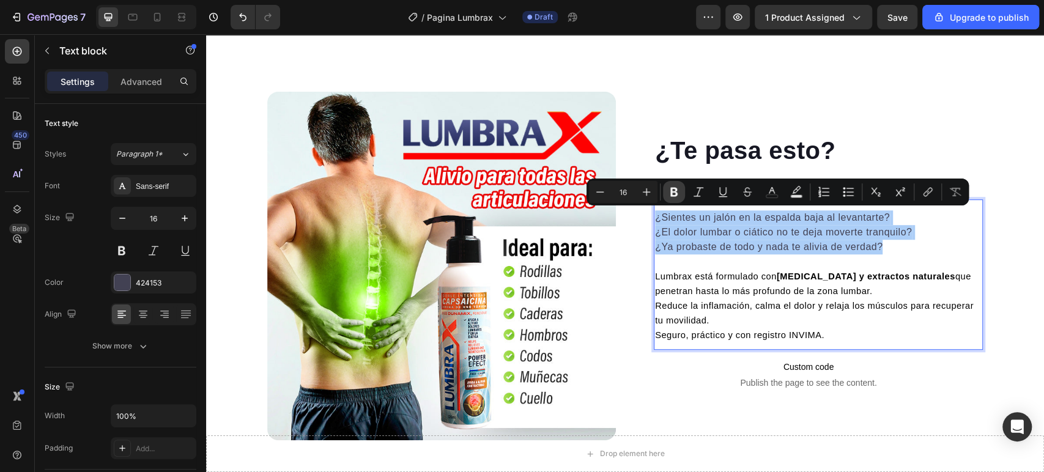
click at [674, 186] on icon "Editor contextual toolbar" at bounding box center [674, 192] width 12 height 12
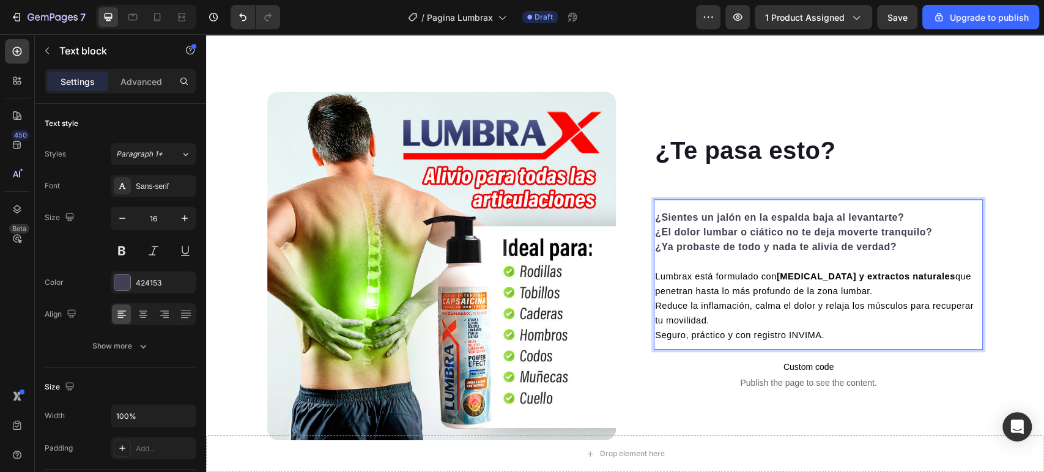
click at [767, 215] on strong "¿Sientes un jalón en la espalda baja al levantarte?" at bounding box center [779, 217] width 249 height 10
click at [840, 234] on strong "¿El dolor lumbar o ciático no te deja moverte tranquilo?" at bounding box center [793, 232] width 277 height 10
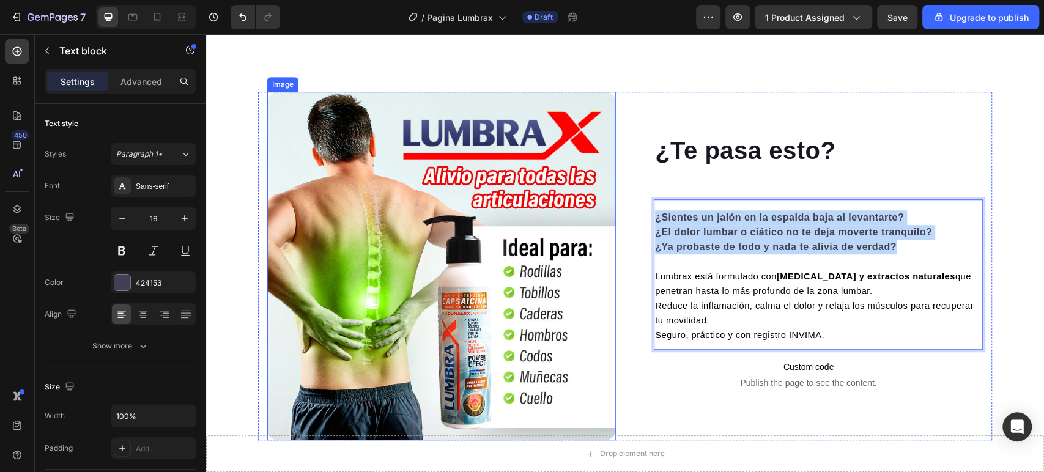
drag, startPoint x: 915, startPoint y: 249, endPoint x: 605, endPoint y: 197, distance: 314.9
click at [605, 197] on div "¿Te pasa esto? Heading ¿Sientes un jalón en la espalda baja al levantarte? ¿El …" at bounding box center [625, 266] width 734 height 349
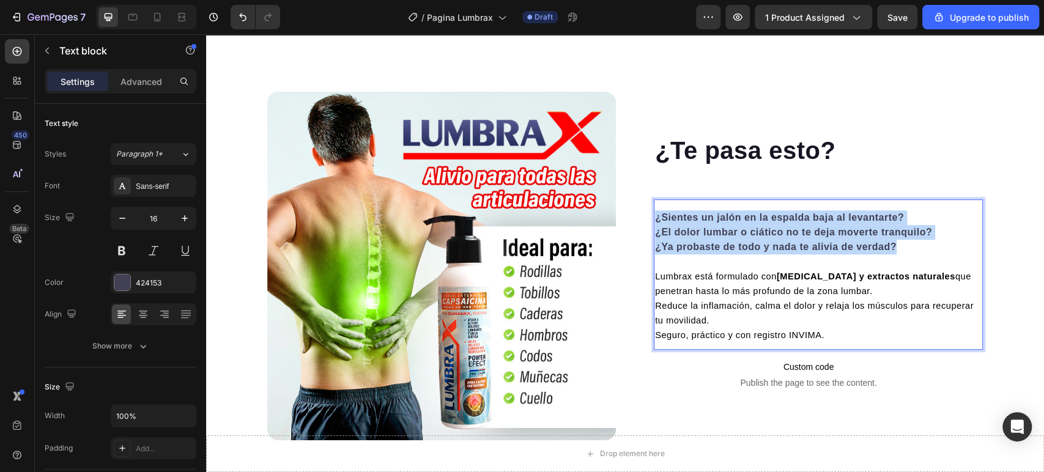
drag, startPoint x: 749, startPoint y: 212, endPoint x: 793, endPoint y: 230, distance: 47.5
click at [793, 230] on strong "¿El dolor lumbar o ciático no te deja moverte tranquilo?" at bounding box center [793, 232] width 277 height 10
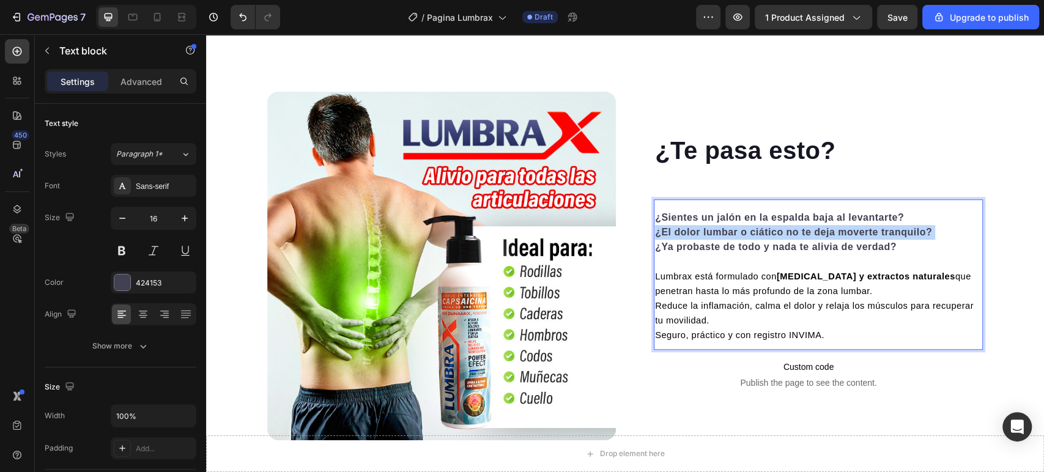
click at [793, 230] on strong "¿El dolor lumbar o ciático no te deja moverte tranquilo?" at bounding box center [793, 232] width 277 height 10
click at [910, 218] on p "¿Sientes un jalón en la espalda baja al levantarte? ¿El dolor lumbar o ciático …" at bounding box center [818, 276] width 326 height 132
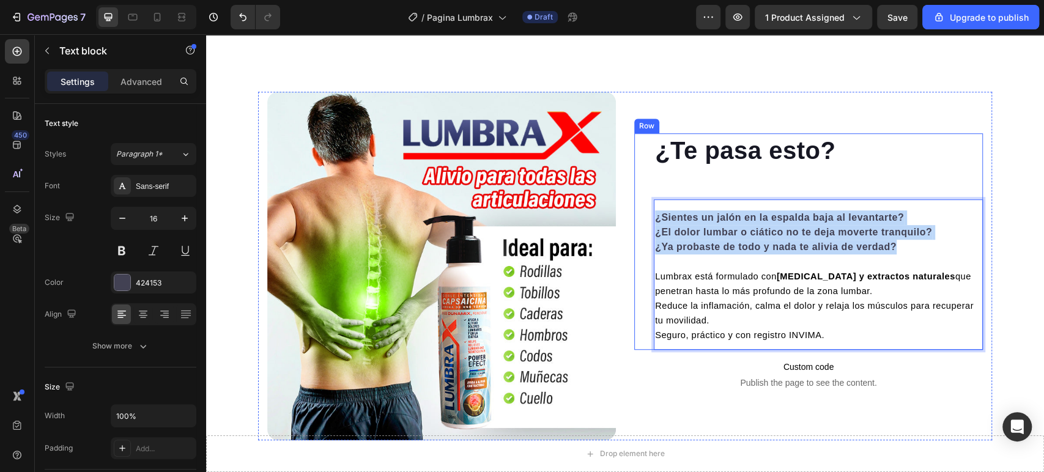
drag, startPoint x: 895, startPoint y: 249, endPoint x: 642, endPoint y: 214, distance: 255.5
click at [642, 214] on div "¿Te pasa esto? Heading ¿Sientes un jalón en la espalda baja al levantarte? ¿El …" at bounding box center [808, 241] width 349 height 216
click at [754, 235] on strong "¿El dolor lumbar o ciático no te deja moverte tranquilo?" at bounding box center [793, 232] width 277 height 10
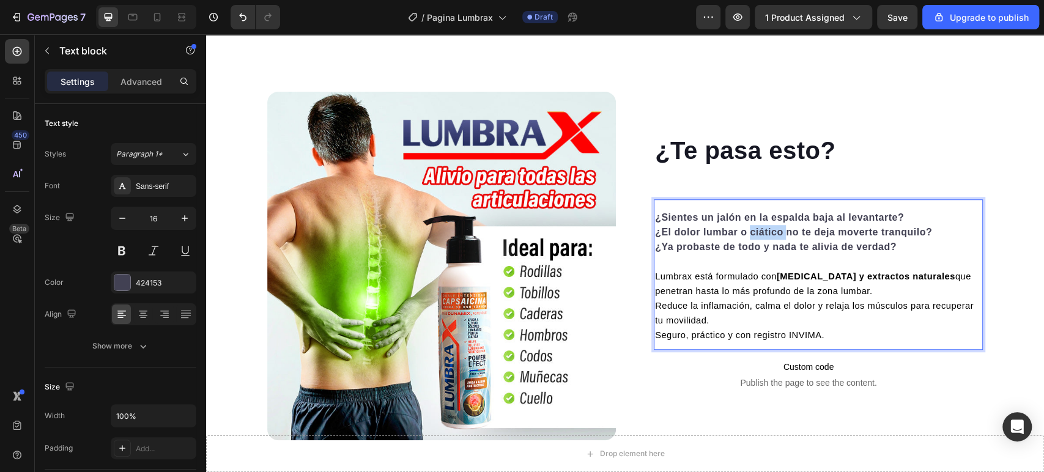
click at [754, 235] on strong "¿El dolor lumbar o ciático no te deja moverte tranquilo?" at bounding box center [793, 232] width 277 height 10
click at [729, 222] on p "¿Sientes un jalón en la espalda baja al levantarte? ¿El dolor lumbar o ciático …" at bounding box center [818, 276] width 326 height 132
click at [734, 242] on strong "¿Ya probaste de todo y nada te alivia de verdad?" at bounding box center [776, 247] width 242 height 10
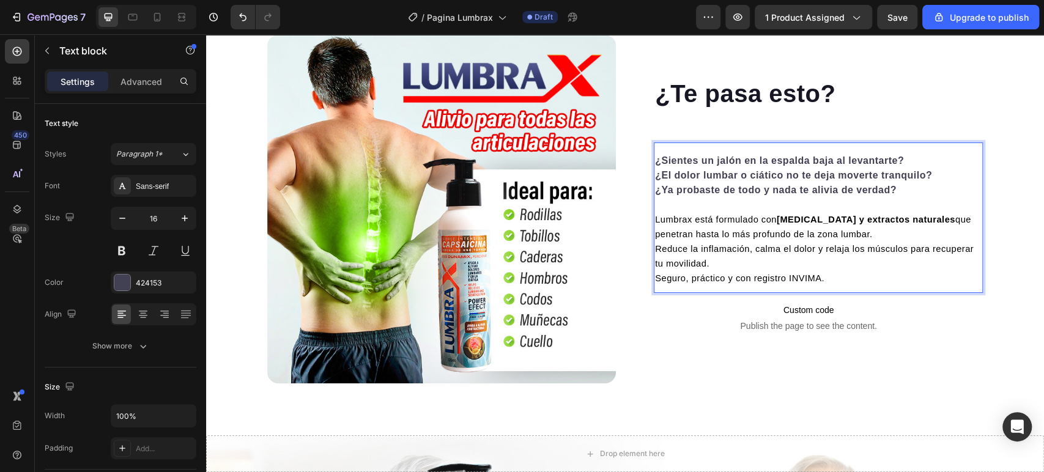
scroll to position [597, 0]
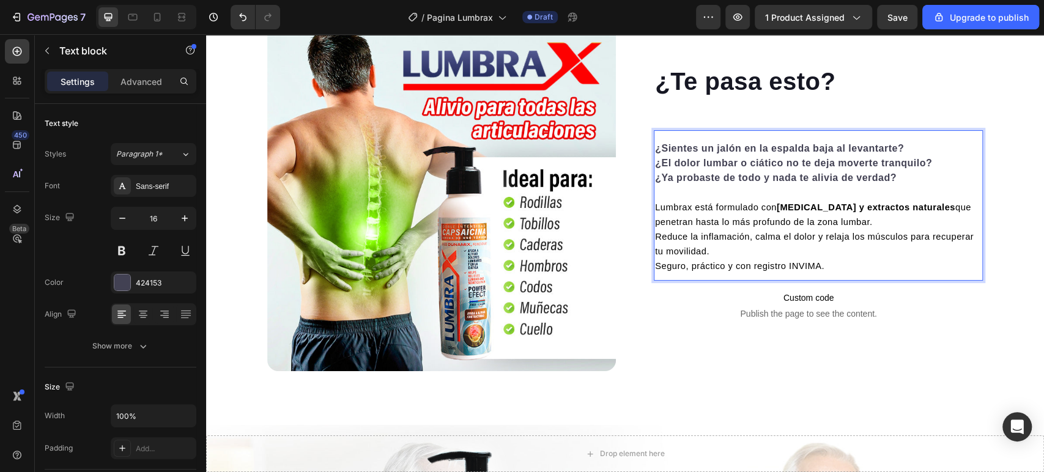
click at [692, 202] on span "Lumbrax está formulado con [MEDICAL_DATA] y extractos naturales que penetran ha…" at bounding box center [813, 214] width 316 height 24
click at [765, 267] on span "Seguro, práctico y con registro INVIMA." at bounding box center [739, 266] width 169 height 10
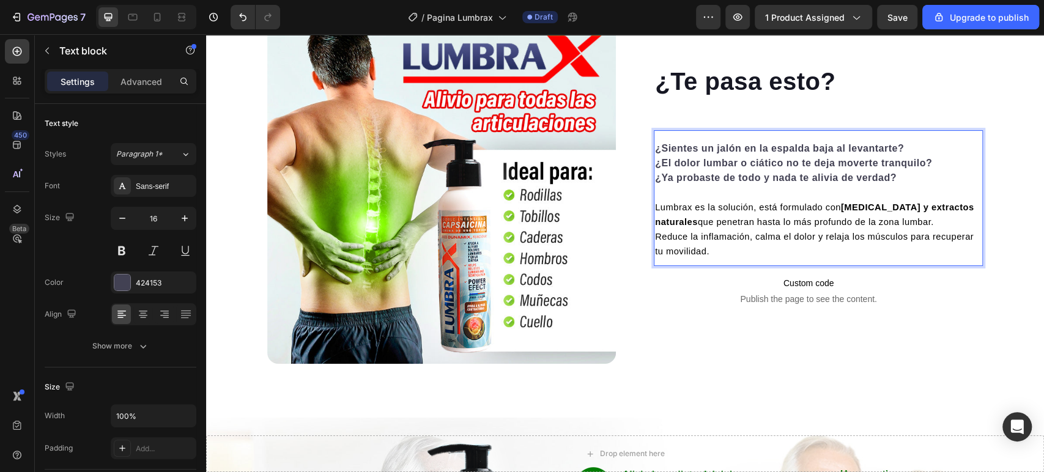
click at [761, 166] on strong "¿El dolor lumbar o ciático no te deja moverte tranquilo?" at bounding box center [793, 163] width 277 height 10
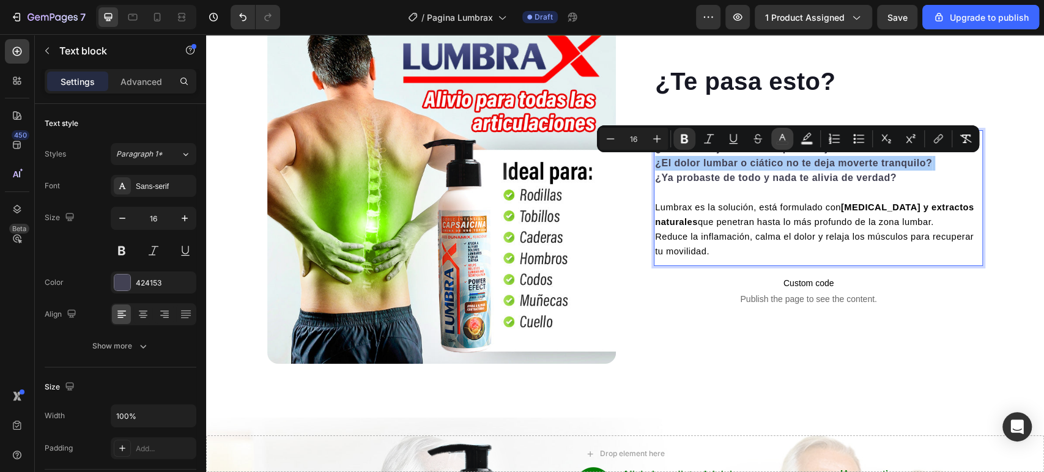
click at [787, 133] on icon "Editor contextual toolbar" at bounding box center [782, 139] width 12 height 12
type input "424153"
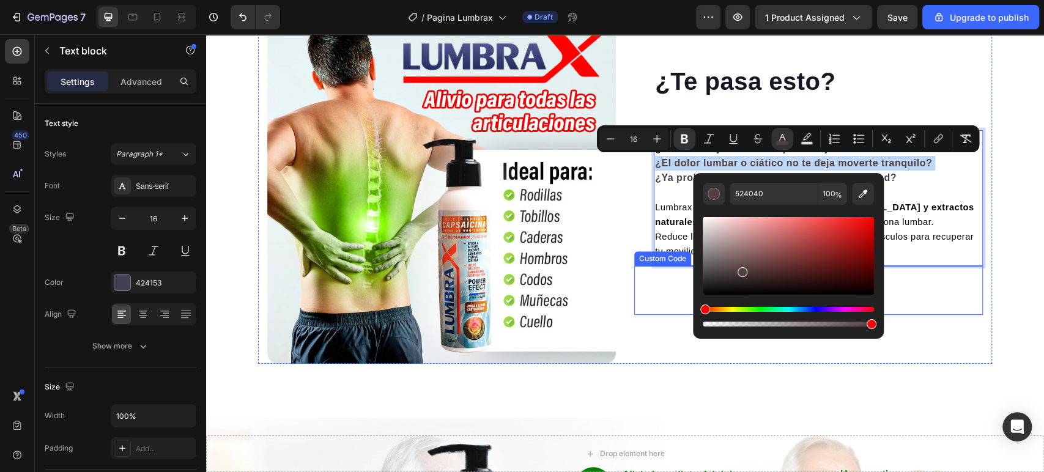
drag, startPoint x: 921, startPoint y: 344, endPoint x: 668, endPoint y: 306, distance: 256.6
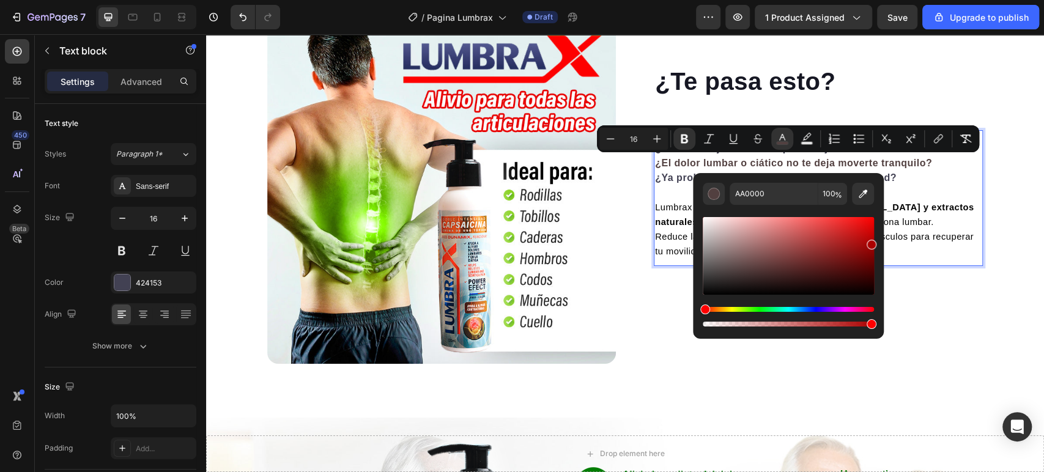
drag, startPoint x: 936, startPoint y: 310, endPoint x: 896, endPoint y: 229, distance: 90.8
drag, startPoint x: 868, startPoint y: 241, endPoint x: 876, endPoint y: 188, distance: 53.2
click at [876, 188] on div "AA0000 100 %" at bounding box center [788, 251] width 191 height 156
type input "FF0000"
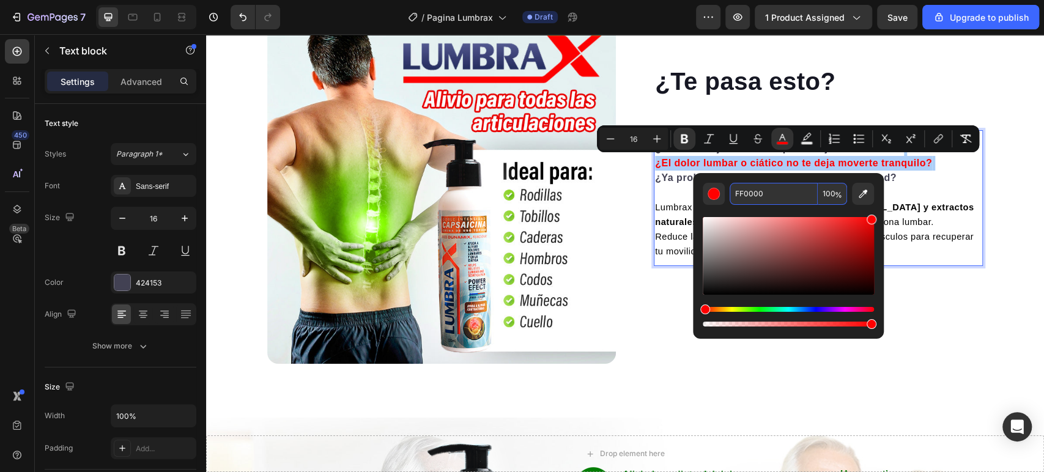
click at [795, 186] on input "FF0000" at bounding box center [773, 194] width 88 height 22
click at [906, 160] on strong "¿El dolor lumbar o ciático no te deja moverte tranquilo?" at bounding box center [793, 163] width 277 height 10
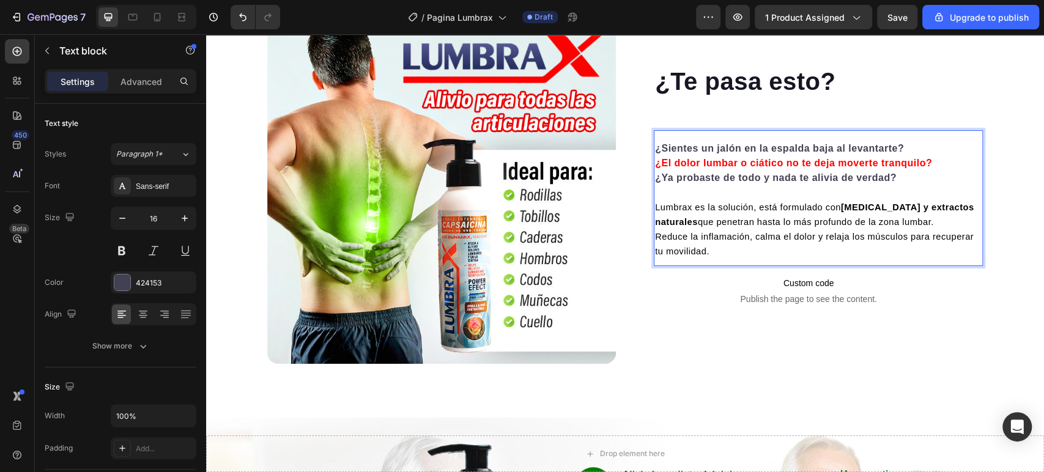
click at [892, 174] on p "¿Sientes un jalón en la espalda baja al levantarte? ¿El dolor lumbar o ciático …" at bounding box center [818, 199] width 326 height 117
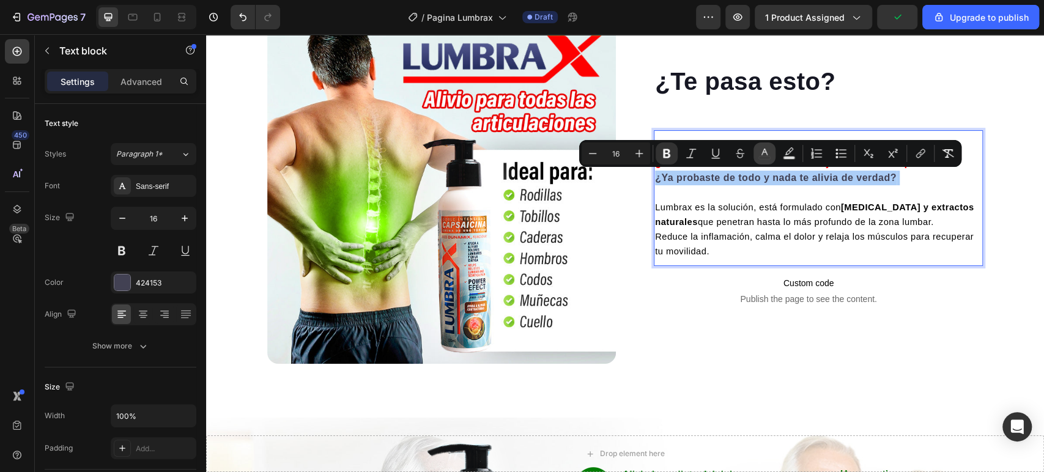
click at [766, 155] on icon "Editor contextual toolbar" at bounding box center [764, 153] width 12 height 12
type input "424153"
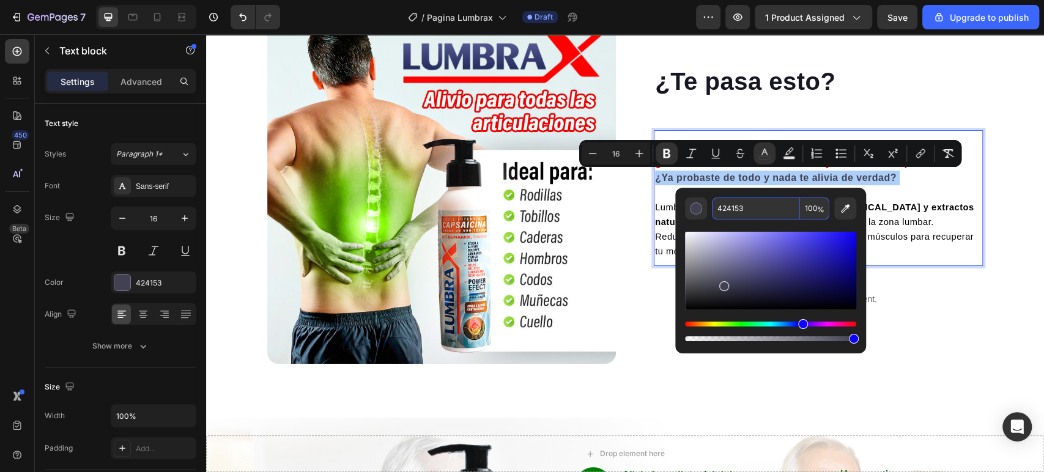
click at [778, 207] on input "424153" at bounding box center [756, 208] width 88 height 22
paste input "FF0000"
type input "FF0000"
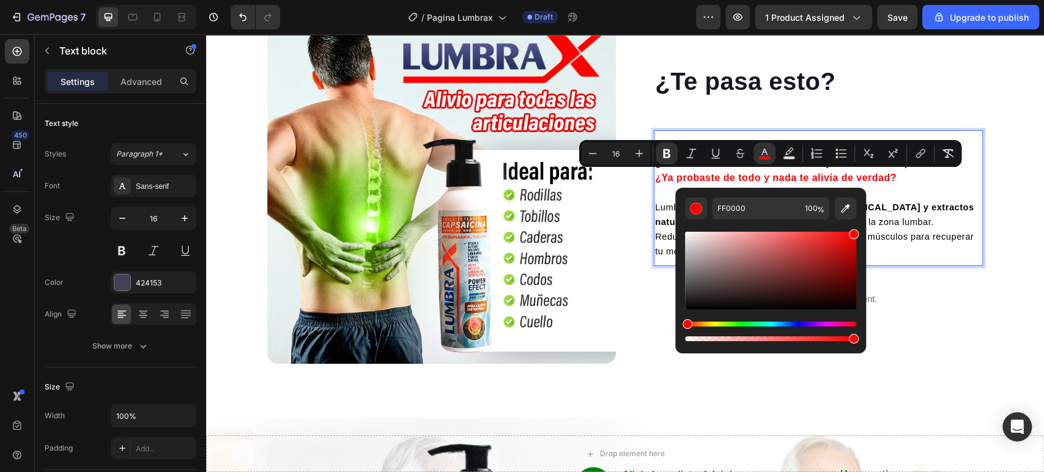
type input "11"
click at [949, 223] on p "¿Sientes un jalón en la espalda baja al levantarte? ¿El dolor lumbar o ciático …" at bounding box center [818, 199] width 326 height 117
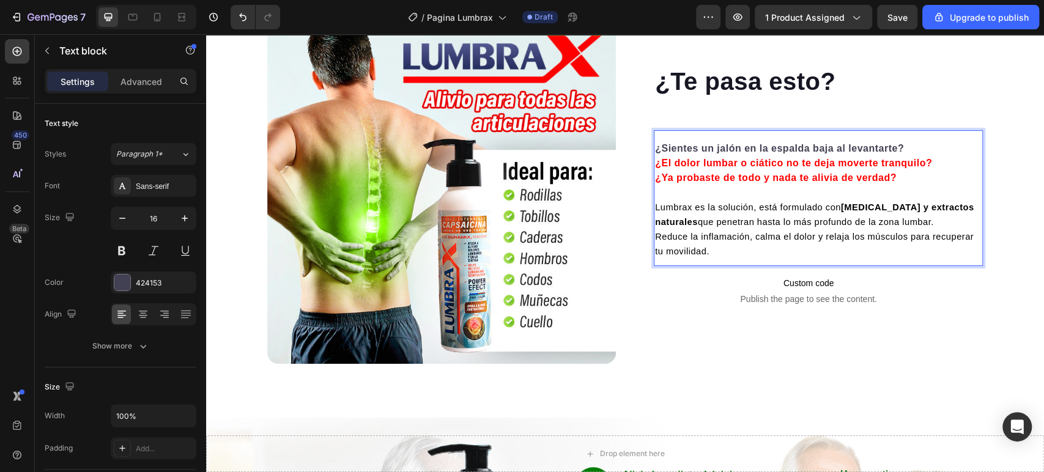
click at [822, 140] on div "¿Sientes un jalón en la espalda baja al levantarte? ¿El dolor lumbar o ciático …" at bounding box center [818, 200] width 329 height 120
click at [822, 147] on strong "¿Sientes un jalón en la espalda baja al levantarte?" at bounding box center [779, 148] width 249 height 10
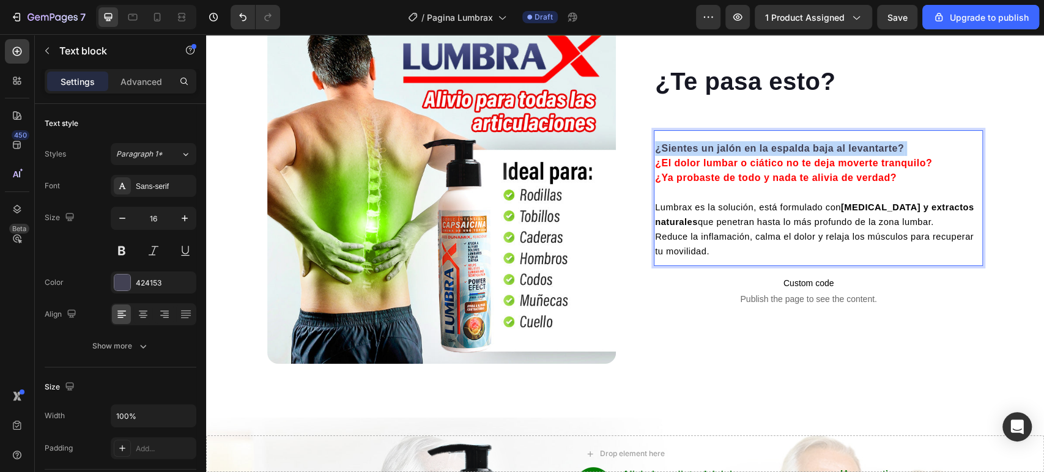
click at [822, 147] on strong "¿Sientes un jalón en la espalda baja al levantarte?" at bounding box center [779, 148] width 249 height 10
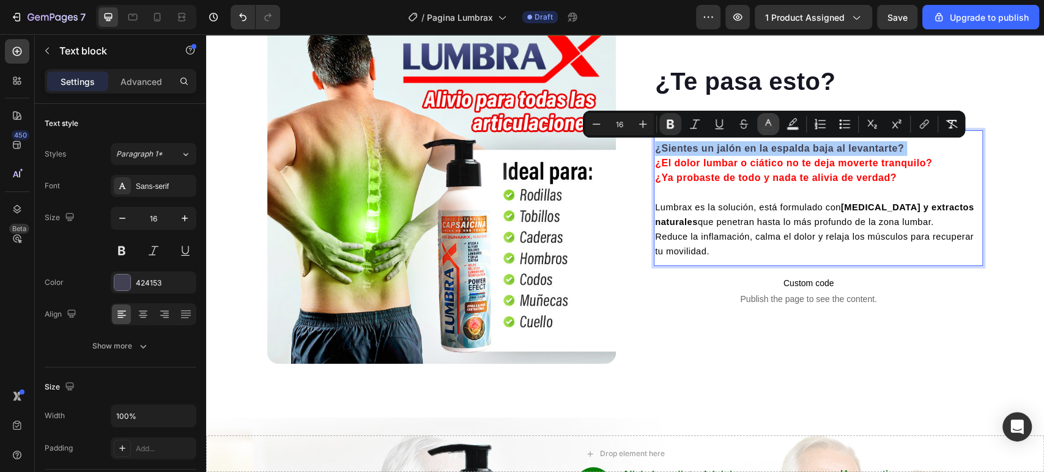
click at [770, 120] on icon "Editor contextual toolbar" at bounding box center [768, 124] width 12 height 12
type input "424153"
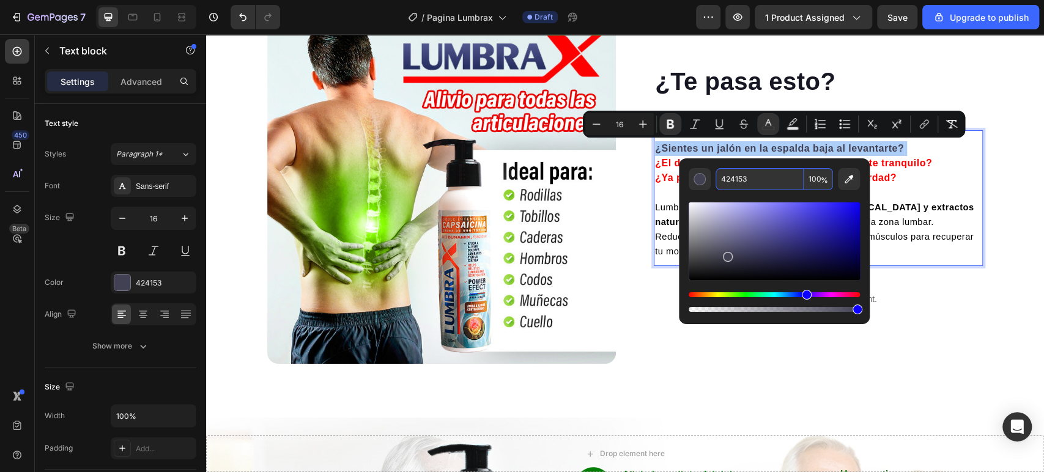
click at [773, 185] on input "424153" at bounding box center [759, 179] width 88 height 22
paste input "FF0000"
type input "FF0000"
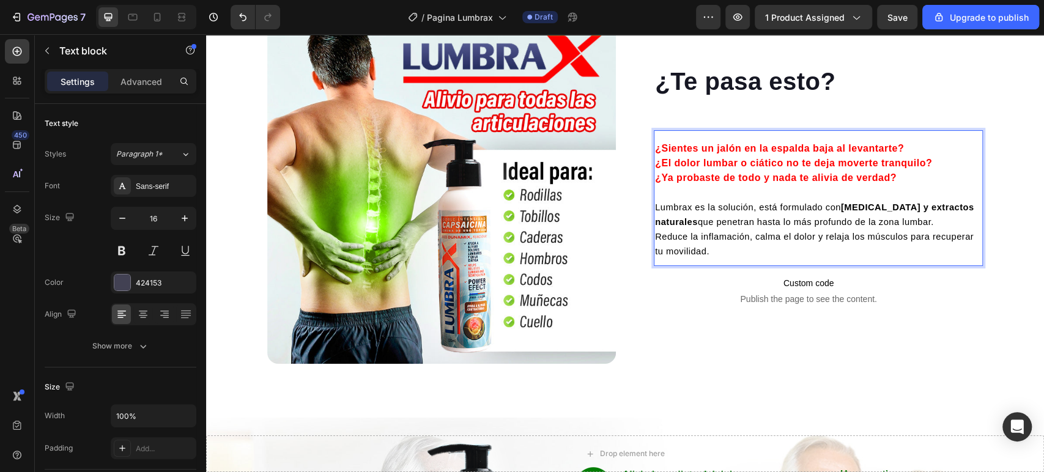
click at [935, 194] on p "¿Sientes un jalón en la espalda baja al levantarte? ¿El dolor lumbar o ciático …" at bounding box center [818, 199] width 326 height 117
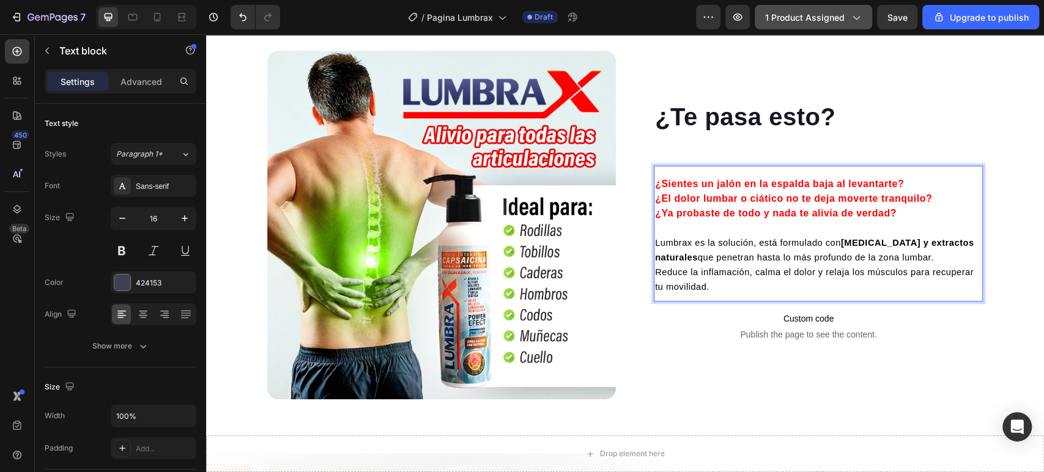
scroll to position [537, 0]
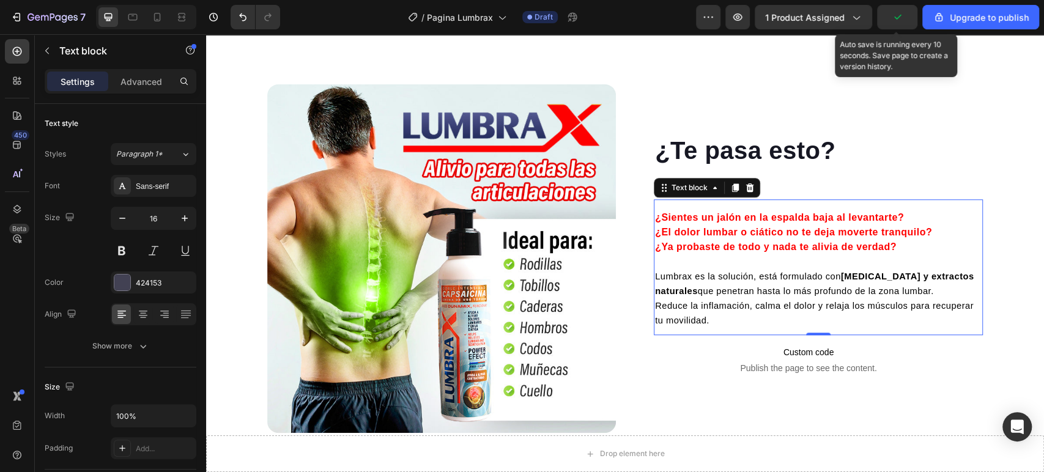
click at [896, 18] on icon "button" at bounding box center [897, 17] width 12 height 12
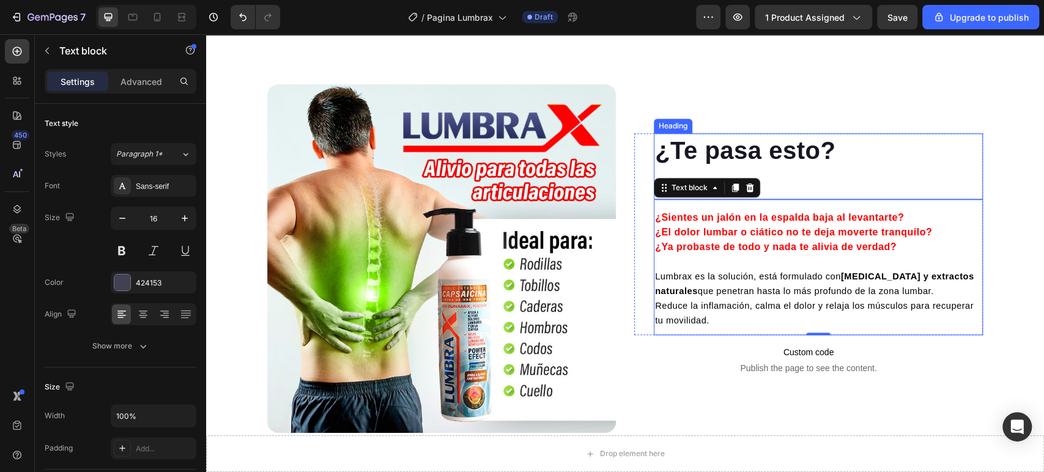
click at [816, 153] on p "¿Te pasa esto?" at bounding box center [818, 167] width 326 height 64
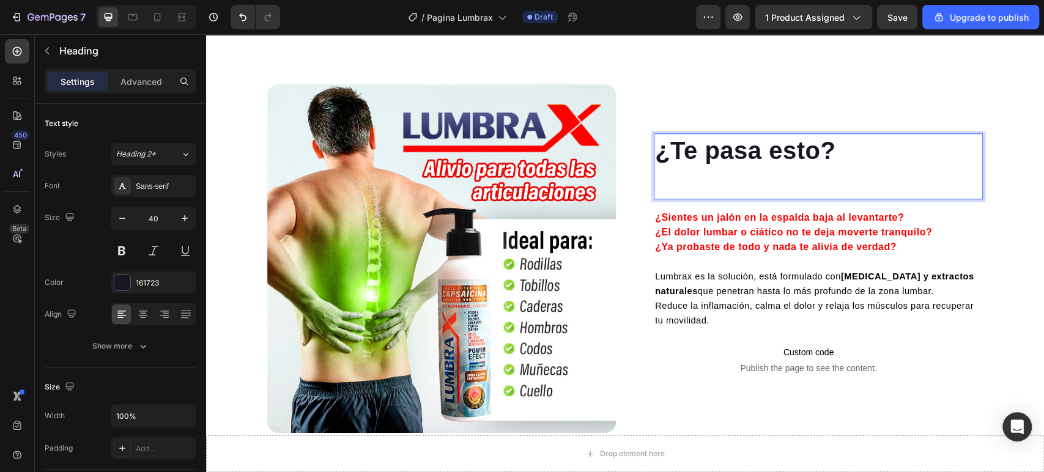
click at [777, 178] on p "¿Te pasa esto?" at bounding box center [818, 167] width 326 height 64
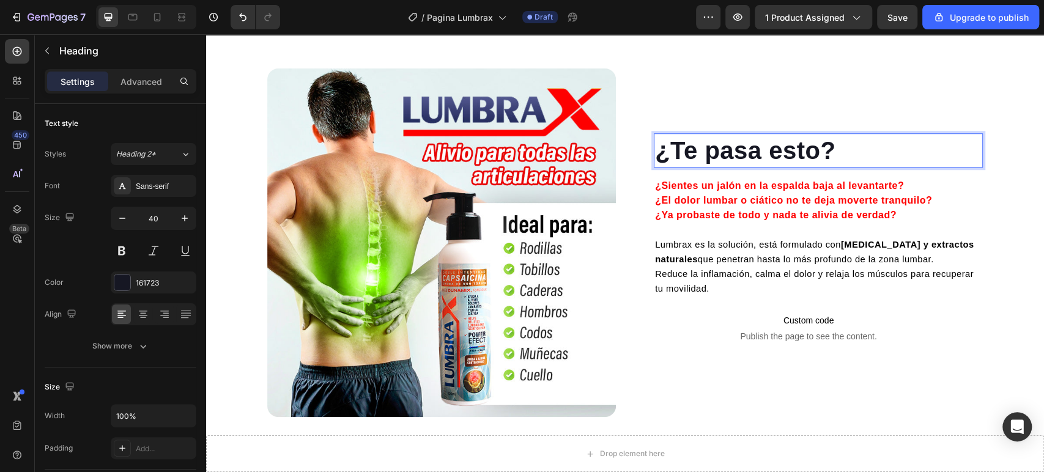
scroll to position [520, 0]
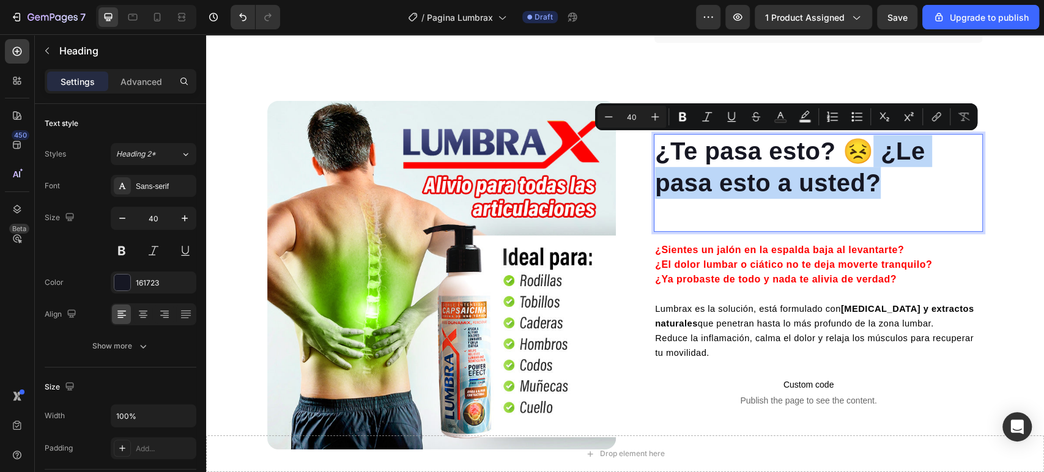
click at [866, 163] on p "¿Te pasa esto? 😣 ¿Le pasa esto a usted?" at bounding box center [818, 167] width 326 height 64
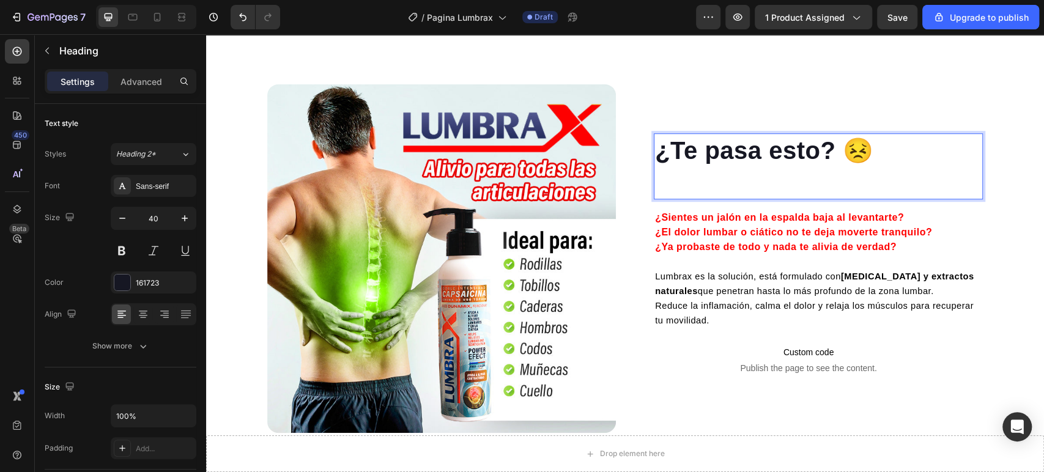
click at [805, 169] on p "Rich Text Editor. Editing area: main" at bounding box center [818, 182] width 326 height 32
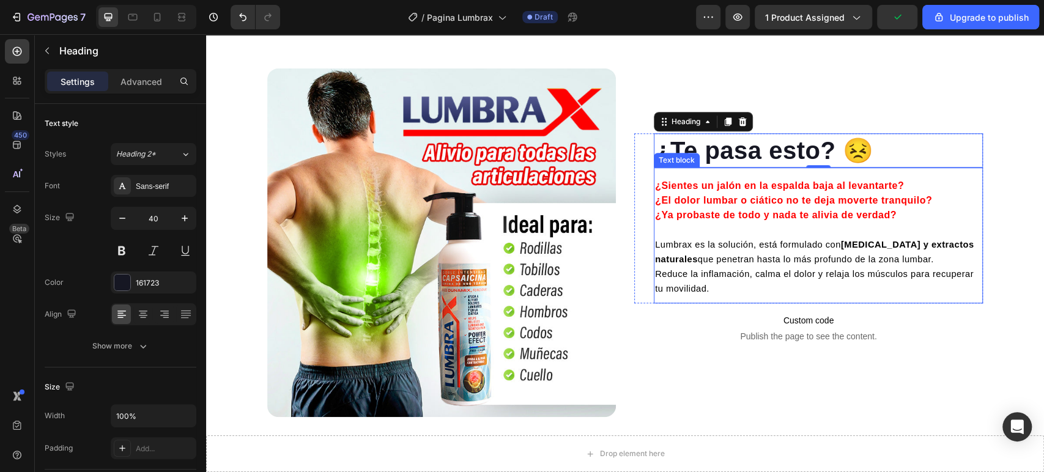
click at [807, 258] on span "Lumbrax es la solución, está formulado con [MEDICAL_DATA] y extractos naturales…" at bounding box center [814, 252] width 319 height 24
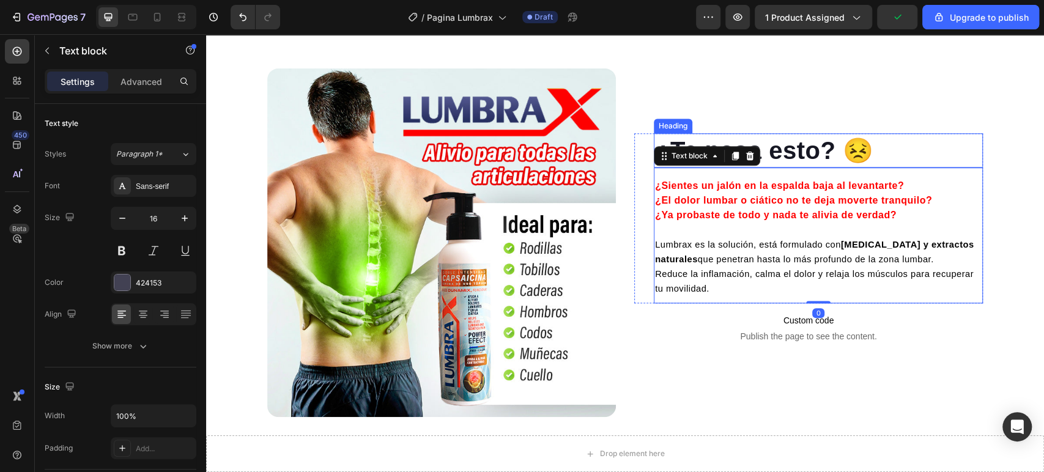
click at [853, 150] on p "¿Te pasa esto? 😣" at bounding box center [818, 151] width 326 height 32
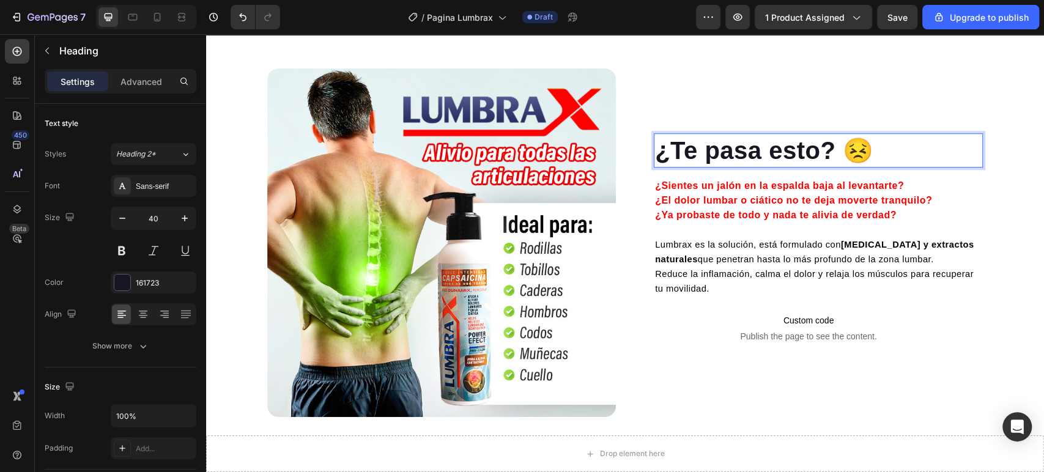
click at [866, 150] on p "¿Te pasa esto? 😣" at bounding box center [818, 151] width 326 height 32
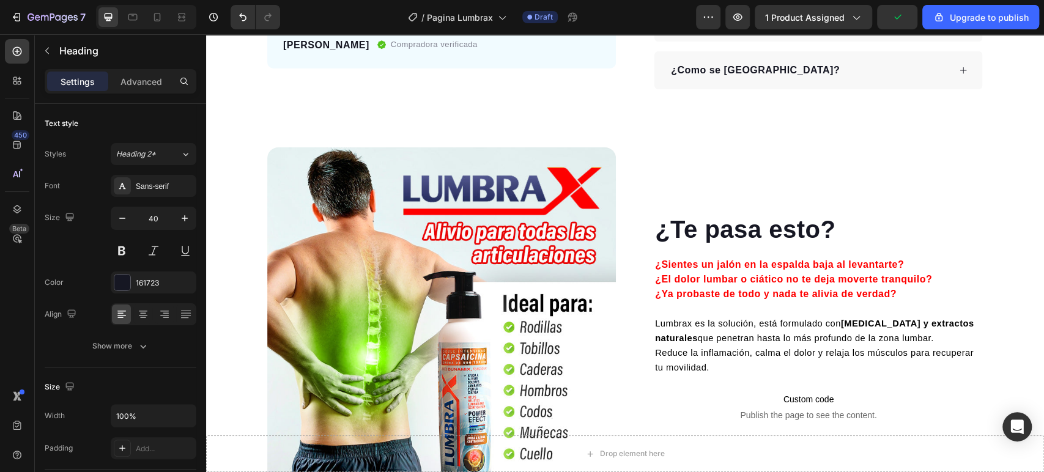
scroll to position [475, 0]
